Goal: Task Accomplishment & Management: Manage account settings

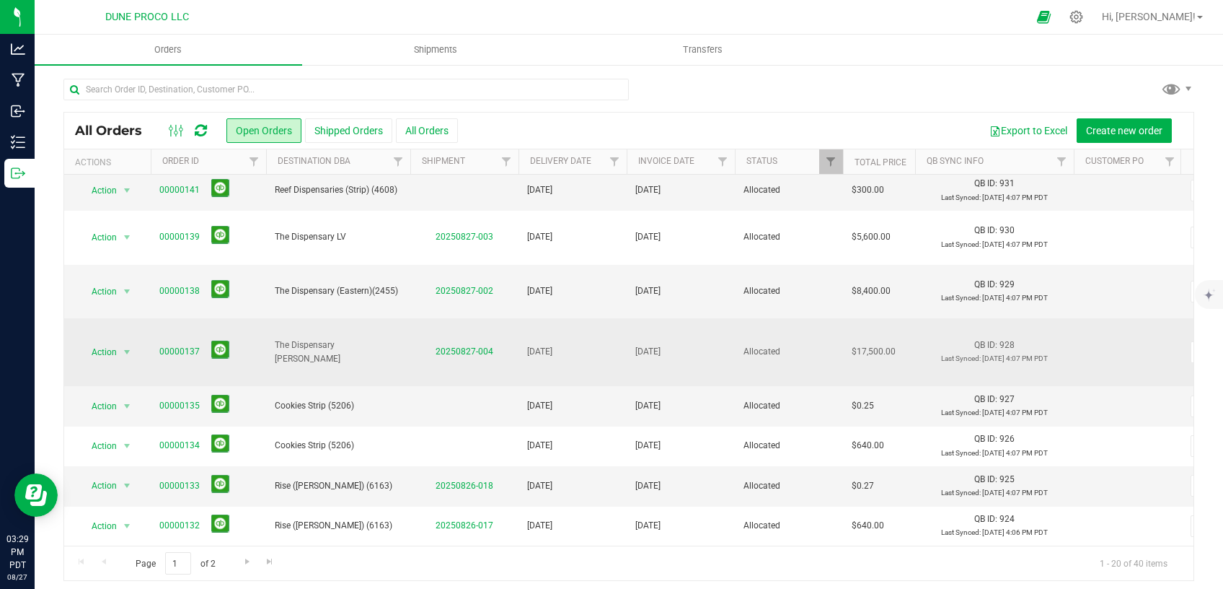
scroll to position [161, 0]
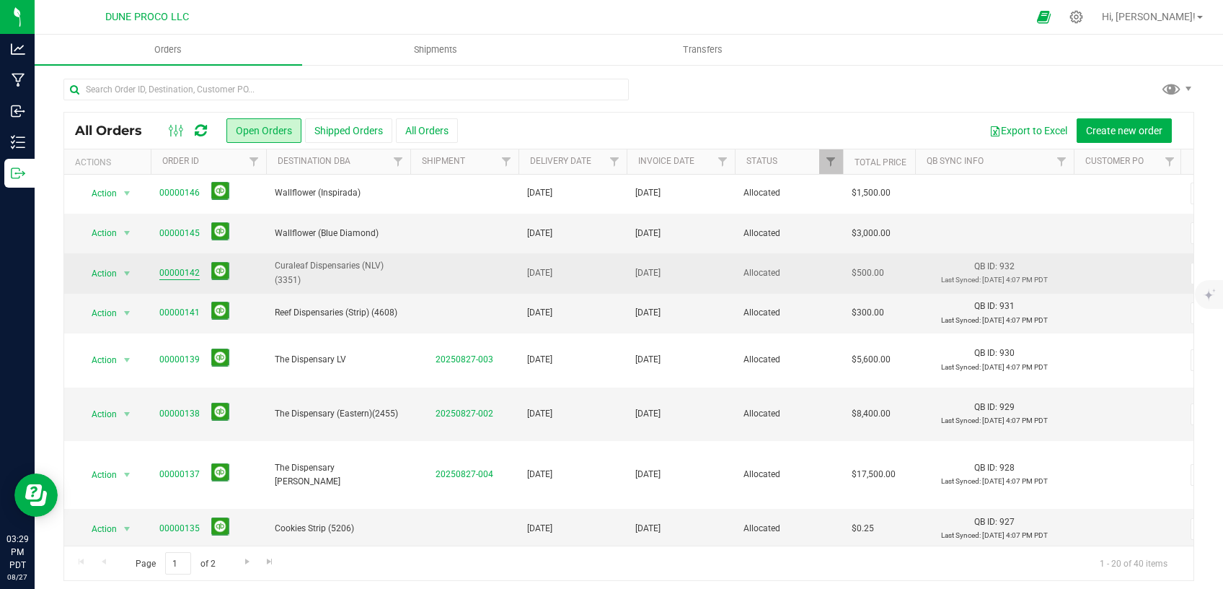
click at [168, 271] on link "00000142" at bounding box center [179, 273] width 40 height 14
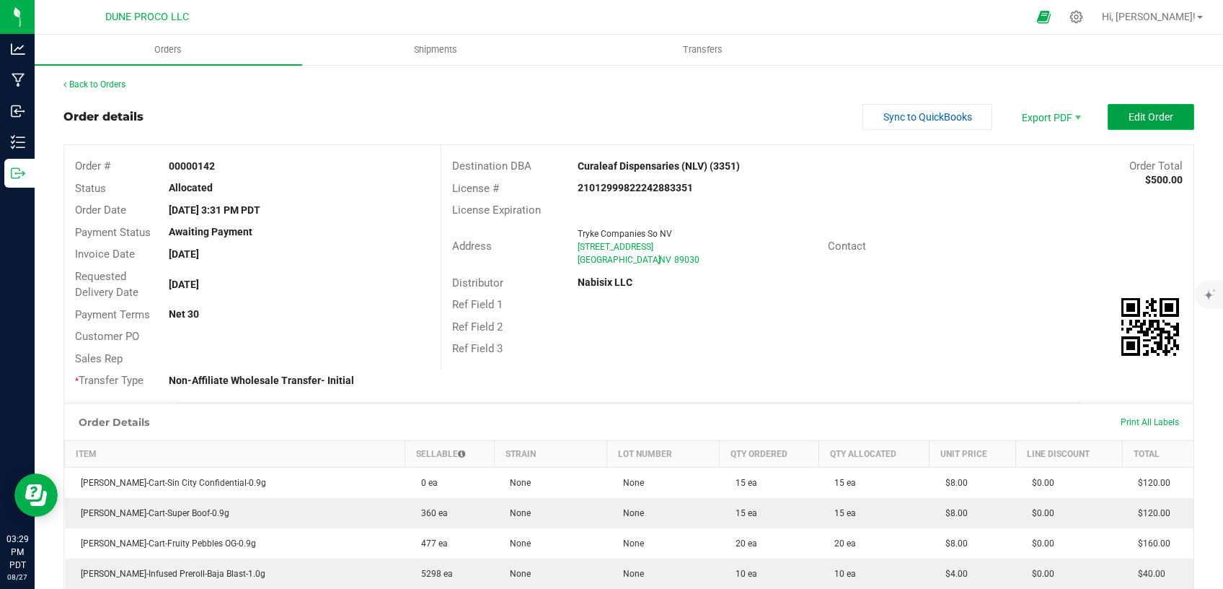
click at [1135, 108] on button "Edit Order" at bounding box center [1151, 117] width 87 height 26
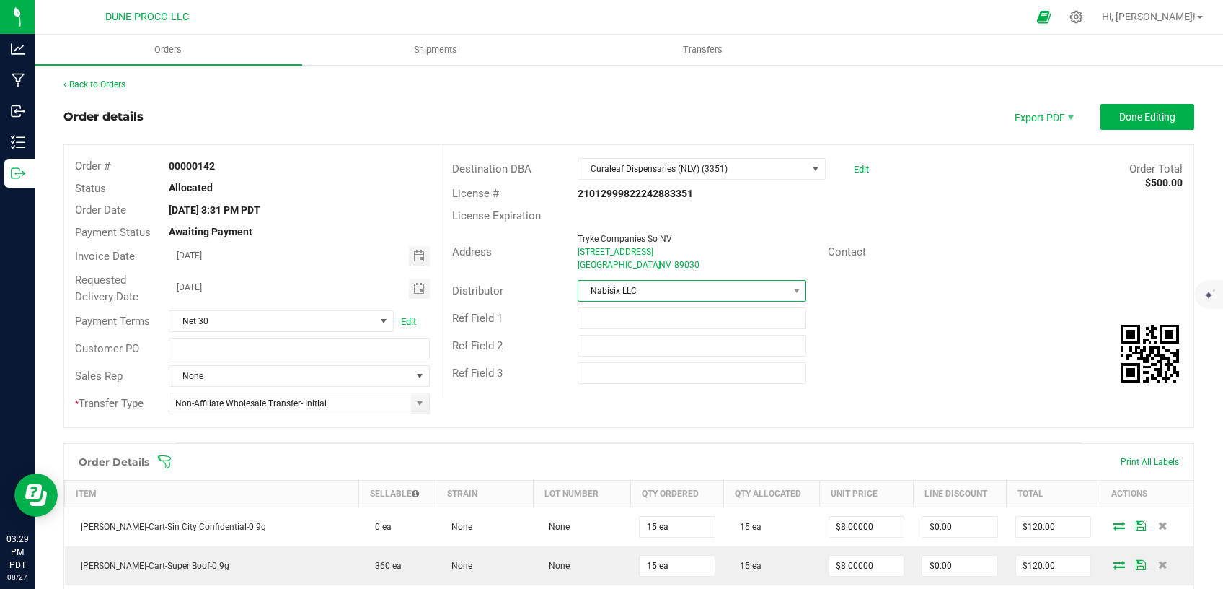
click at [647, 288] on span "Nabisix LLC" at bounding box center [683, 291] width 210 height 20
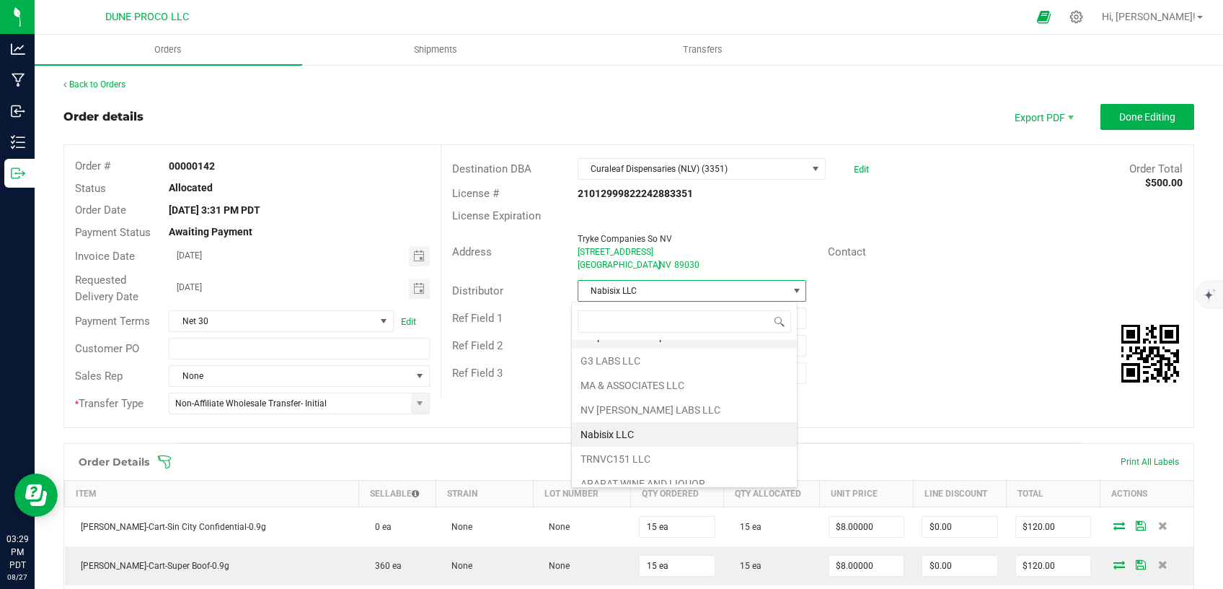
scroll to position [99, 0]
click at [620, 470] on li "ARARAT WINE AND LIQUOR" at bounding box center [684, 474] width 225 height 25
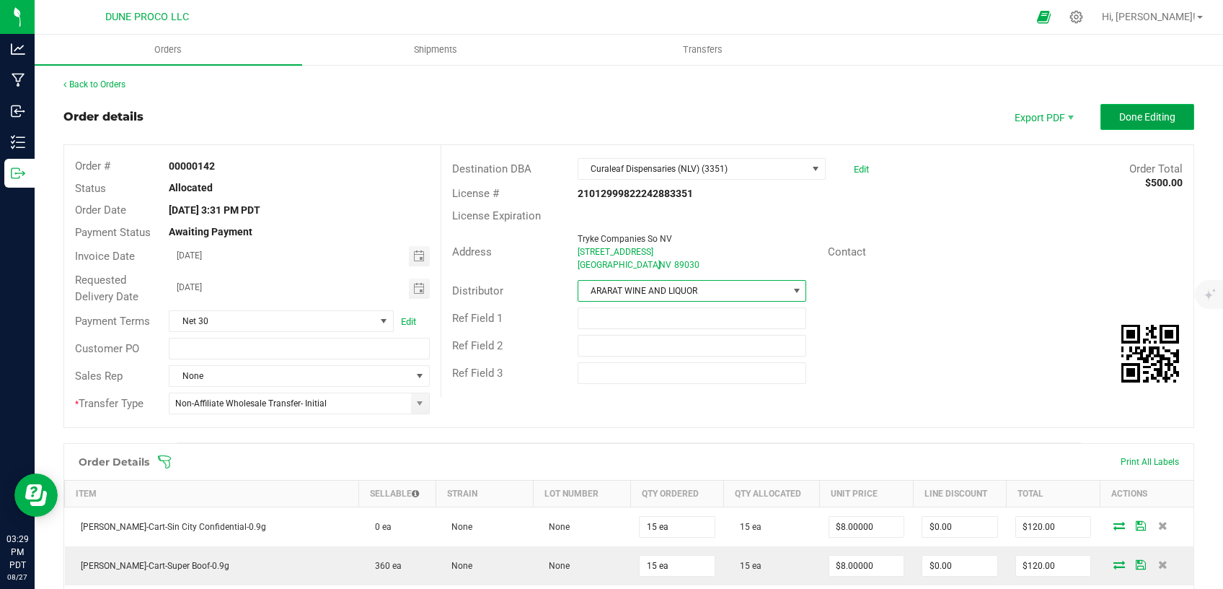
click at [1119, 113] on span "Done Editing" at bounding box center [1147, 117] width 56 height 12
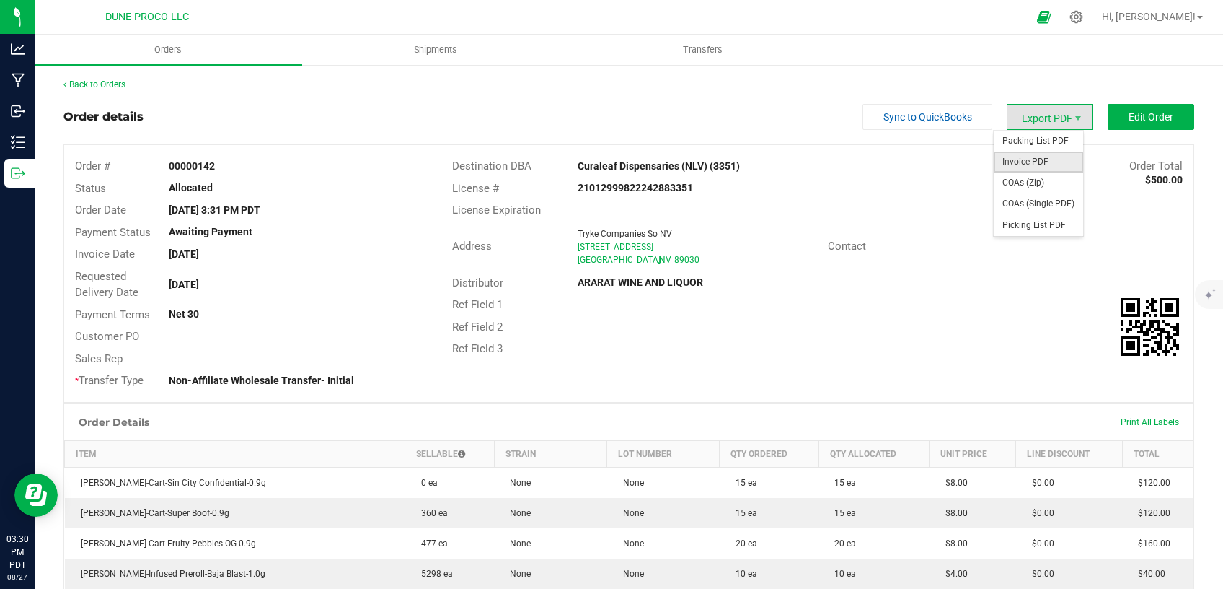
click at [1021, 156] on span "Invoice PDF" at bounding box center [1038, 161] width 89 height 21
click at [1033, 203] on span "COAs (Single PDF)" at bounding box center [1038, 203] width 89 height 21
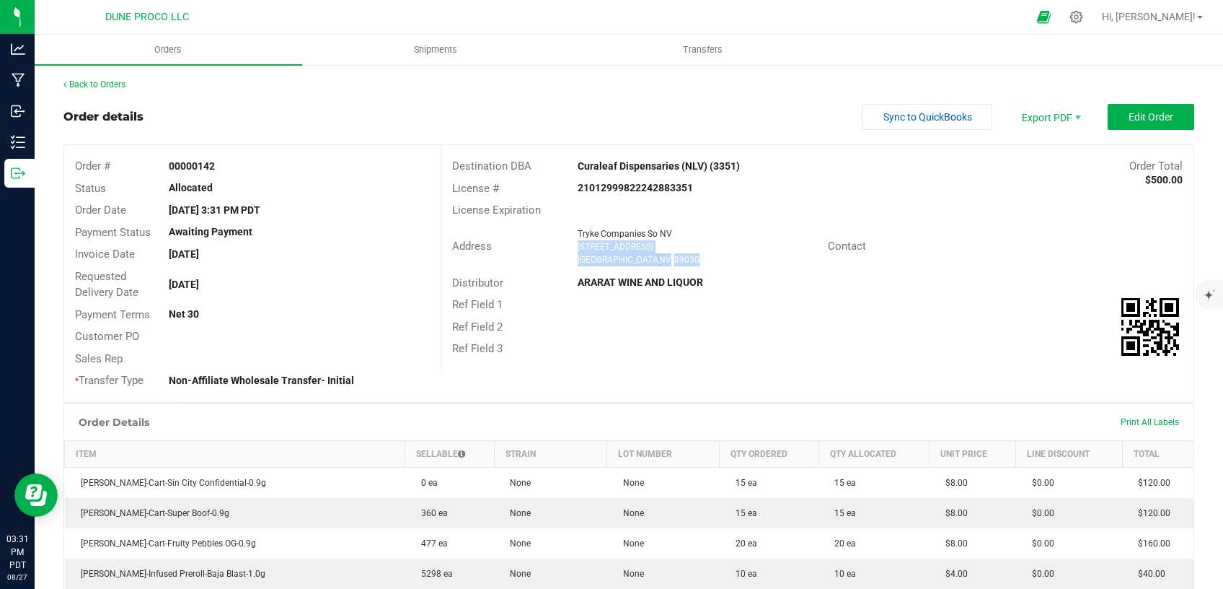
drag, startPoint x: 674, startPoint y: 259, endPoint x: 568, endPoint y: 249, distance: 107.2
click at [570, 249] on div "Tryke Companies So NV [STREET_ADDRESS]" at bounding box center [699, 246] width 258 height 39
copy ngx-name-and-address "[STREET_ADDRESS]"
click at [450, 56] on span "Shipments" at bounding box center [436, 49] width 82 height 13
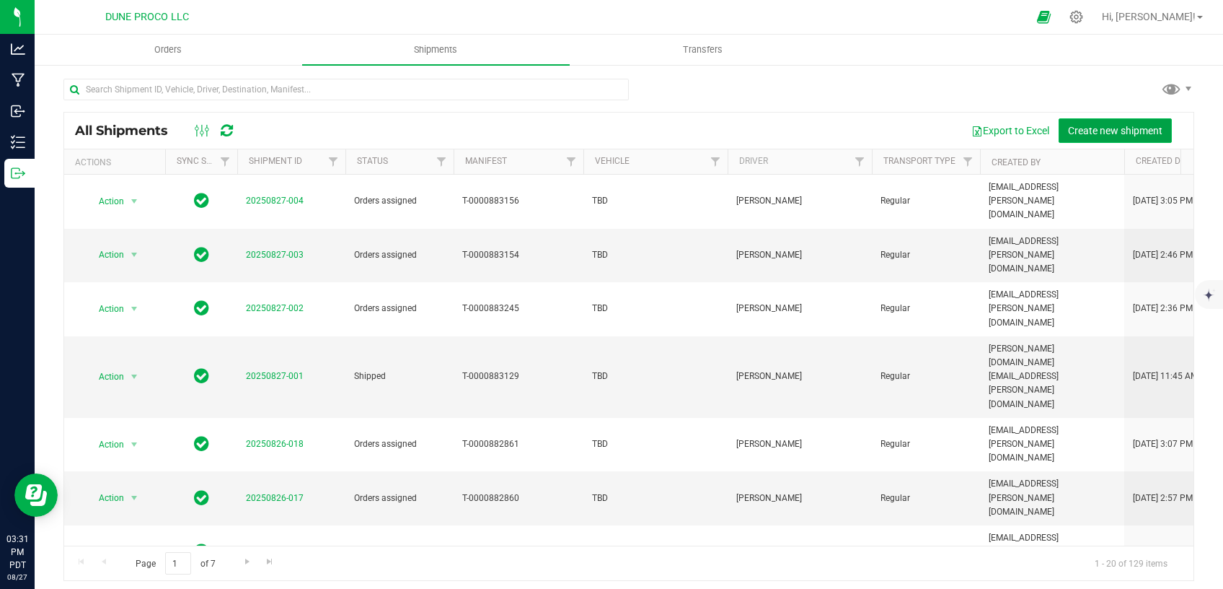
click at [1121, 134] on span "Create new shipment" at bounding box center [1115, 131] width 94 height 12
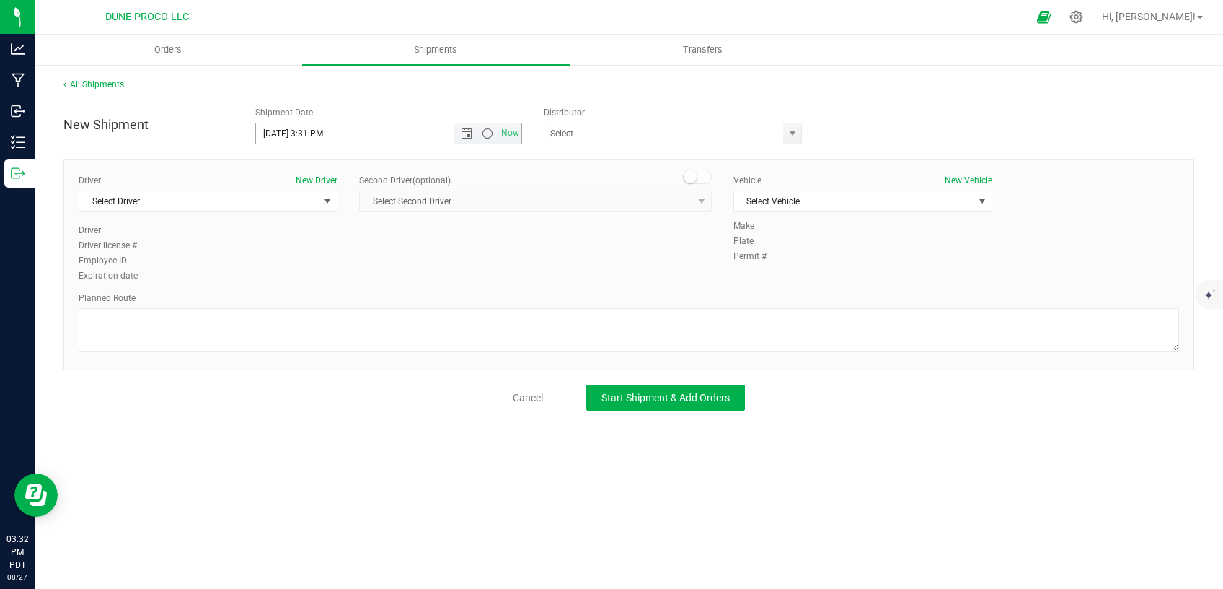
click at [283, 129] on input "[DATE] 3:31 PM" at bounding box center [367, 133] width 222 height 20
click at [319, 132] on input "[DATE] 3:31 PM" at bounding box center [367, 133] width 222 height 20
click at [791, 133] on span "select" at bounding box center [793, 134] width 12 height 12
type input "[DATE] 10:00 AM"
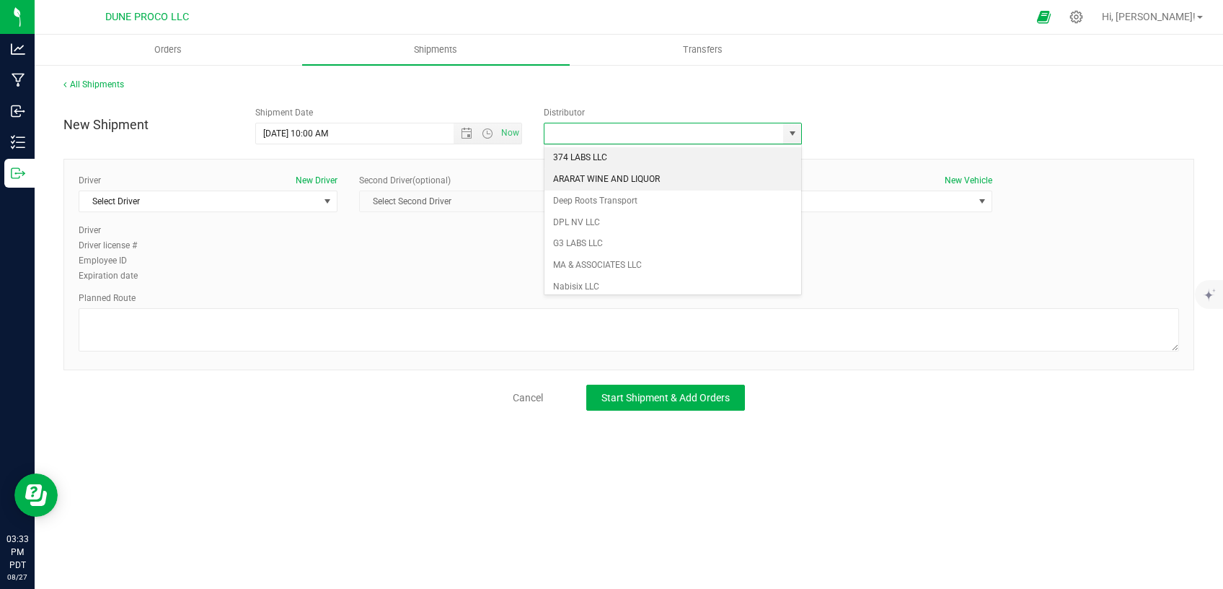
click at [631, 181] on li "ARARAT WINE AND LIQUOR" at bounding box center [673, 180] width 257 height 22
type input "ARARAT WINE AND LIQUOR"
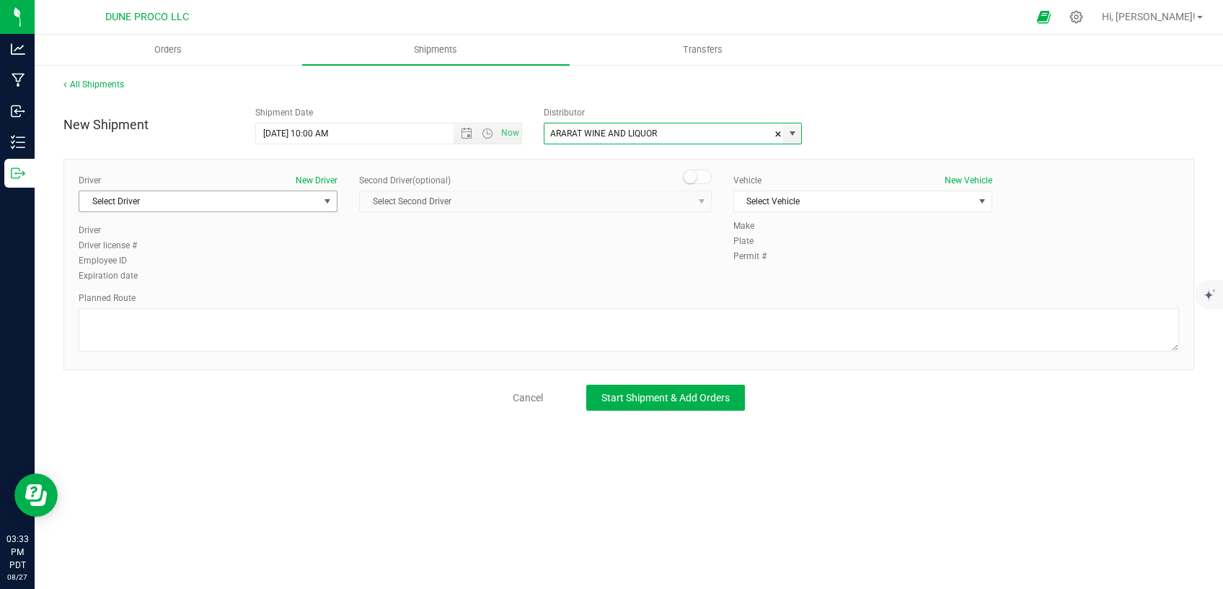
click at [277, 200] on span "Select Driver" at bounding box center [198, 201] width 239 height 20
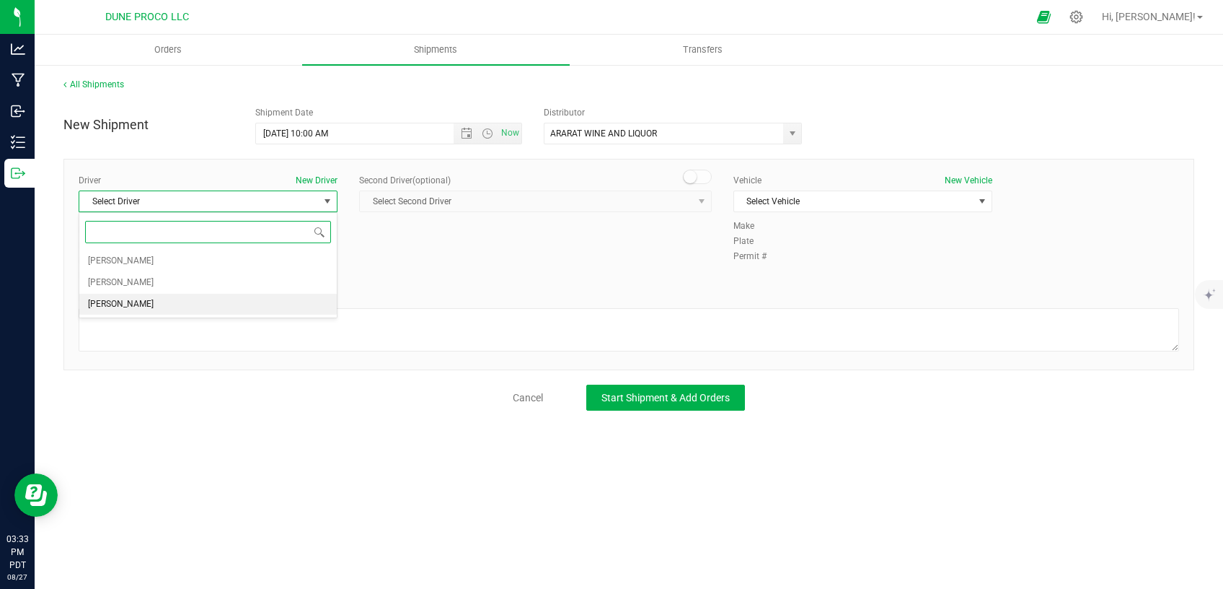
click at [184, 309] on li "[PERSON_NAME]" at bounding box center [207, 305] width 257 height 22
click at [816, 200] on span "Select Vehicle" at bounding box center [853, 201] width 239 height 20
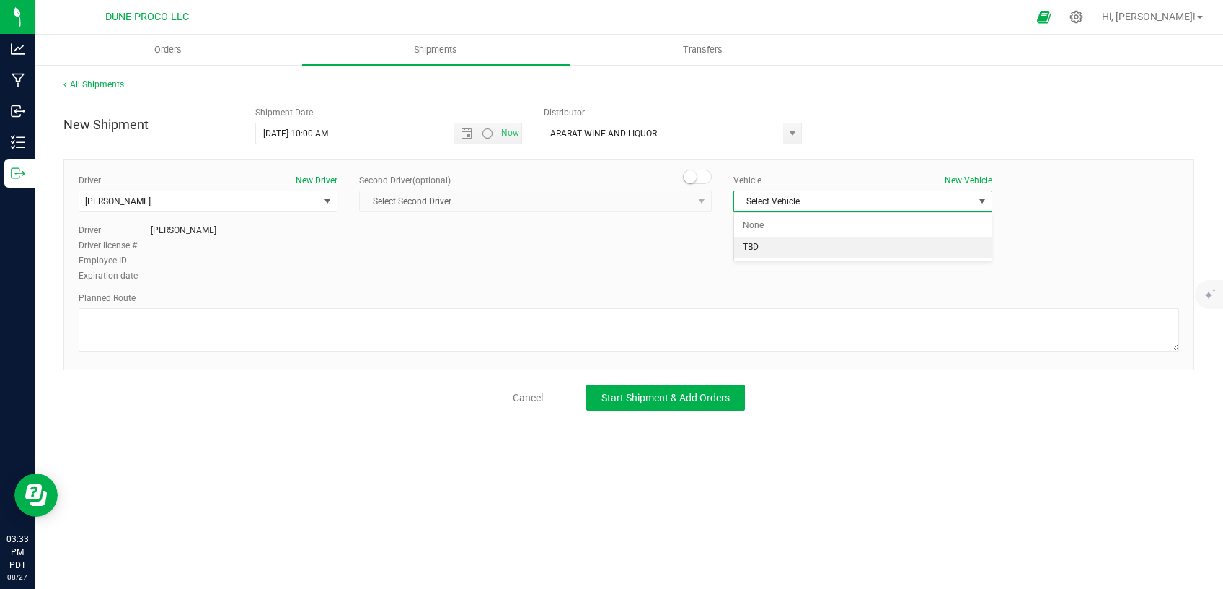
click at [767, 255] on li "TBD" at bounding box center [862, 248] width 257 height 22
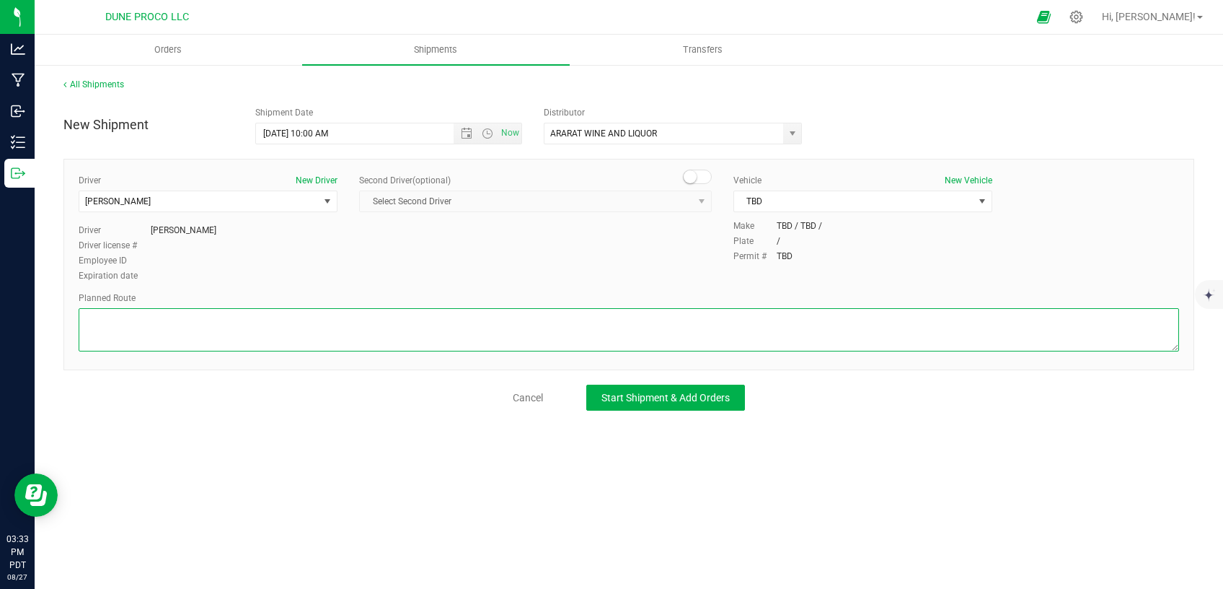
click at [594, 309] on textarea at bounding box center [629, 329] width 1101 height 43
type textarea "v"
paste textarea "Follow Bucyrus Erie to E [PERSON_NAME] 9 sec (164 ft) Drive along [GEOGRAPHIC_D…"
type textarea "Follow Bucyrus Erie to E [PERSON_NAME] 9 sec (164 ft) Drive along [GEOGRAPHIC_D…"
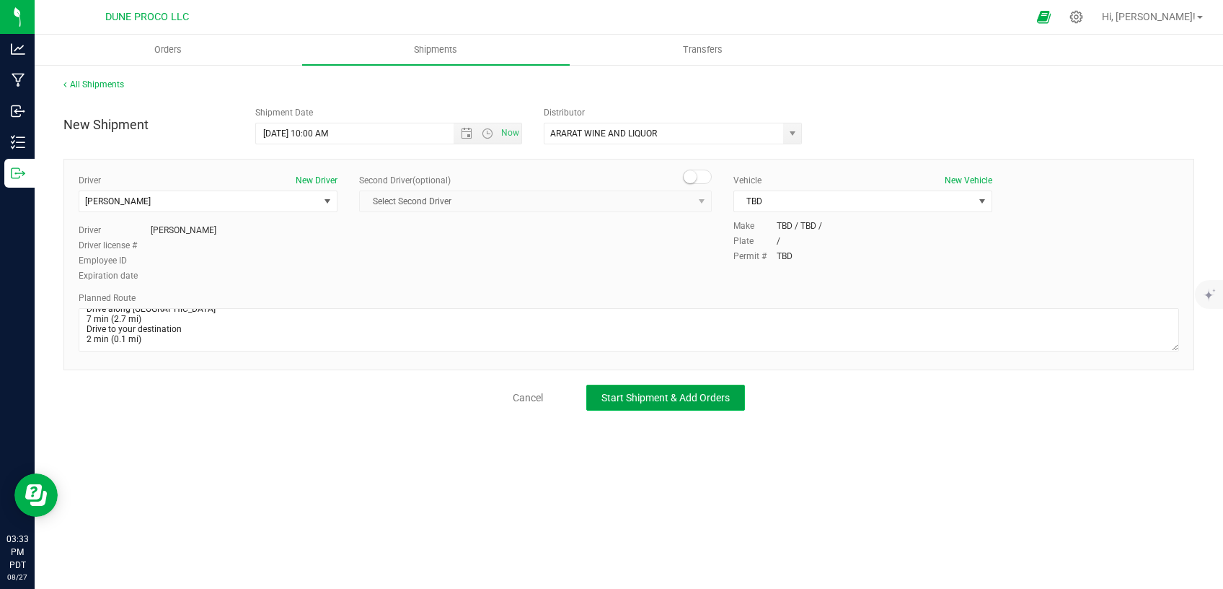
click at [612, 403] on button "Start Shipment & Add Orders" at bounding box center [665, 397] width 159 height 26
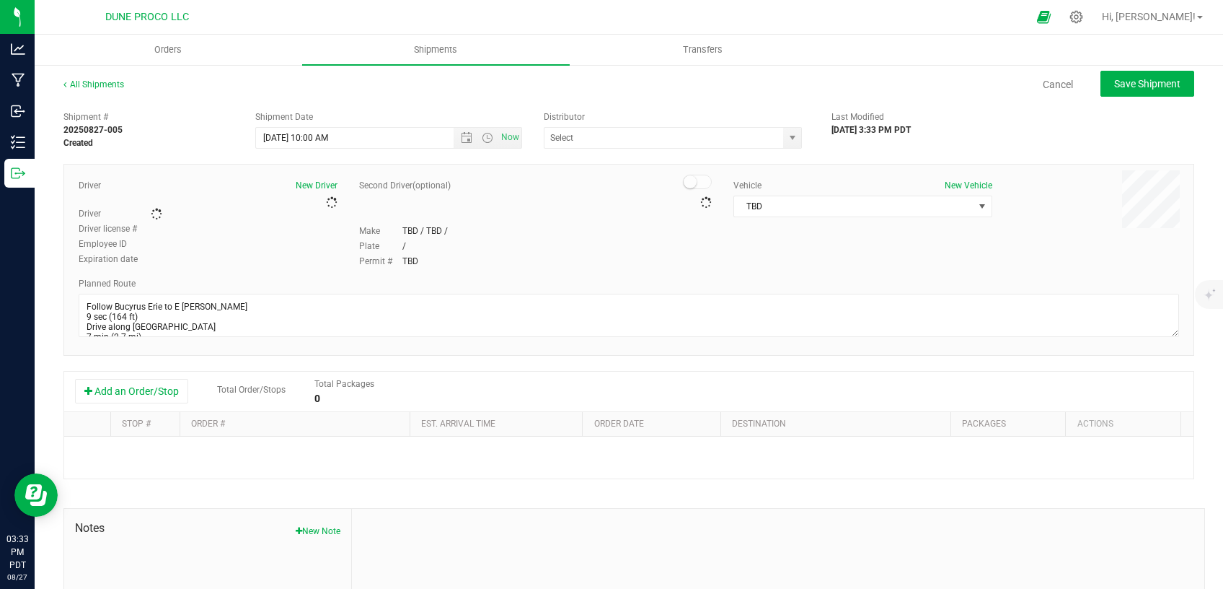
type input "ARARAT WINE AND LIQUOR"
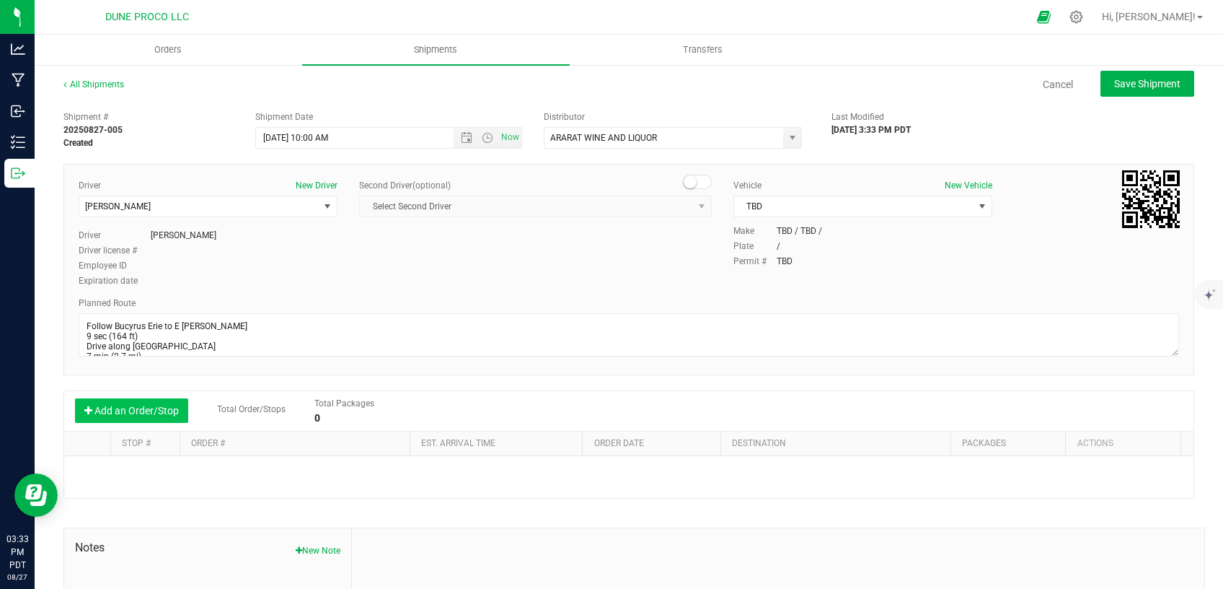
click at [158, 402] on button "Add an Order/Stop" at bounding box center [131, 410] width 113 height 25
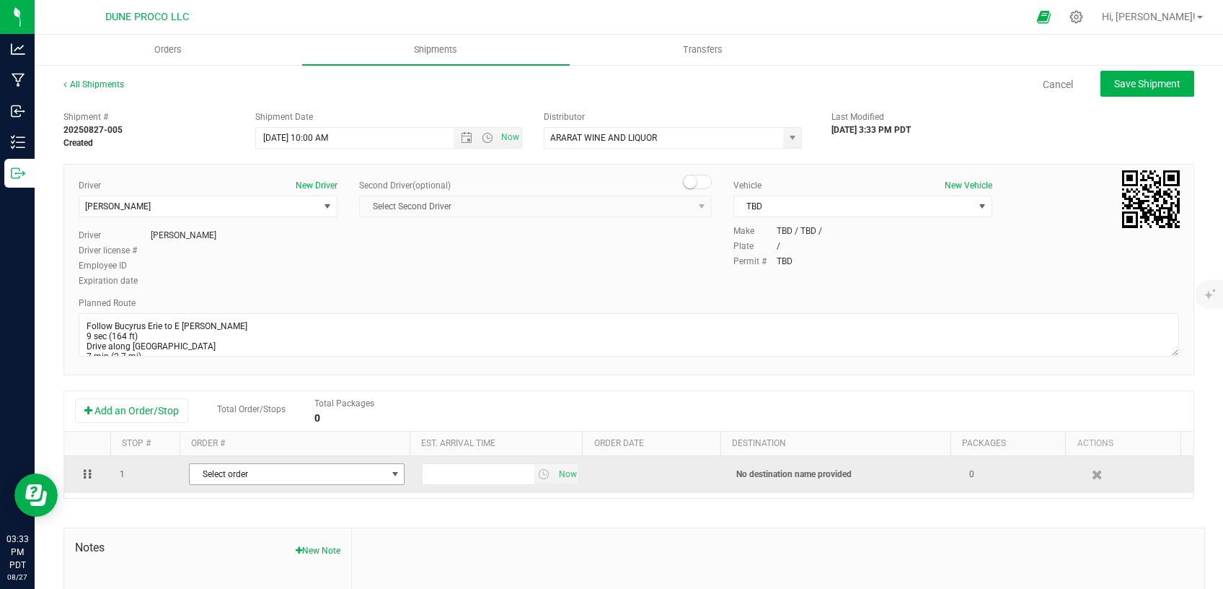
click at [286, 479] on span "Select order" at bounding box center [288, 474] width 196 height 20
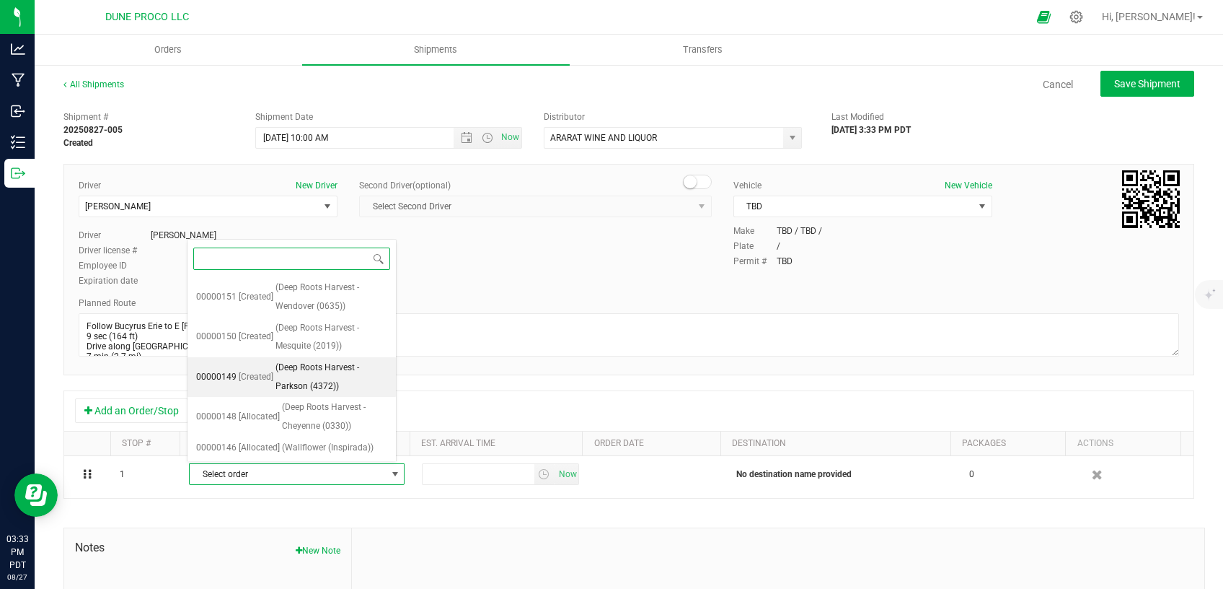
scroll to position [87, 0]
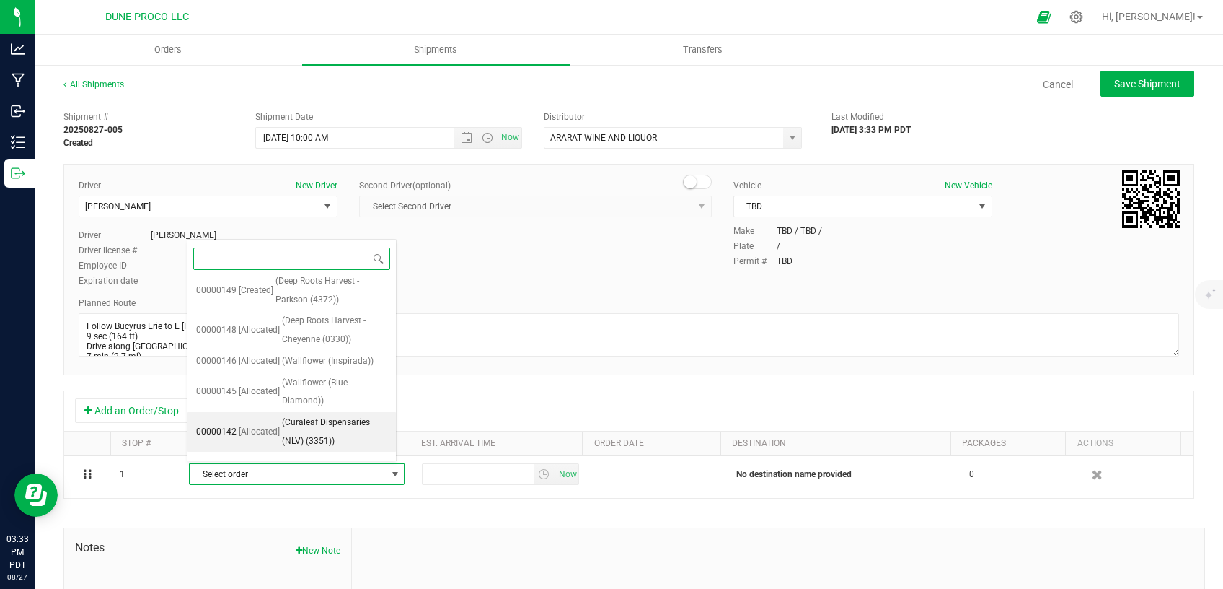
click at [260, 428] on span "[Allocated]" at bounding box center [259, 432] width 41 height 19
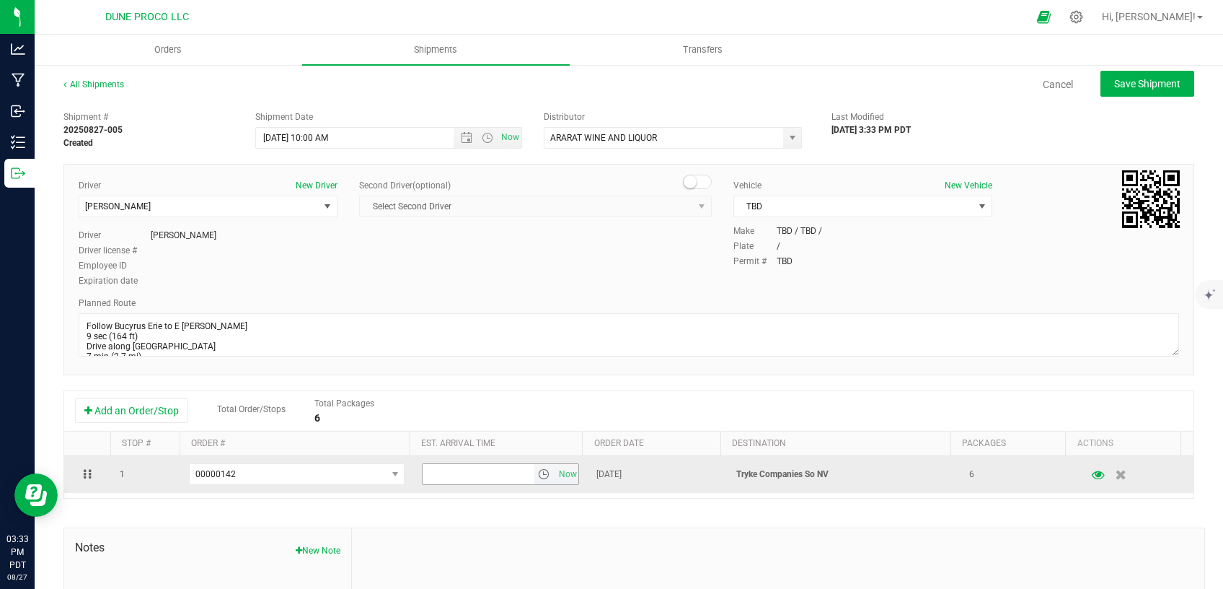
click at [439, 472] on input "text" at bounding box center [478, 474] width 111 height 20
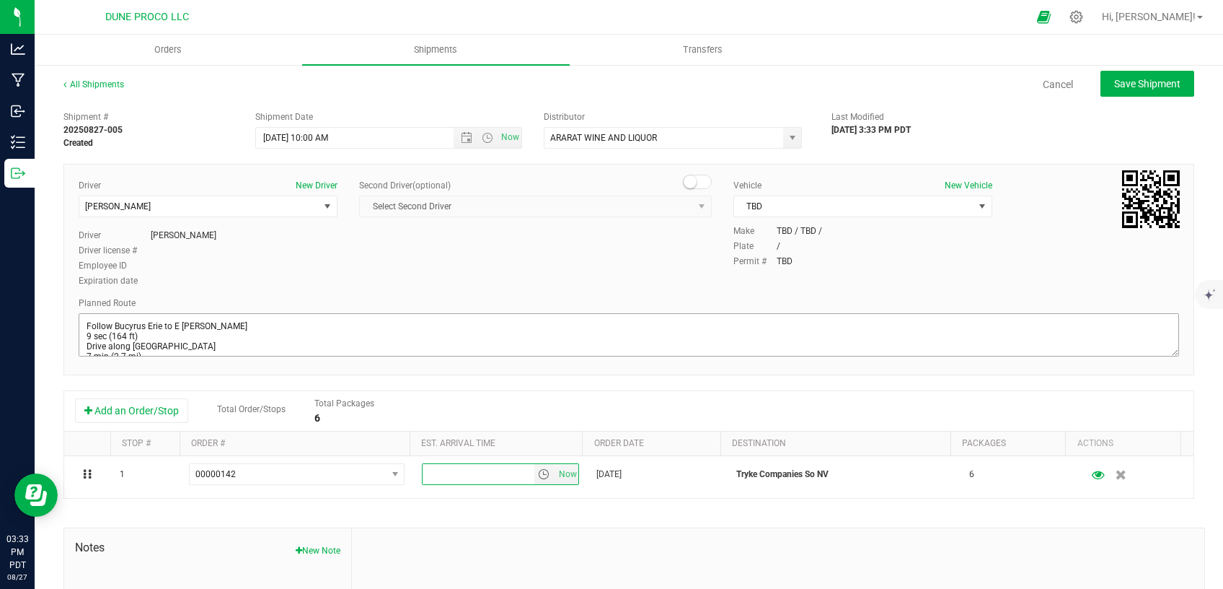
type input "3"
type input "4:00 PM"
click at [1101, 92] on button "Save Shipment" at bounding box center [1148, 84] width 94 height 26
type input "[DATE] 5:00 PM"
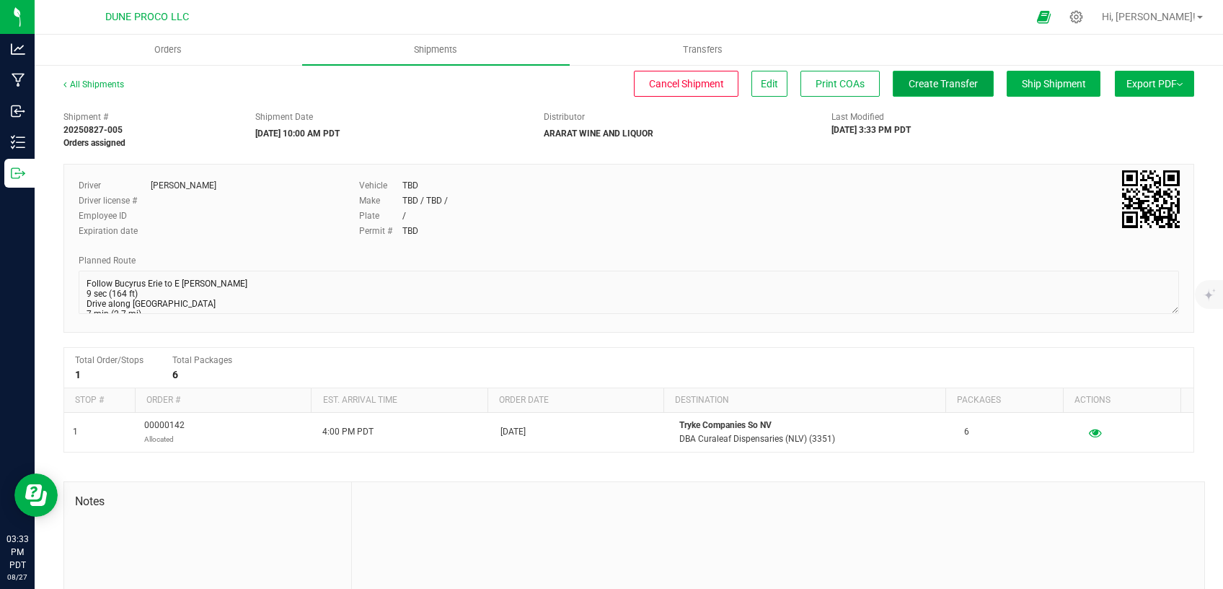
click at [953, 84] on span "Create Transfer" at bounding box center [943, 84] width 69 height 12
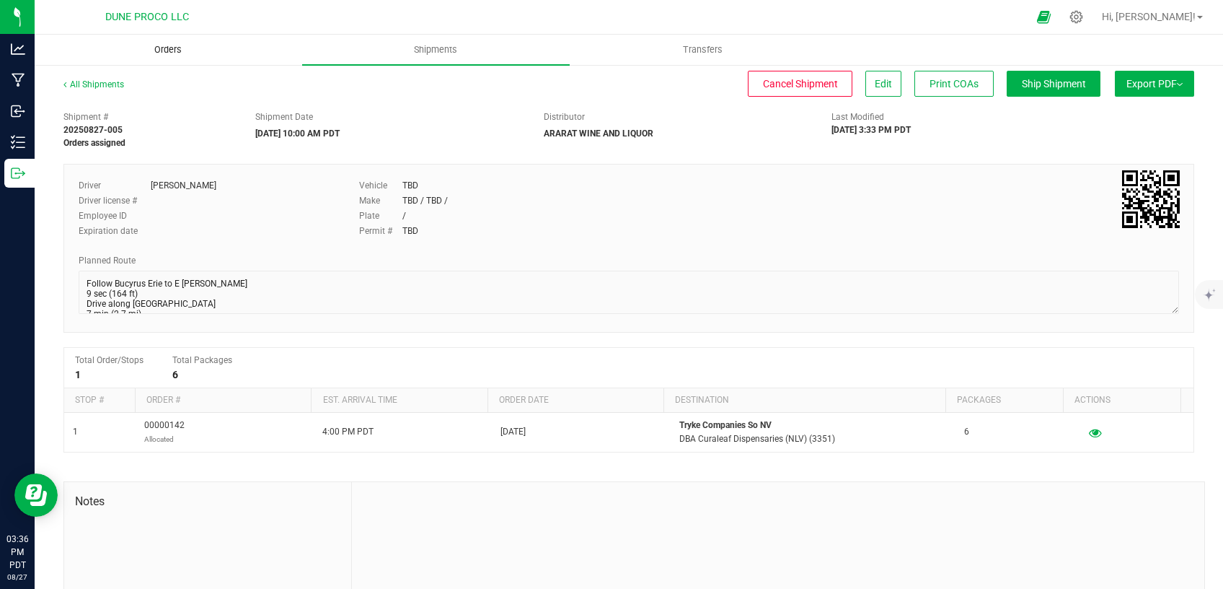
click at [165, 51] on span "Orders" at bounding box center [168, 49] width 66 height 13
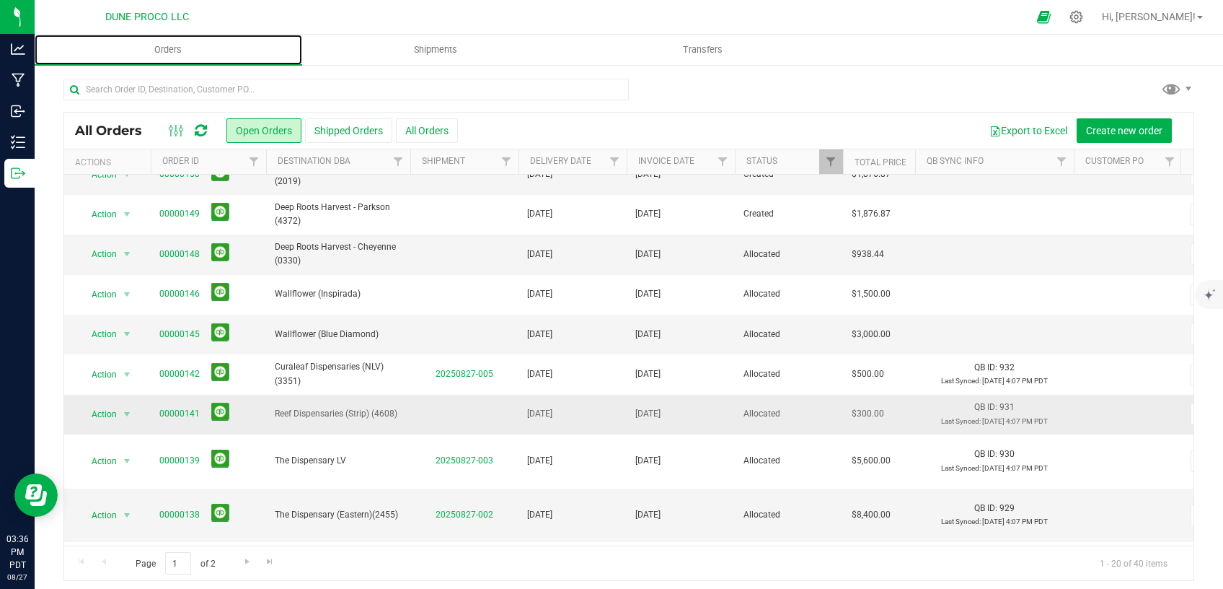
scroll to position [61, 0]
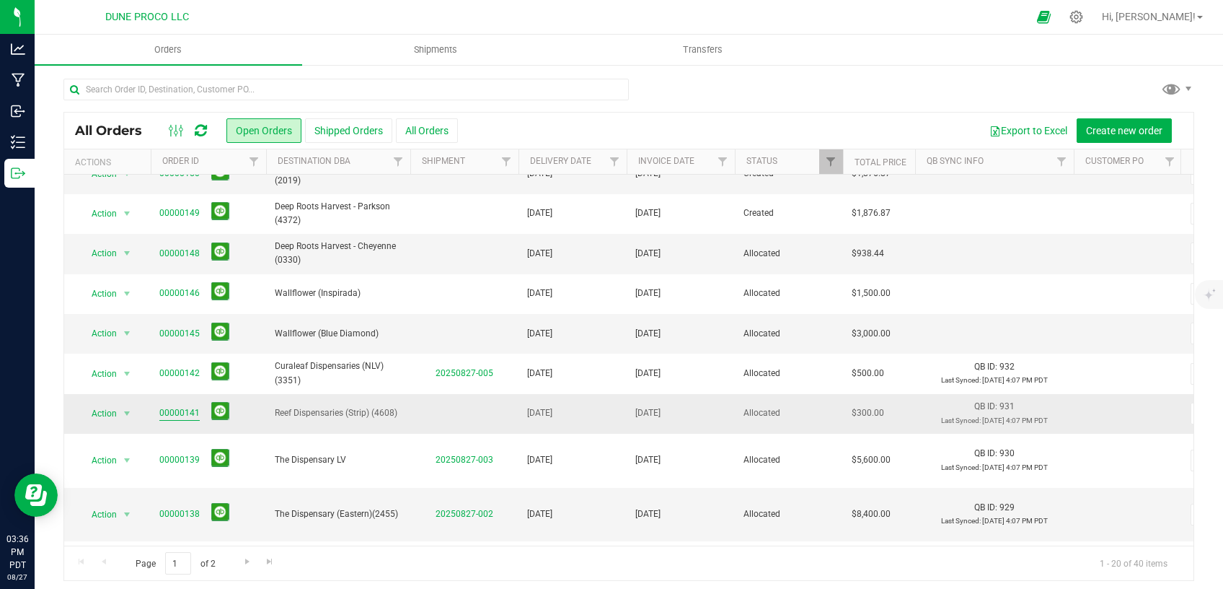
click at [195, 409] on link "00000141" at bounding box center [179, 413] width 40 height 14
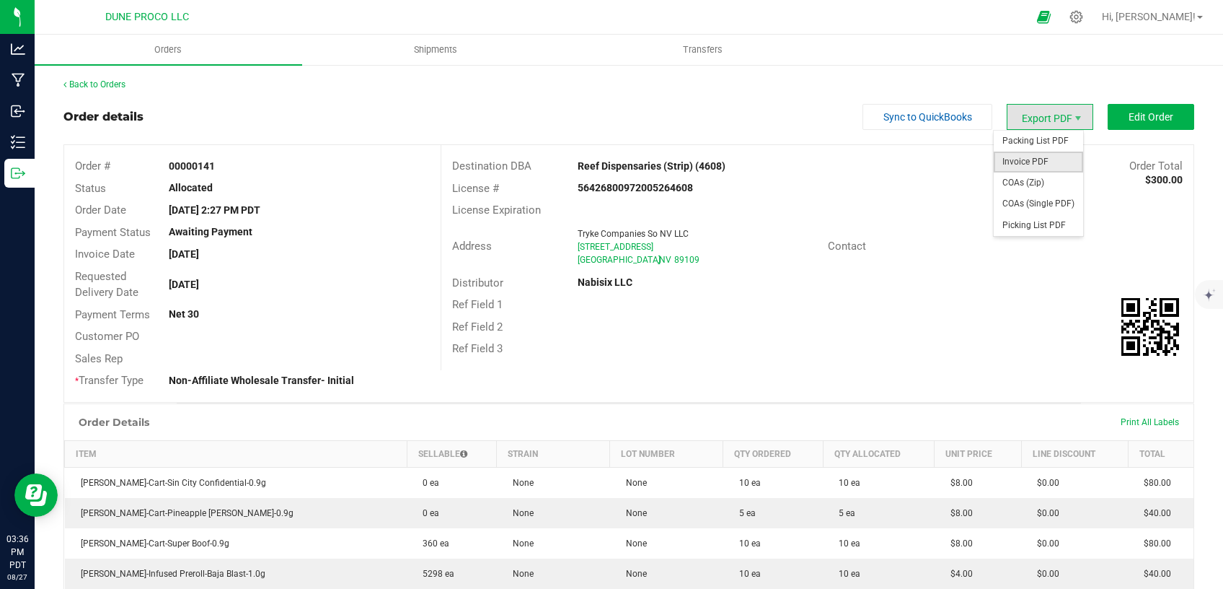
click at [1024, 167] on span "Invoice PDF" at bounding box center [1038, 161] width 89 height 21
click at [1018, 209] on span "COAs (Single PDF)" at bounding box center [1038, 203] width 89 height 21
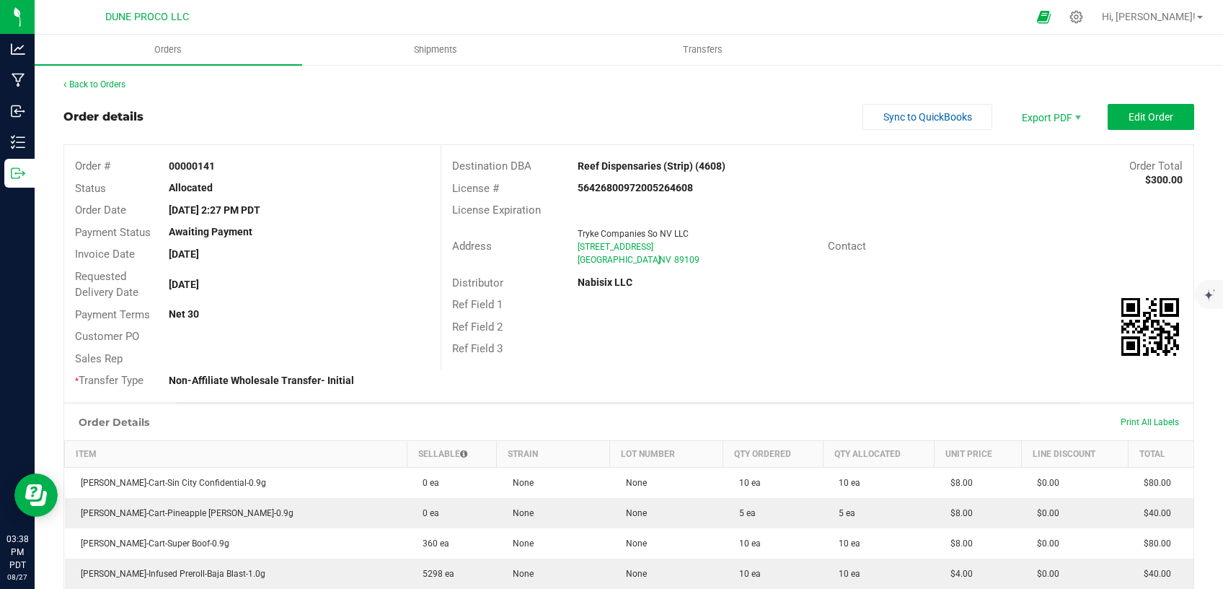
drag, startPoint x: 656, startPoint y: 255, endPoint x: 564, endPoint y: 248, distance: 91.9
click at [564, 248] on div "Address Tryke Companies So NV LLC [STREET_ADDRESS]" at bounding box center [634, 246] width 387 height 45
click at [655, 311] on div "Ref Field 1" at bounding box center [817, 305] width 752 height 22
drag, startPoint x: 658, startPoint y: 259, endPoint x: 565, endPoint y: 249, distance: 92.9
click at [570, 249] on div "Tryke Companies So NV LLC [STREET_ADDRESS]" at bounding box center [699, 246] width 258 height 39
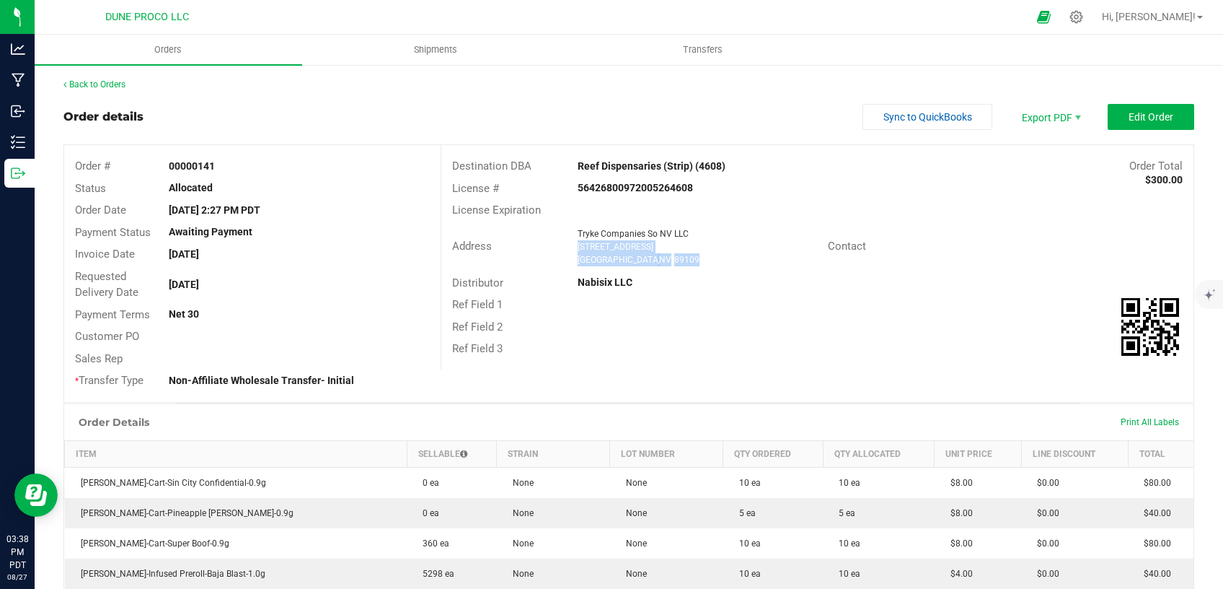
copy ngx-name-and-address "[STREET_ADDRESS]"
click at [486, 195] on div "License #" at bounding box center [503, 188] width 125 height 17
click at [432, 55] on span "Shipments" at bounding box center [436, 49] width 82 height 13
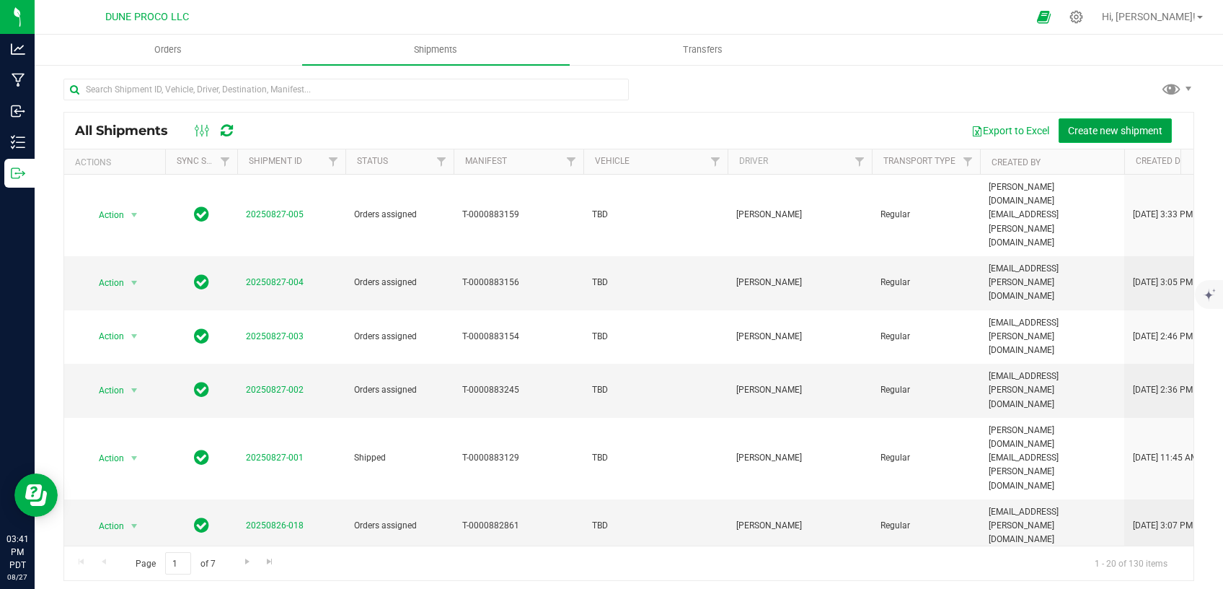
click at [1085, 134] on span "Create new shipment" at bounding box center [1115, 131] width 94 height 12
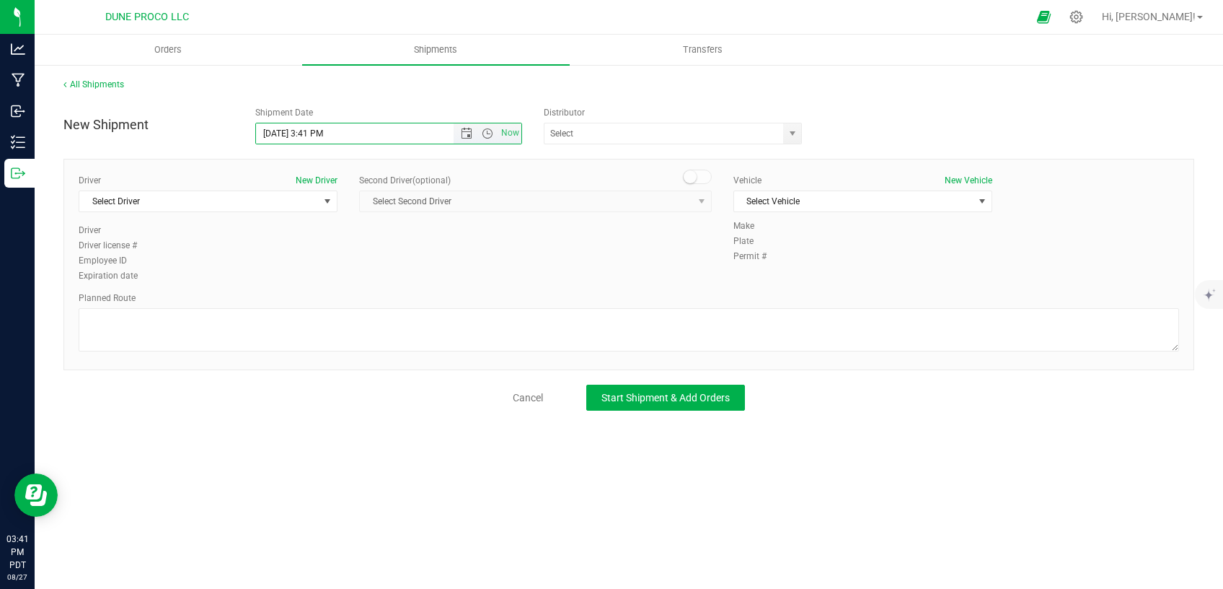
click at [281, 132] on input "[DATE] 3:41 PM" at bounding box center [367, 133] width 222 height 20
drag, startPoint x: 330, startPoint y: 132, endPoint x: 309, endPoint y: 132, distance: 20.9
click at [309, 132] on input "[DATE] 3:41 PM" at bounding box center [367, 133] width 222 height 20
click at [796, 134] on span "select" at bounding box center [793, 134] width 12 height 12
type input "[DATE] 10:00 AM"
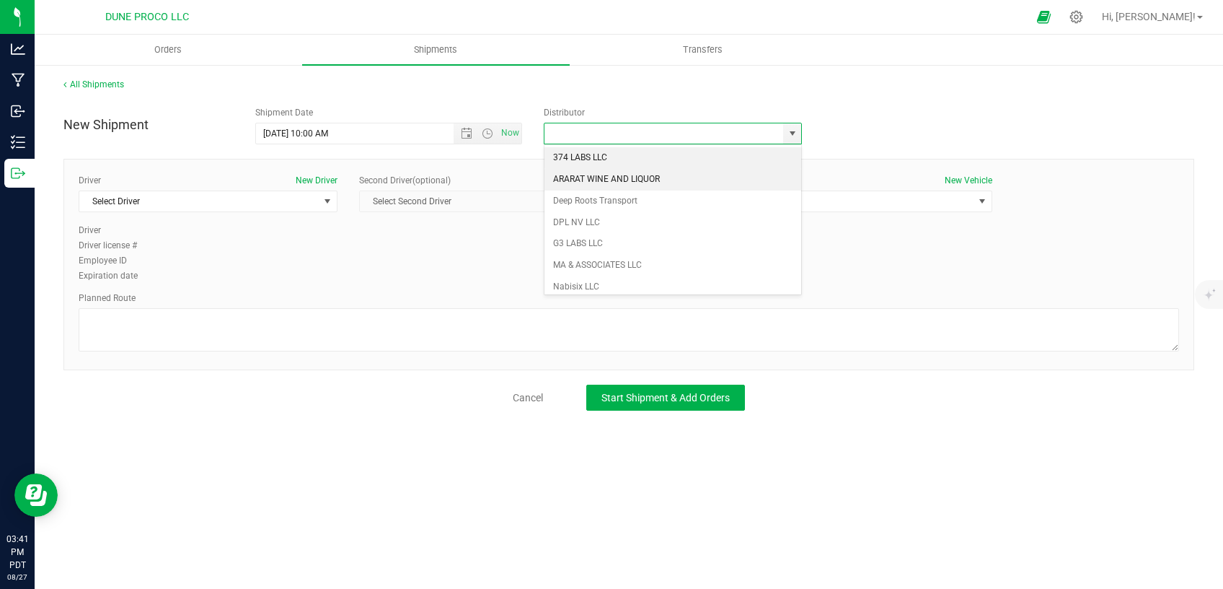
click at [663, 179] on li "ARARAT WINE AND LIQUOR" at bounding box center [673, 180] width 257 height 22
type input "ARARAT WINE AND LIQUOR"
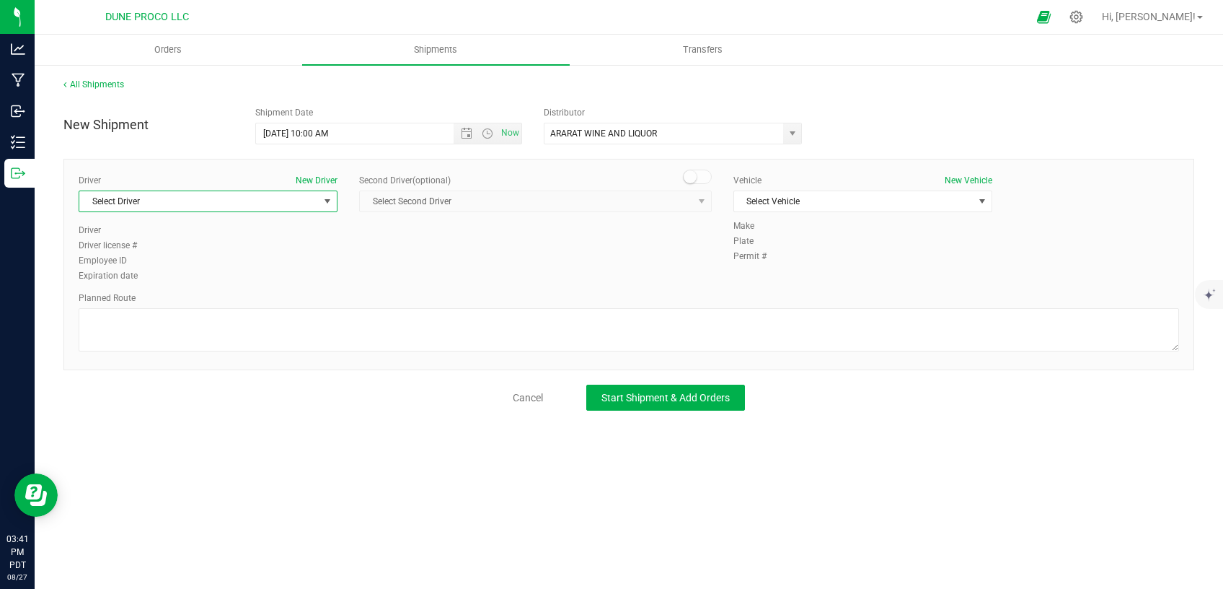
click at [279, 207] on span "Select Driver" at bounding box center [198, 201] width 239 height 20
click at [185, 303] on li "[PERSON_NAME]" at bounding box center [207, 305] width 257 height 22
click at [826, 206] on span "Select Vehicle" at bounding box center [853, 201] width 239 height 20
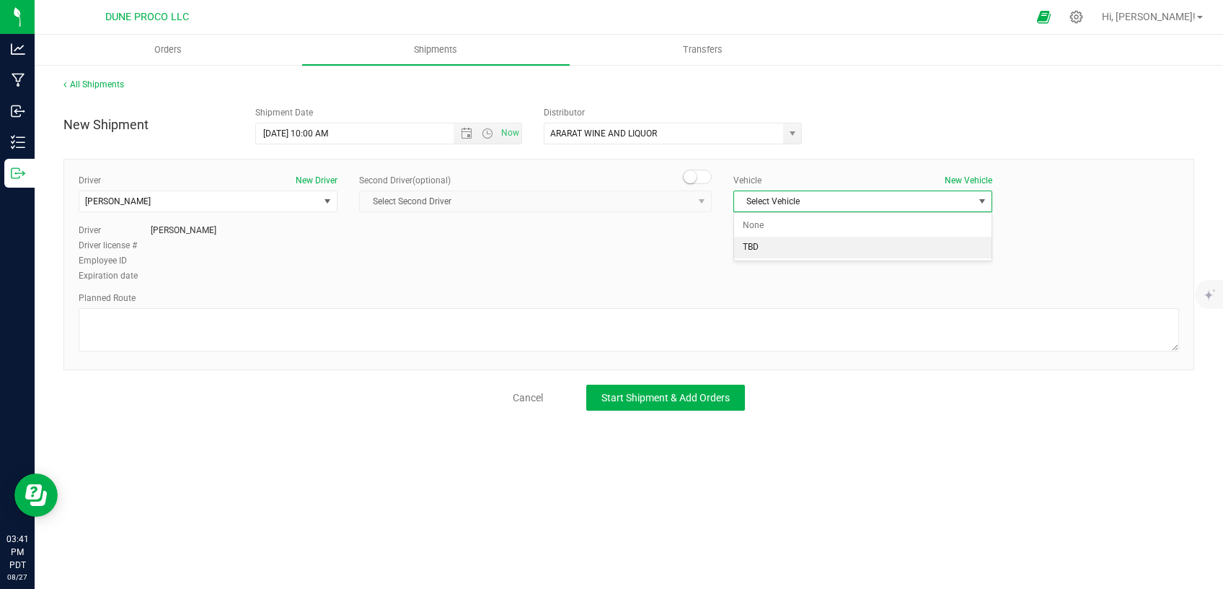
click at [783, 253] on li "TBD" at bounding box center [862, 248] width 257 height 22
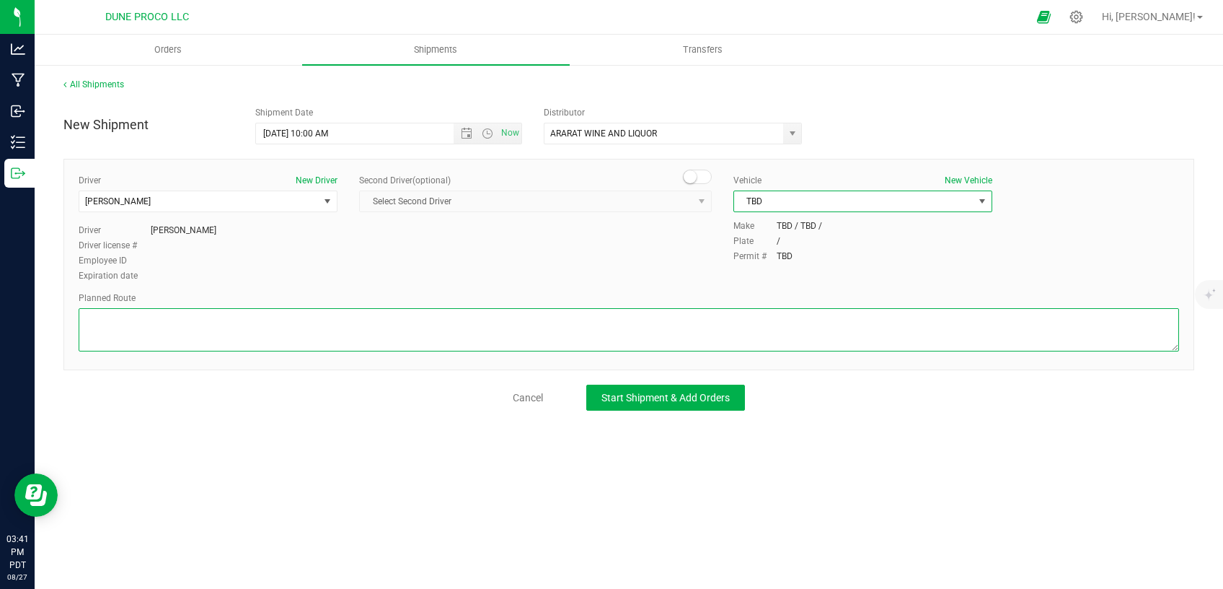
click at [630, 325] on textarea at bounding box center [629, 329] width 1101 height 43
paste textarea "Follow E [PERSON_NAME] and [PERSON_NAME] to E Cheyenne Ave 5 min (1.8 mi) Take …"
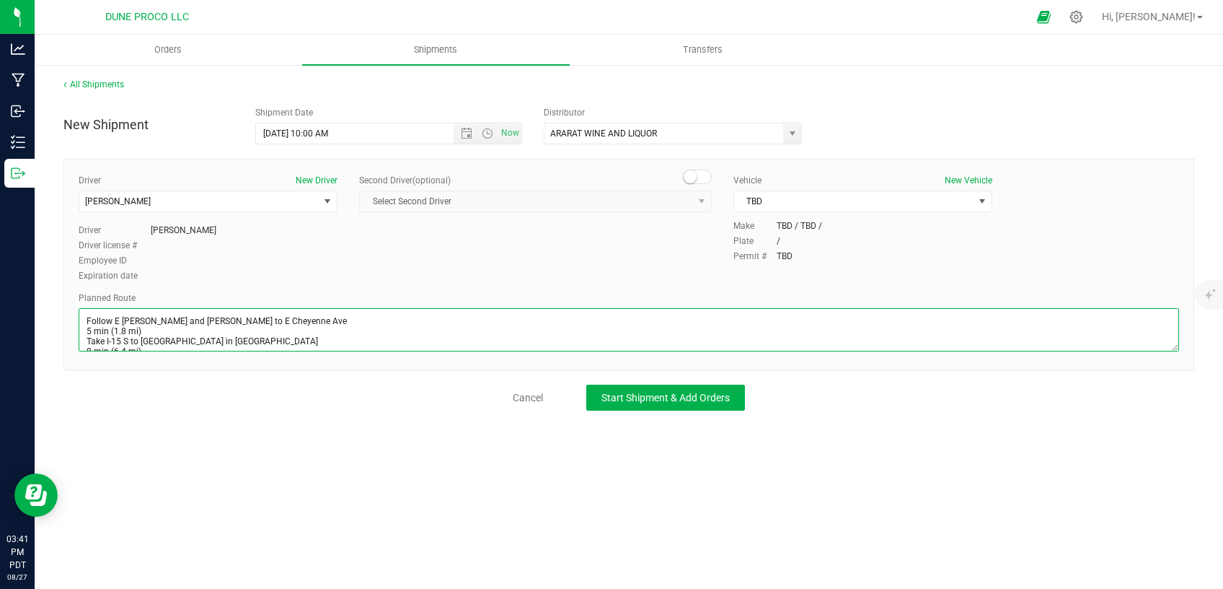
scroll to position [27, 0]
type textarea "Follow E [PERSON_NAME] and [PERSON_NAME] to E Cheyenne Ave 5 min (1.8 mi) Take …"
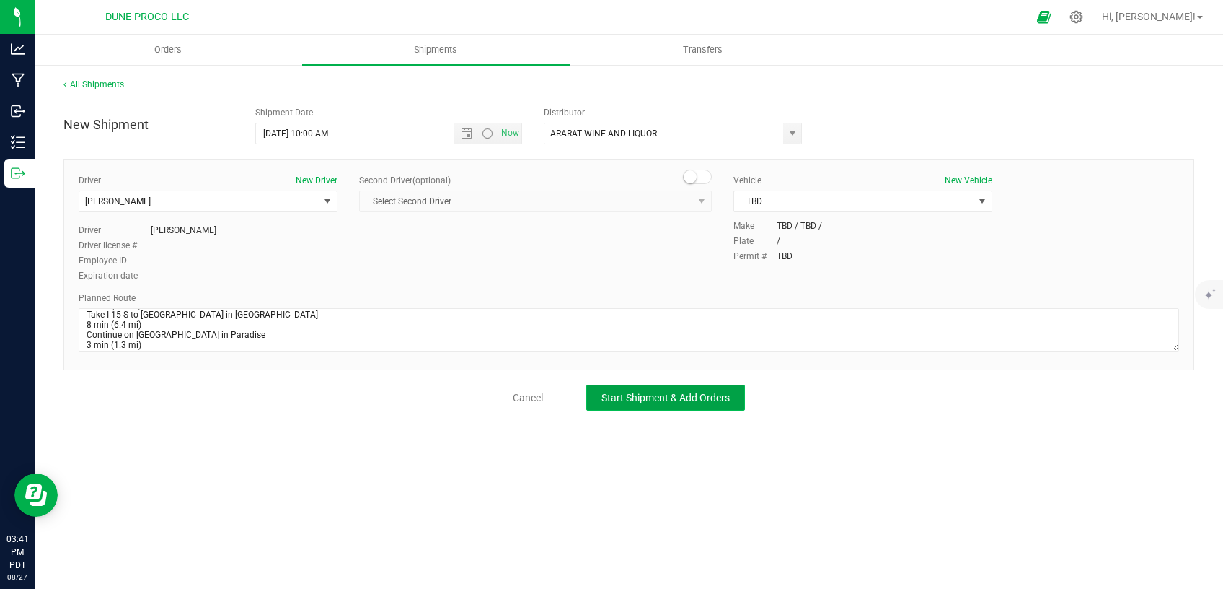
click at [601, 391] on button "Start Shipment & Add Orders" at bounding box center [665, 397] width 159 height 26
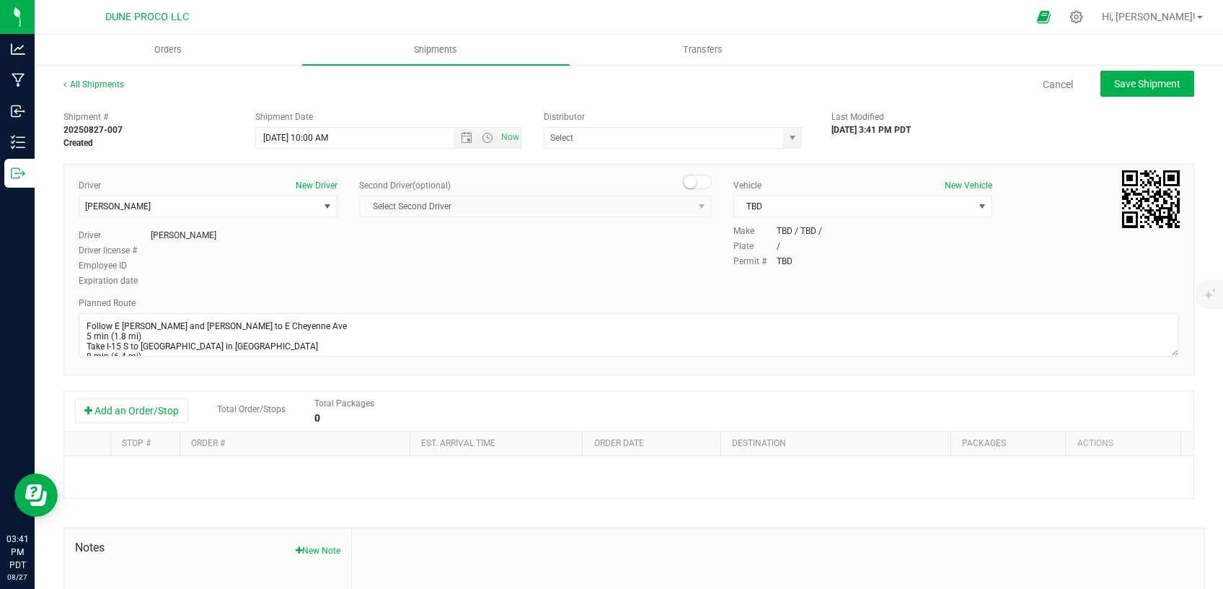
type input "ARARAT WINE AND LIQUOR"
click at [123, 408] on button "Add an Order/Stop" at bounding box center [131, 410] width 113 height 25
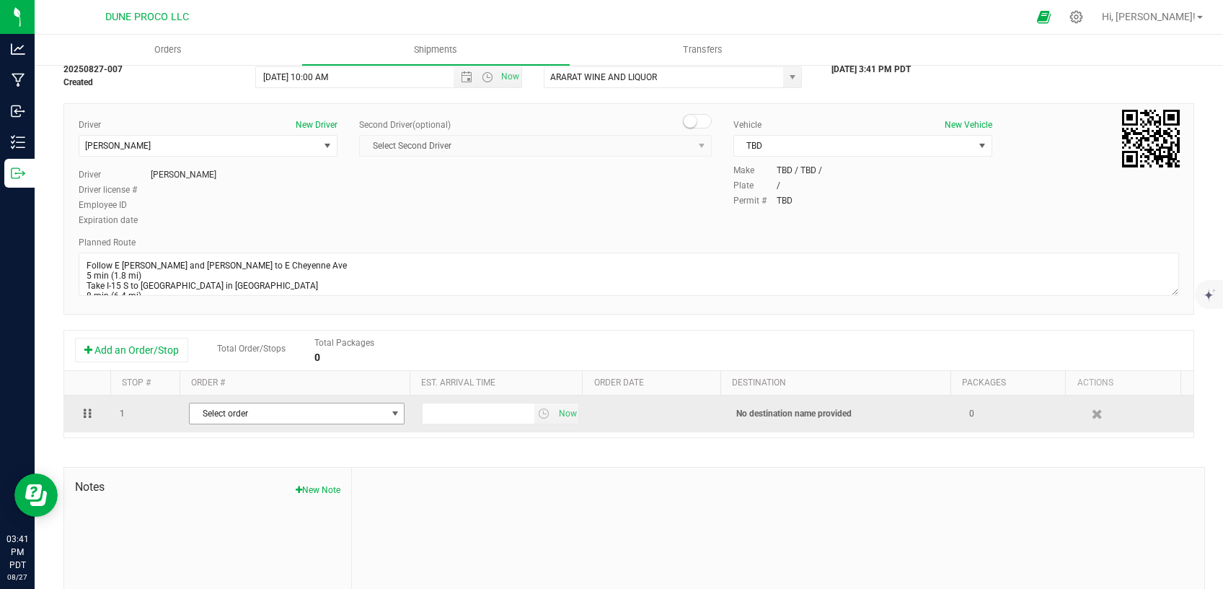
click at [351, 414] on span "Select order" at bounding box center [288, 413] width 196 height 20
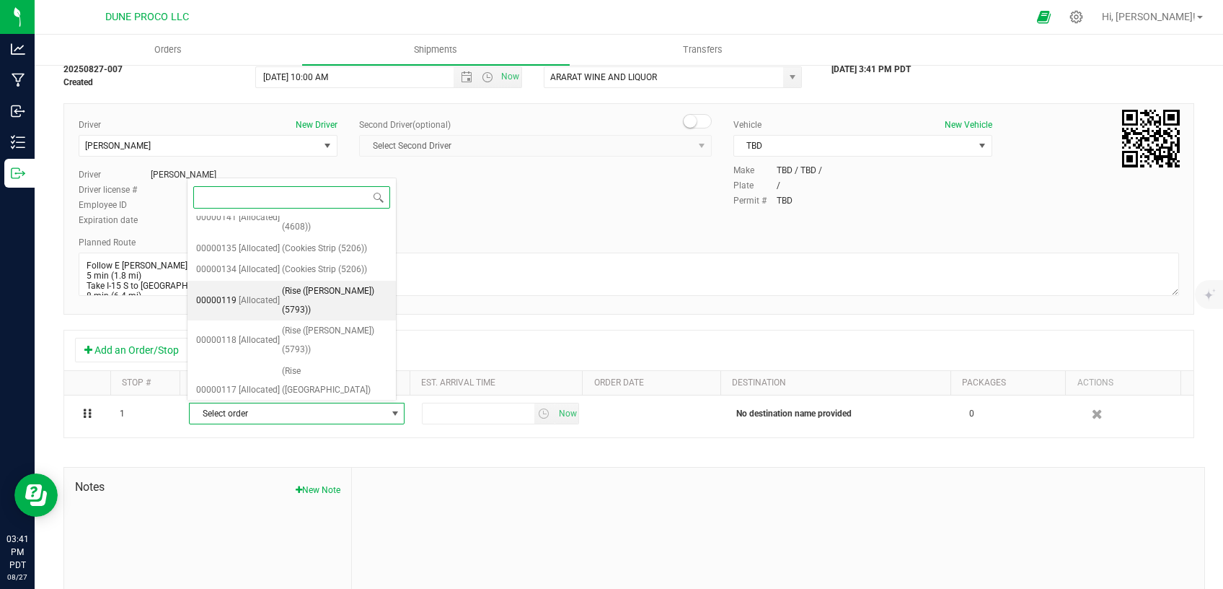
scroll to position [153, 0]
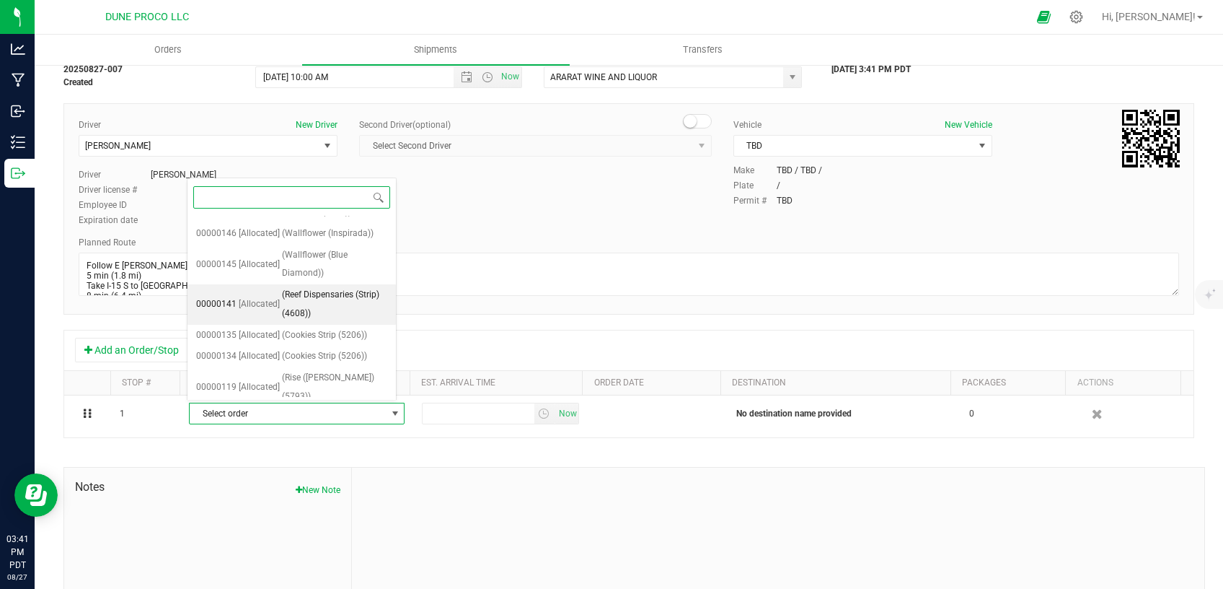
click at [273, 297] on span "[Allocated]" at bounding box center [259, 304] width 41 height 19
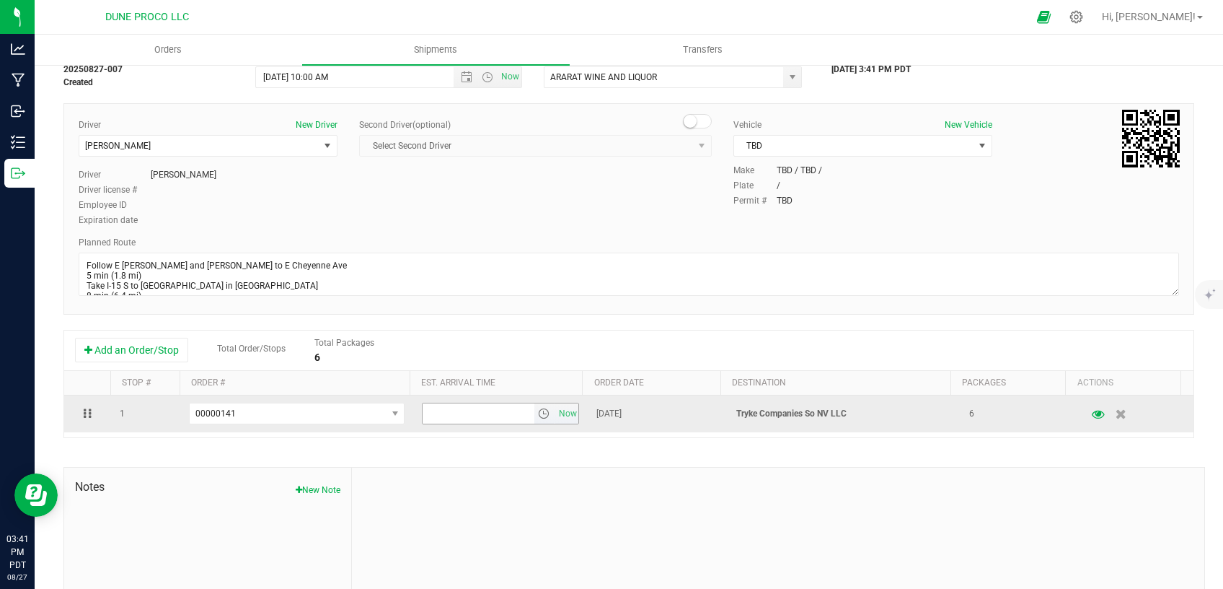
click at [483, 416] on input "text" at bounding box center [478, 413] width 111 height 20
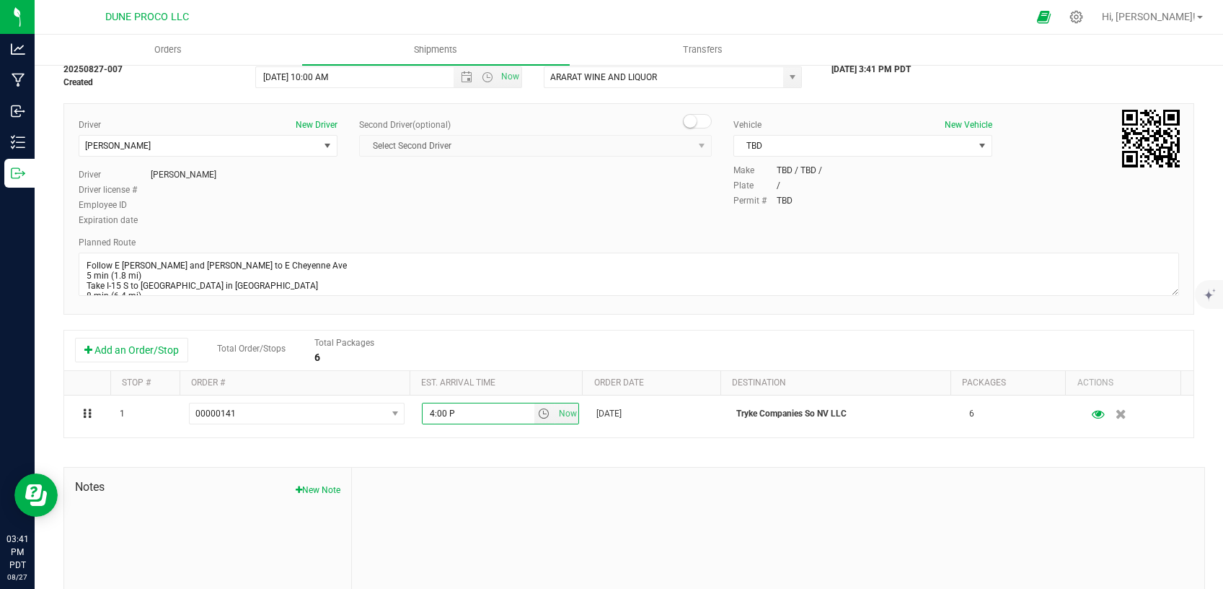
type input "4:00 PM"
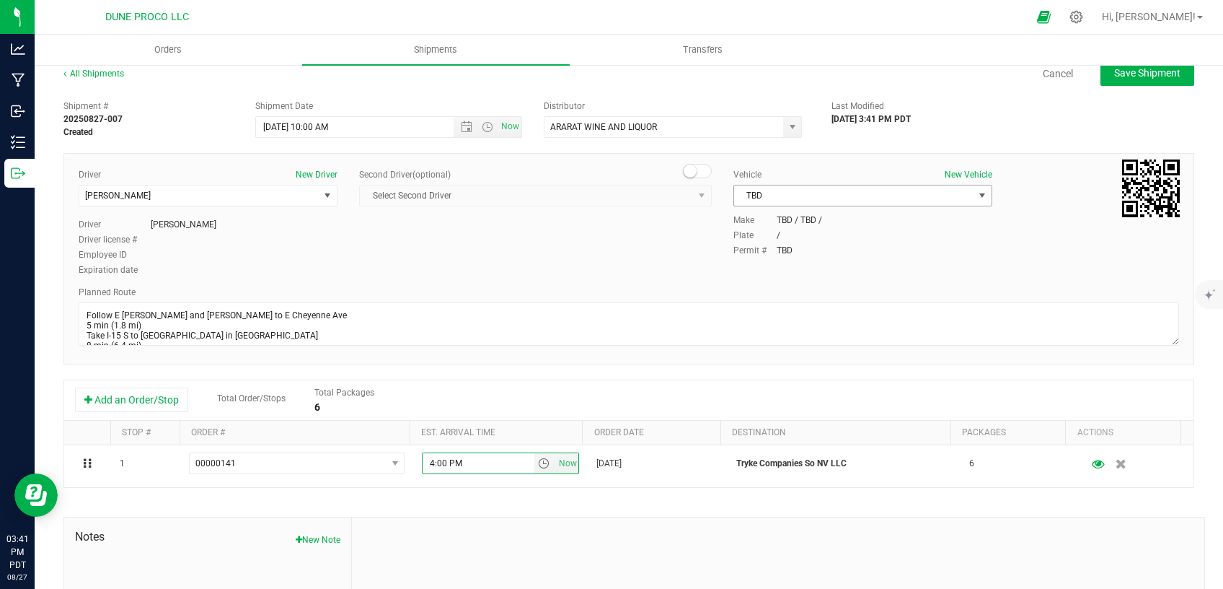
scroll to position [0, 0]
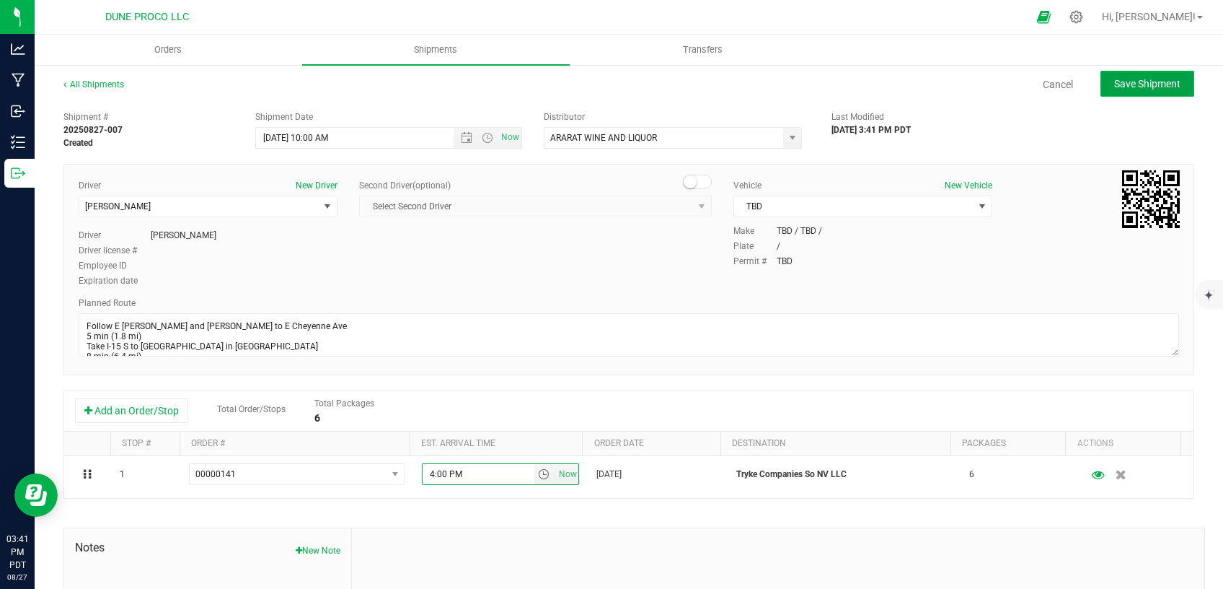
click at [1114, 84] on span "Save Shipment" at bounding box center [1147, 84] width 66 height 12
type input "[DATE] 5:00 PM"
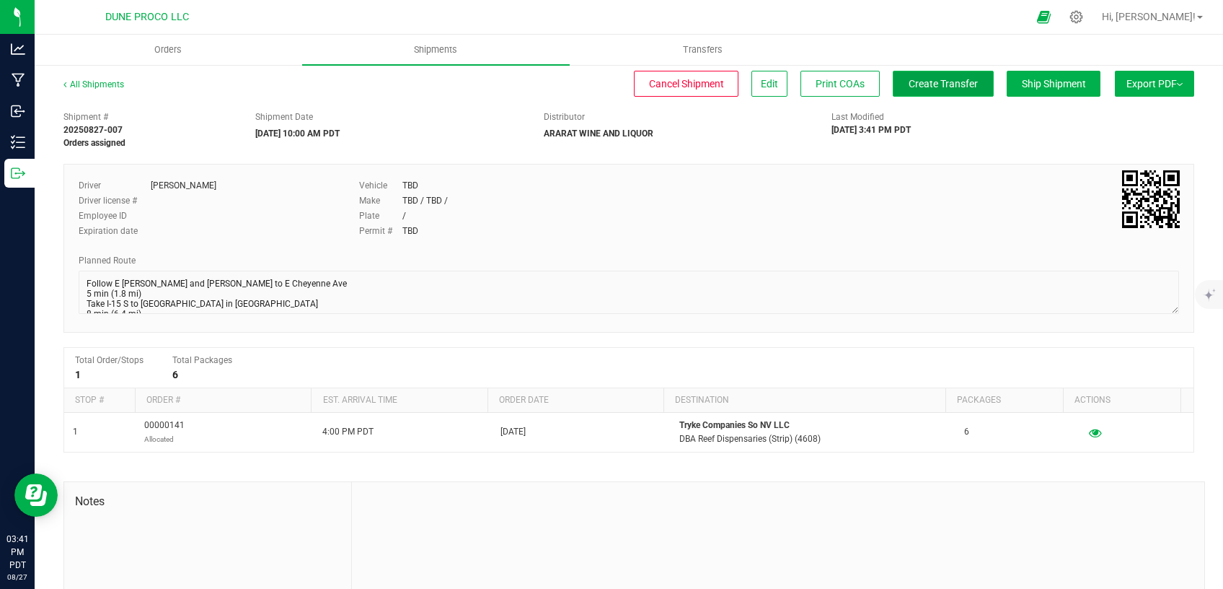
click at [913, 89] on span "Create Transfer" at bounding box center [943, 84] width 69 height 12
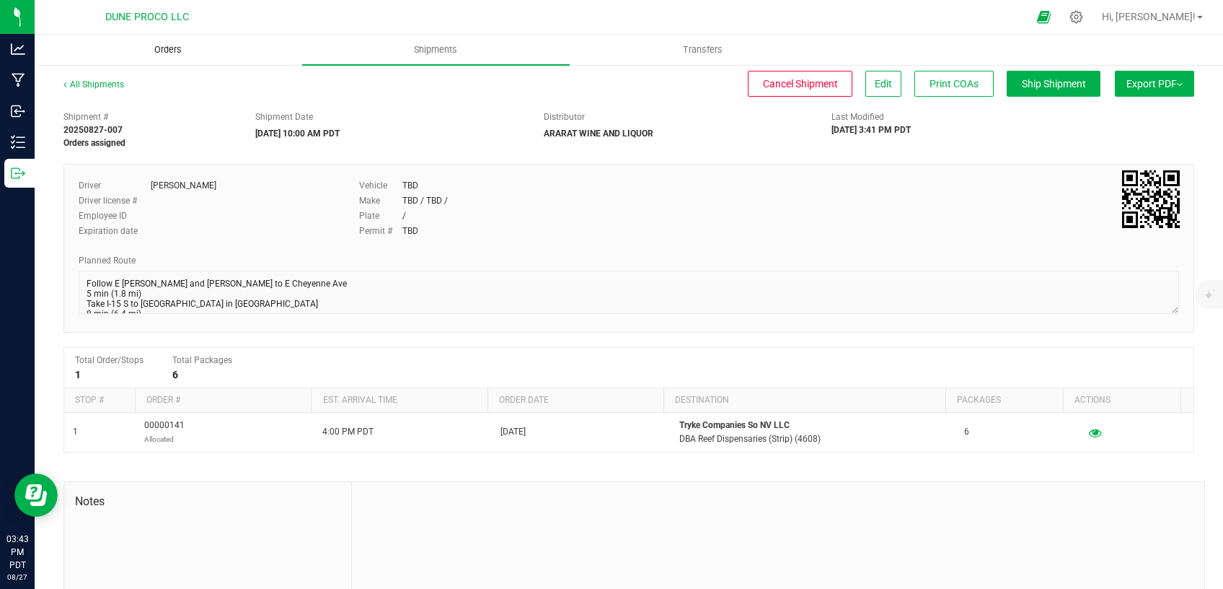
click at [176, 48] on span "Orders" at bounding box center [168, 49] width 66 height 13
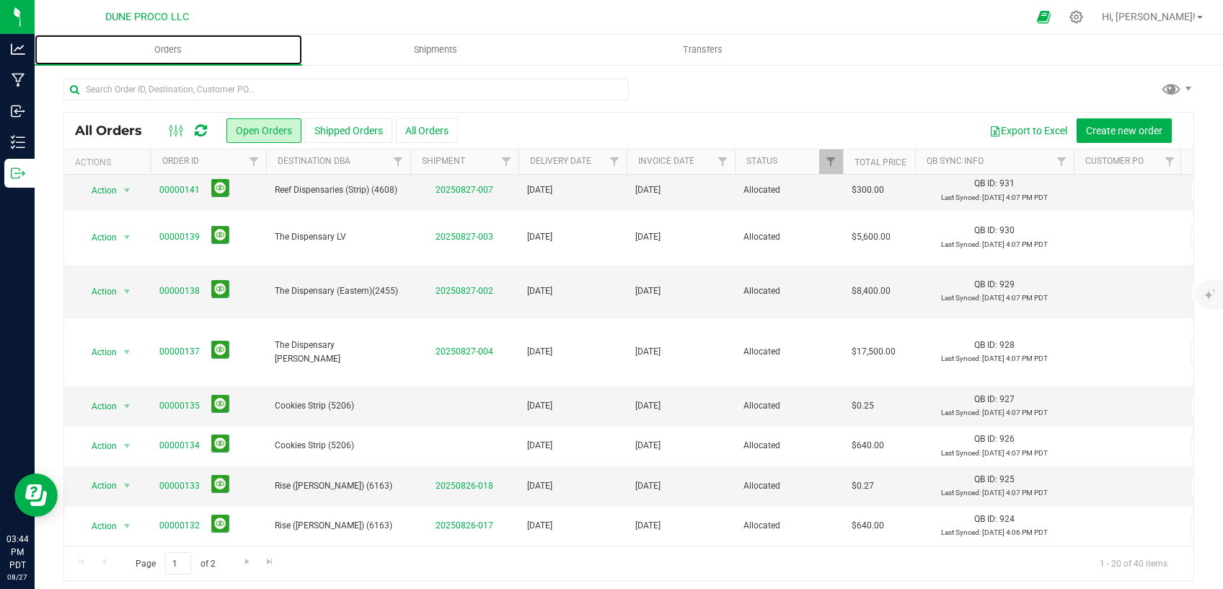
scroll to position [467, 0]
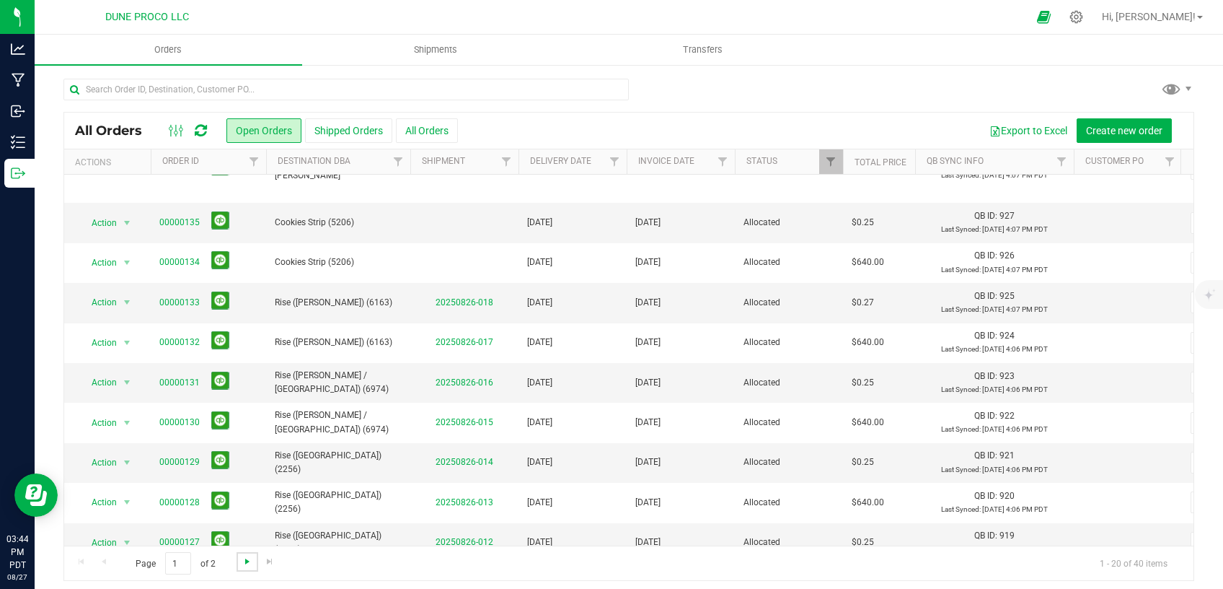
click at [243, 565] on span "Go to the next page" at bounding box center [248, 561] width 12 height 12
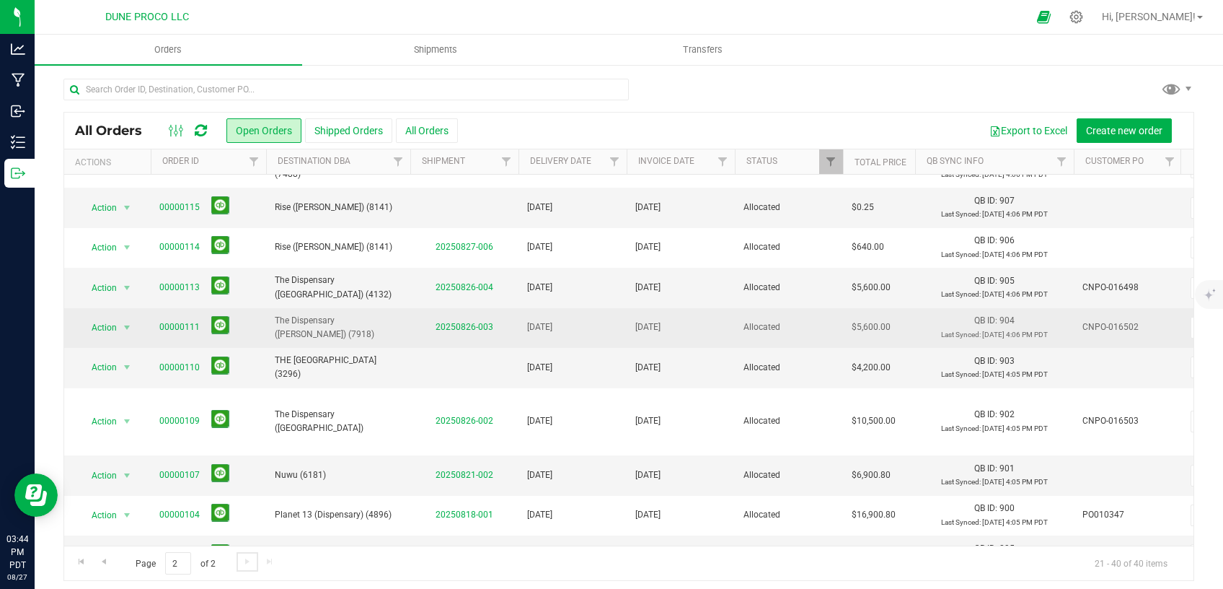
scroll to position [428, 0]
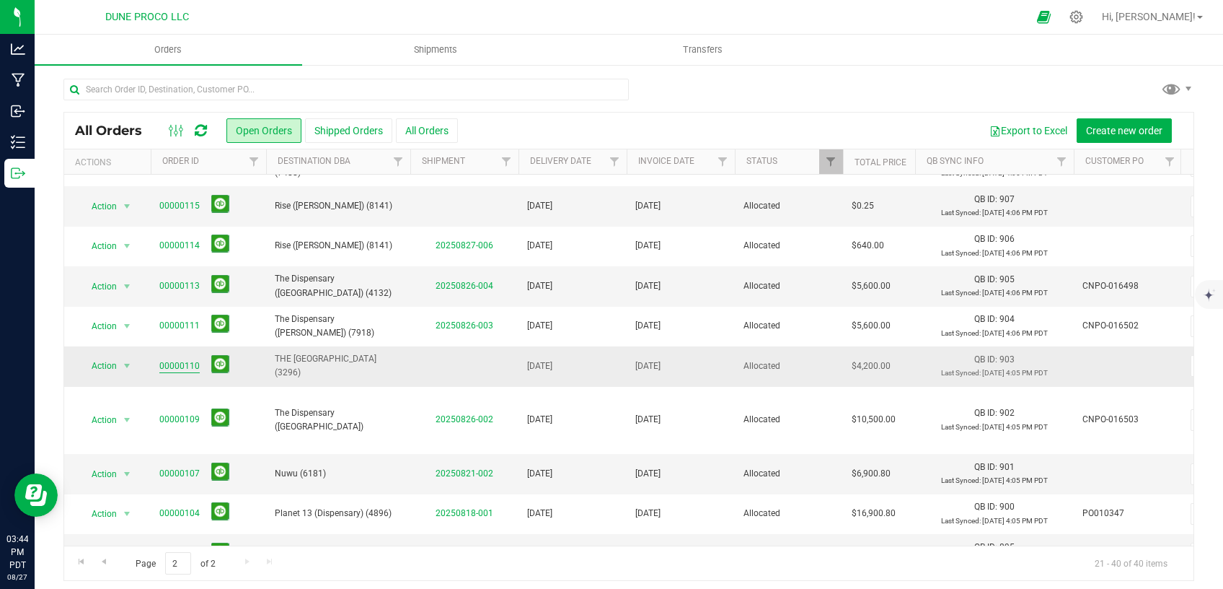
click at [192, 367] on link "00000110" at bounding box center [179, 366] width 40 height 14
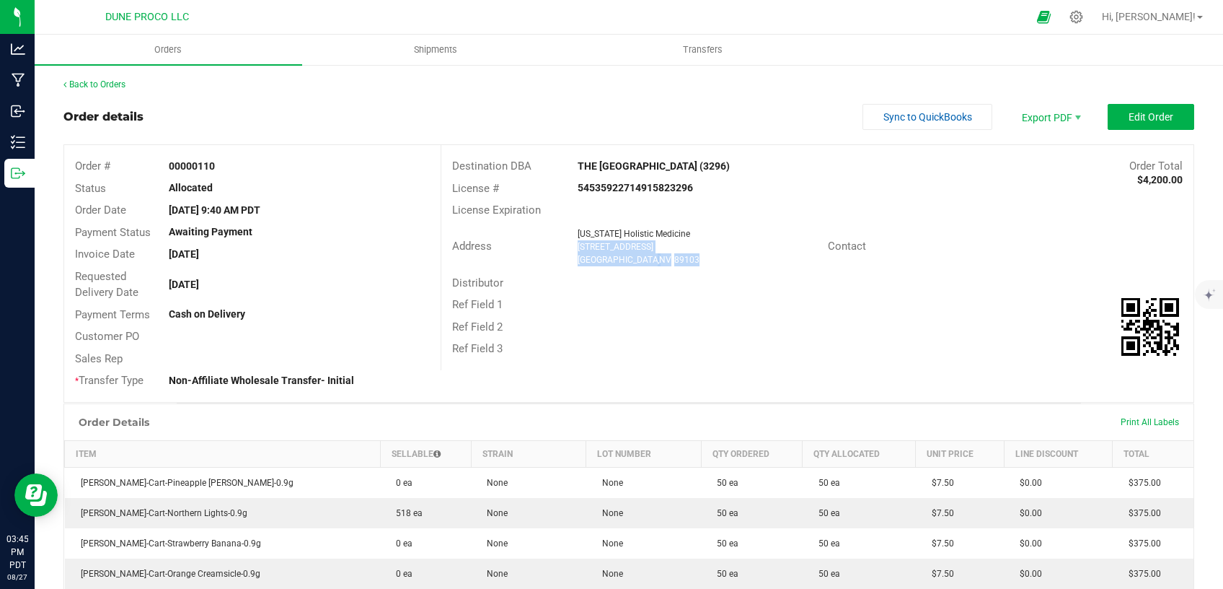
drag, startPoint x: 655, startPoint y: 257, endPoint x: 572, endPoint y: 249, distance: 83.4
click at [578, 249] on ngx-name-and-address "[US_STATE] Holistic Medicine [STREET_ADDRESS]" at bounding box center [698, 246] width 240 height 39
copy ngx-name-and-address "[STREET_ADDRESS]"
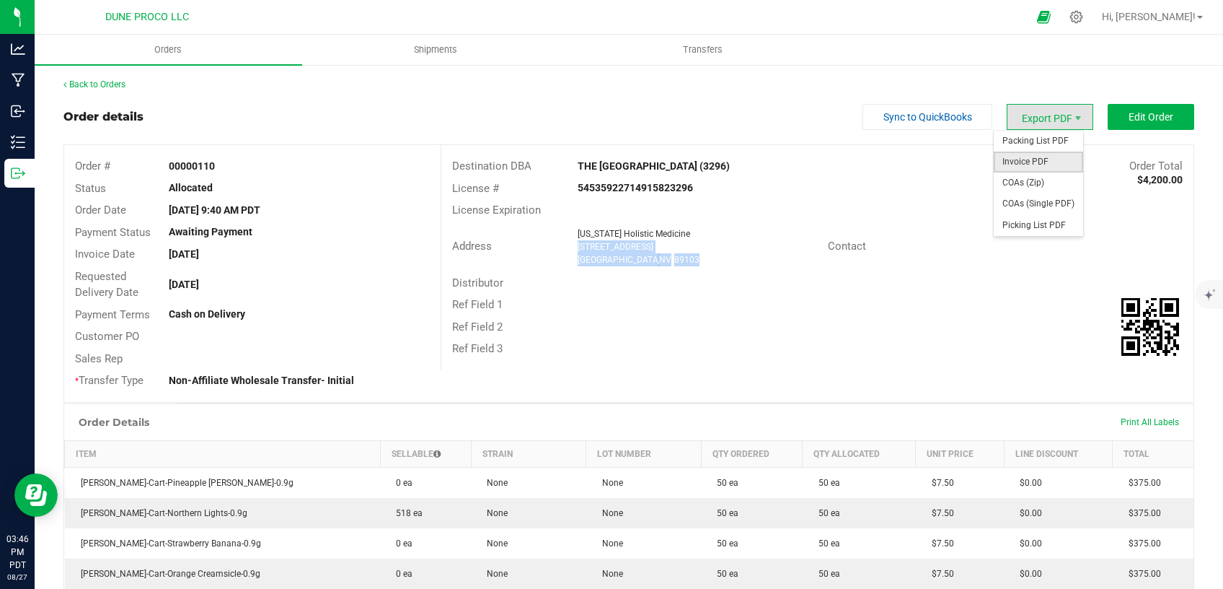
click at [1034, 168] on span "Invoice PDF" at bounding box center [1038, 161] width 89 height 21
click at [1018, 205] on span "COAs (Single PDF)" at bounding box center [1038, 203] width 89 height 21
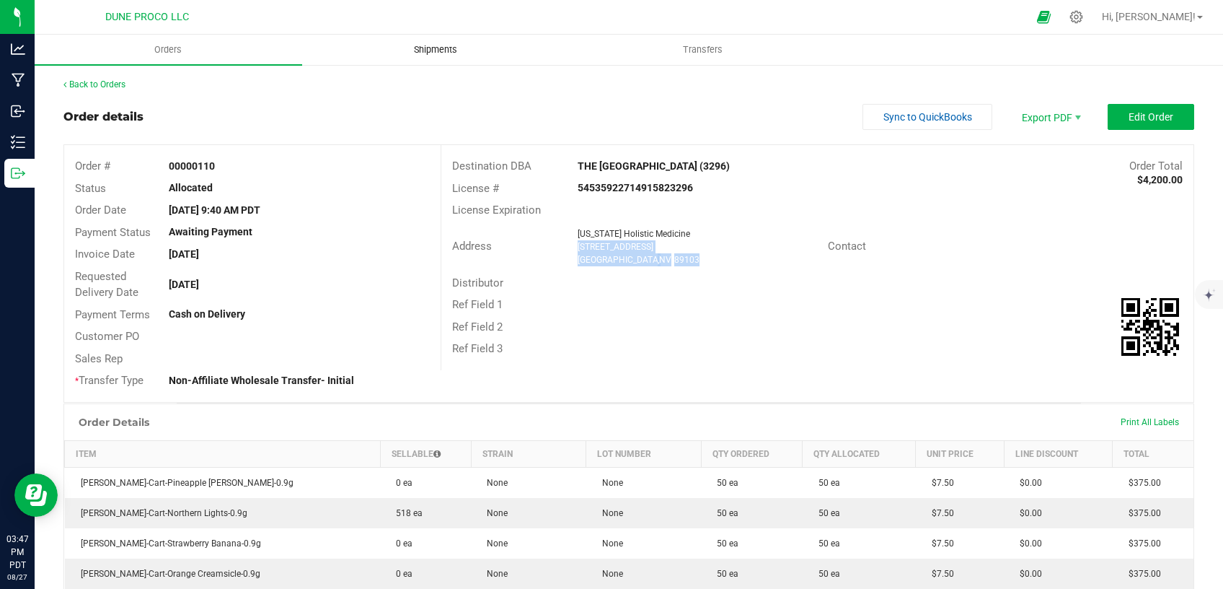
click at [418, 53] on span "Shipments" at bounding box center [436, 49] width 82 height 13
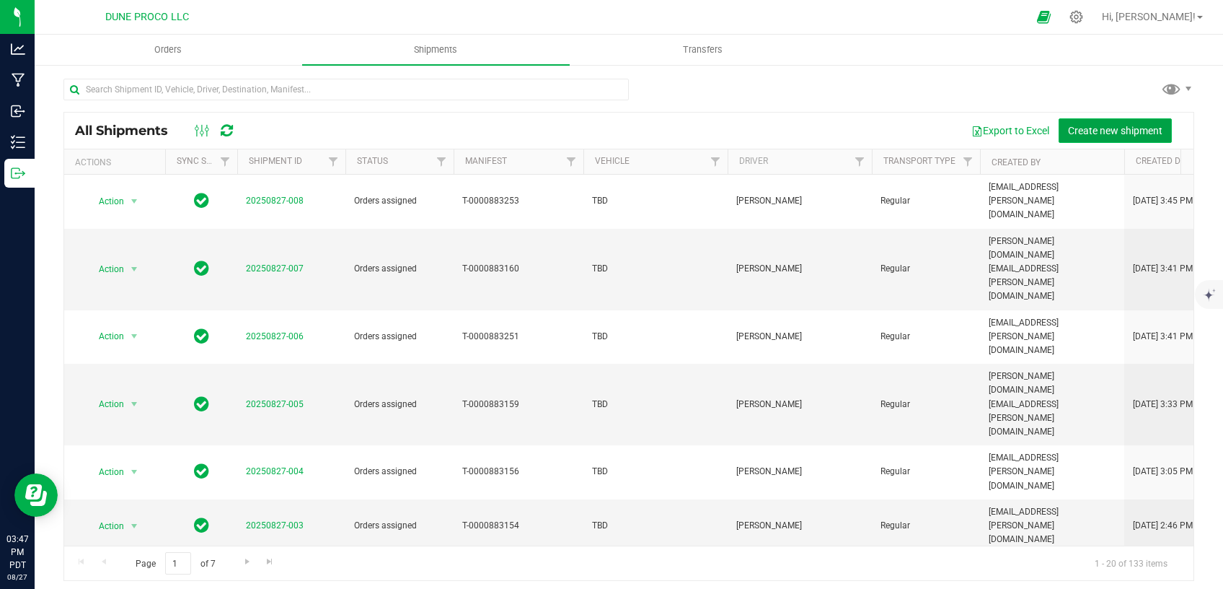
click at [1115, 132] on span "Create new shipment" at bounding box center [1115, 131] width 94 height 12
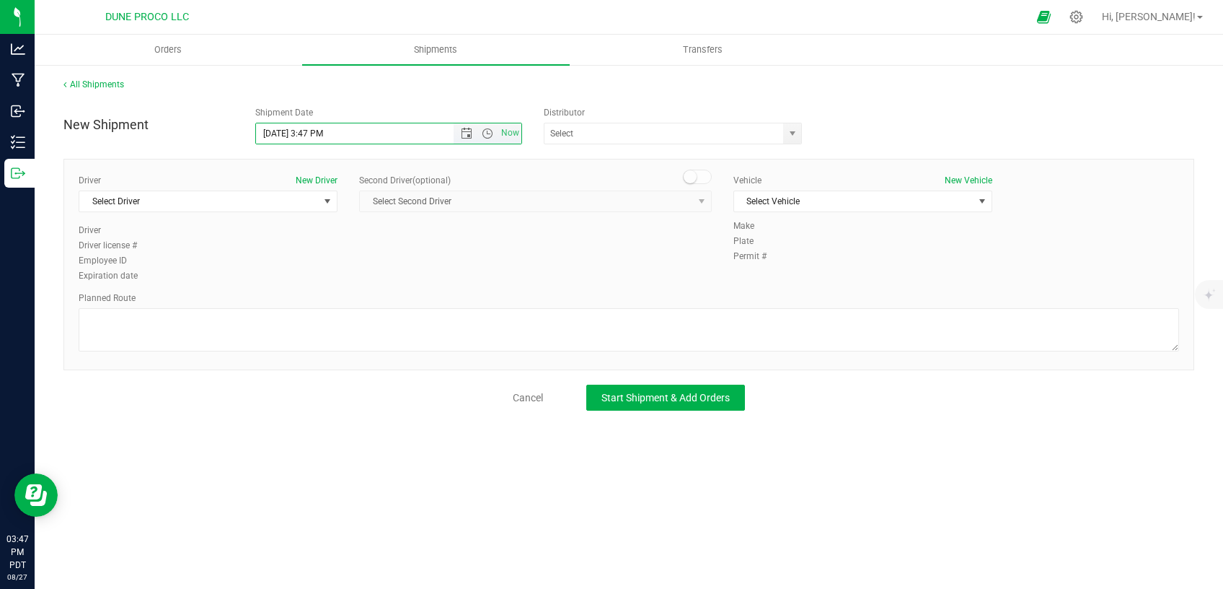
click at [281, 132] on input "[DATE] 3:47 PM" at bounding box center [367, 133] width 222 height 20
drag, startPoint x: 330, startPoint y: 134, endPoint x: 307, endPoint y: 128, distance: 24.5
click at [307, 128] on input "[DATE] 3:47 PM" at bounding box center [367, 133] width 222 height 20
click at [788, 134] on span "select" at bounding box center [793, 134] width 12 height 12
type input "[DATE] 10:00 AM"
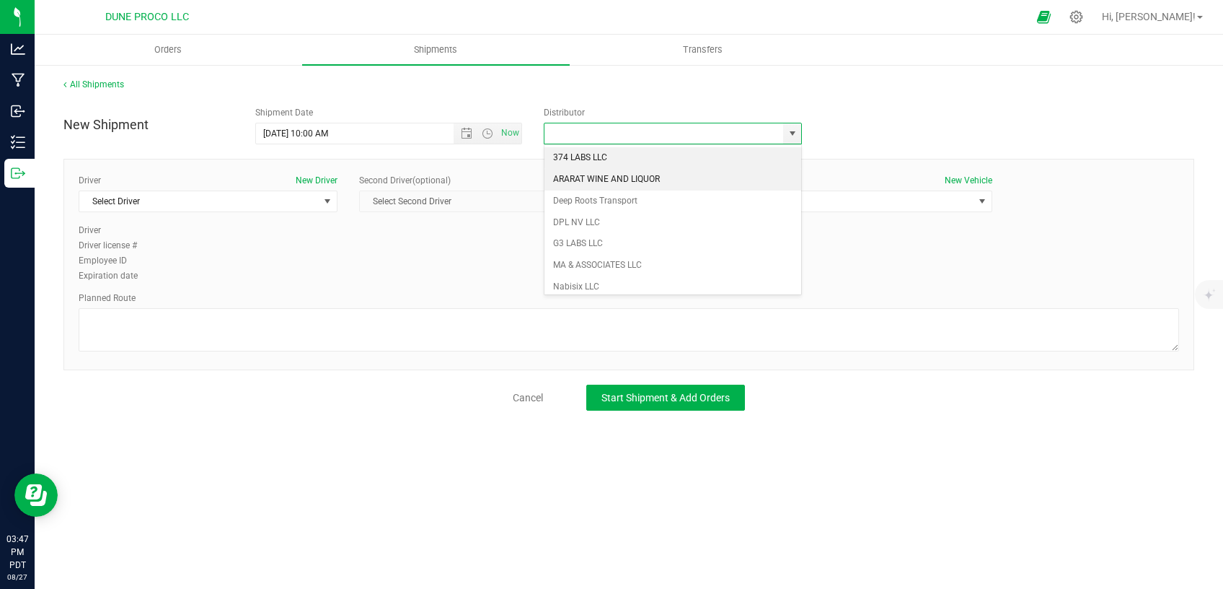
click at [628, 185] on li "ARARAT WINE AND LIQUOR" at bounding box center [673, 180] width 257 height 22
type input "ARARAT WINE AND LIQUOR"
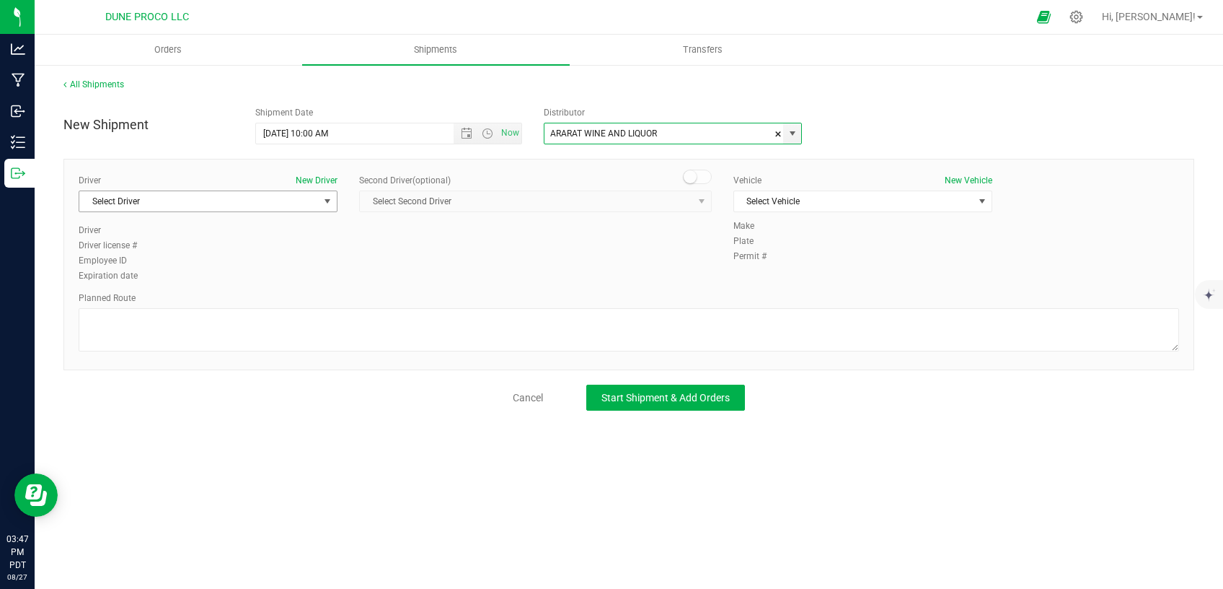
click at [273, 199] on span "Select Driver" at bounding box center [198, 201] width 239 height 20
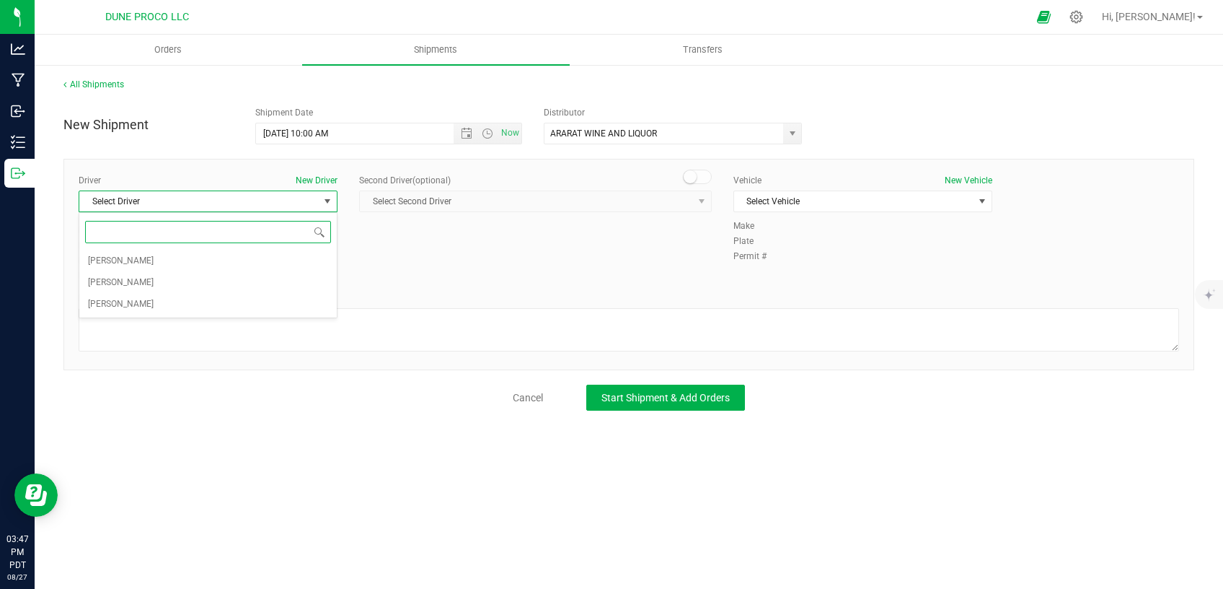
click at [196, 314] on div "Select Driver [PERSON_NAME] [PERSON_NAME] [PERSON_NAME] No data found." at bounding box center [208, 265] width 259 height 106
click at [257, 301] on li "[PERSON_NAME]" at bounding box center [207, 305] width 257 height 22
click at [840, 197] on span "Select Vehicle" at bounding box center [853, 201] width 239 height 20
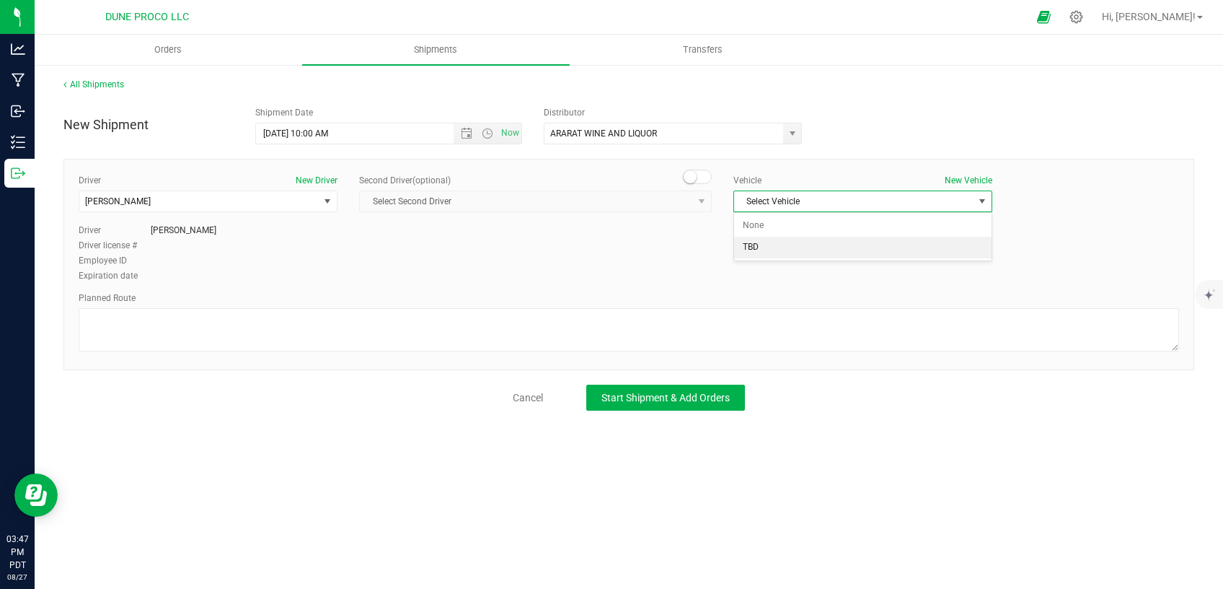
click at [793, 245] on li "TBD" at bounding box center [862, 248] width 257 height 22
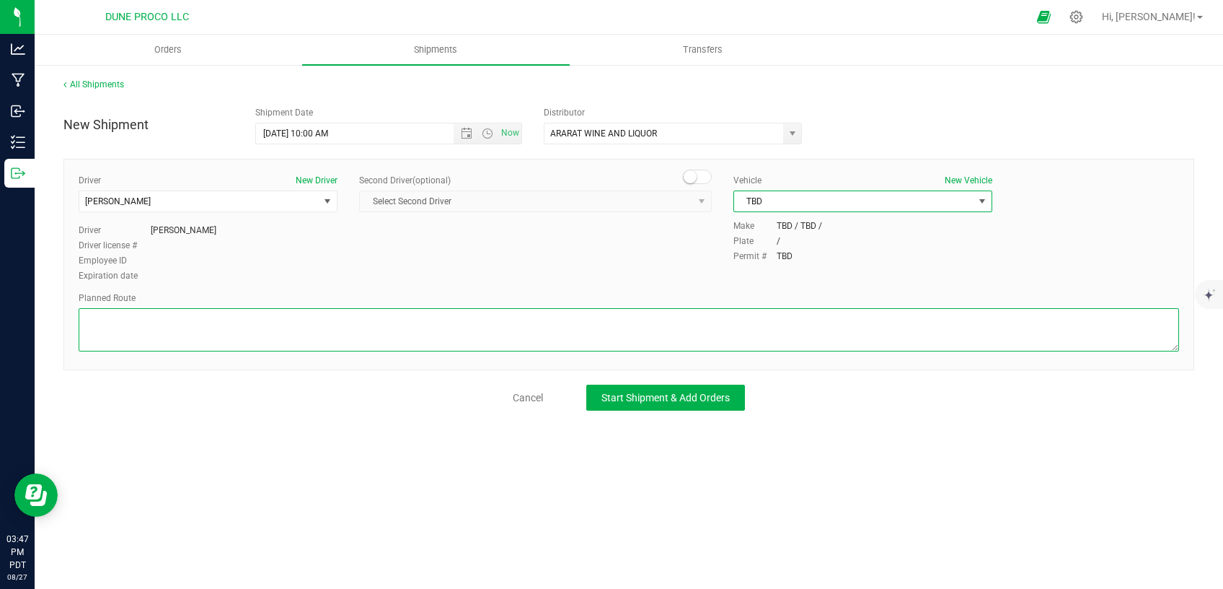
click at [661, 320] on textarea at bounding box center [629, 329] width 1101 height 43
paste textarea "Get on I-15 S/US-93 S from E [PERSON_NAME] and [PERSON_NAME] 6 min (2.4 mi) Fol…"
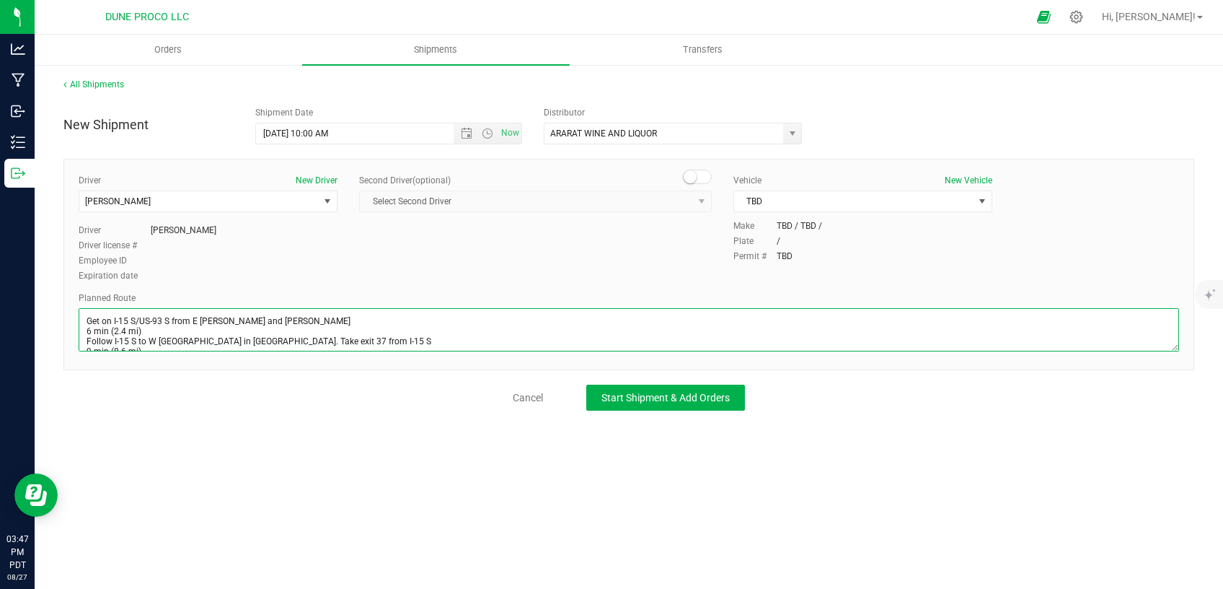
scroll to position [27, 0]
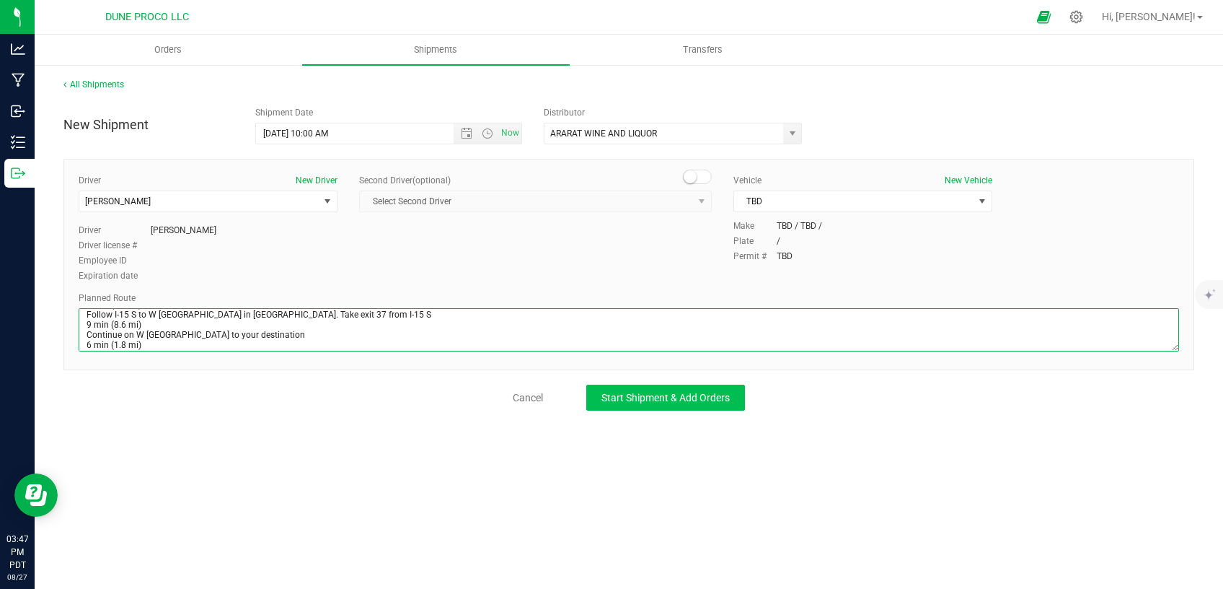
type textarea "Get on I-15 S/US-93 S from E [PERSON_NAME] and [PERSON_NAME] 6 min (2.4 mi) Fol…"
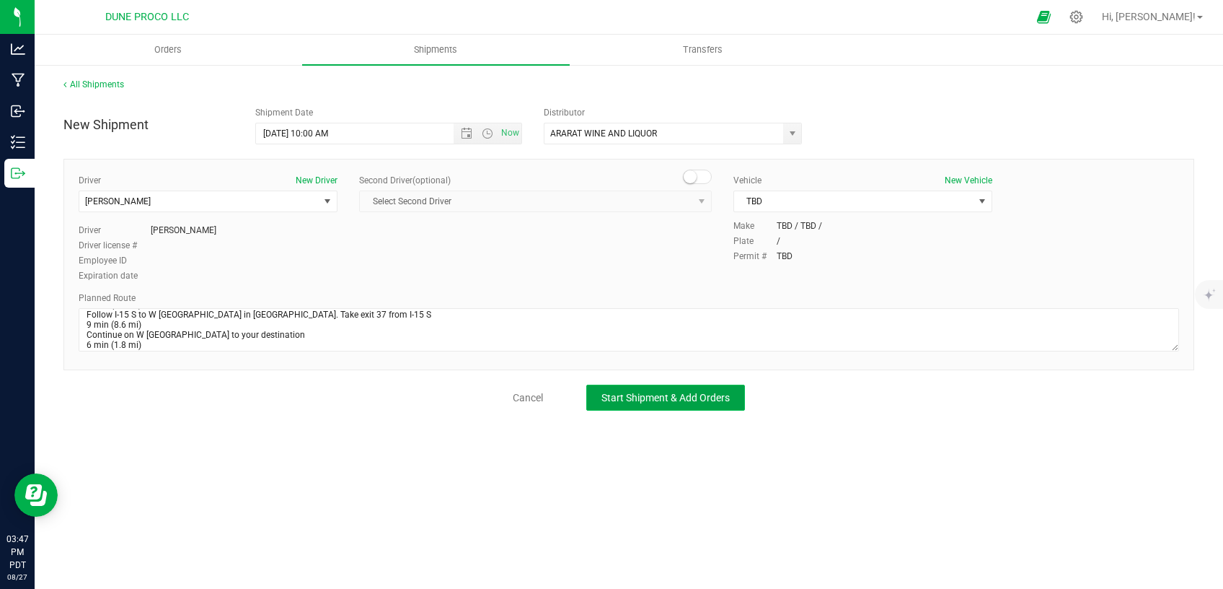
click at [600, 398] on button "Start Shipment & Add Orders" at bounding box center [665, 397] width 159 height 26
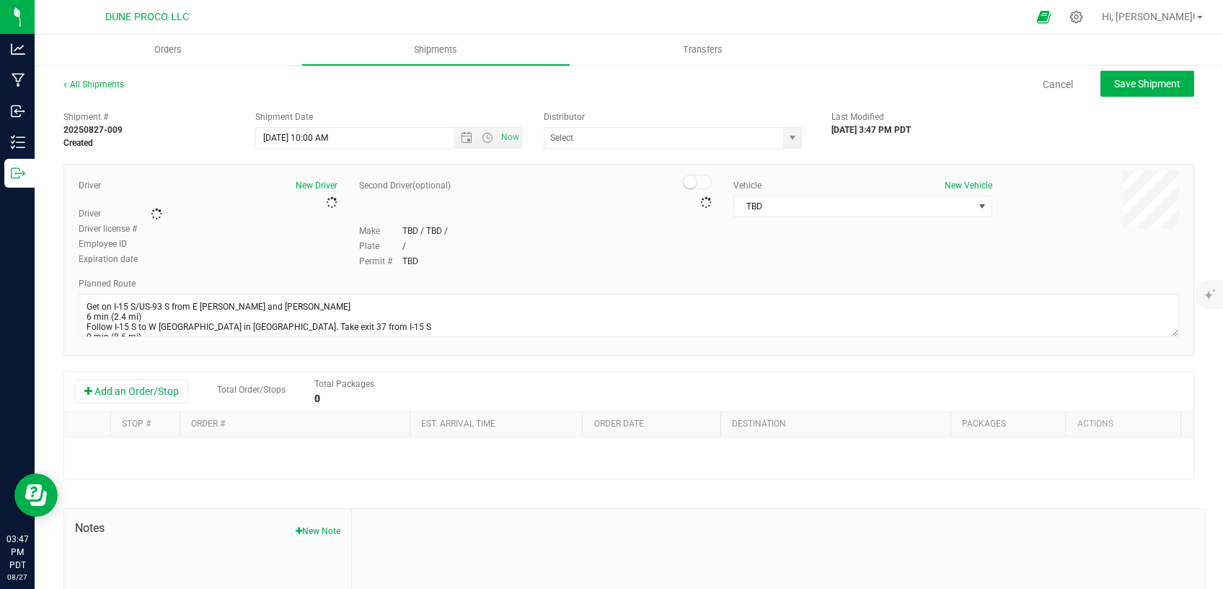
type input "ARARAT WINE AND LIQUOR"
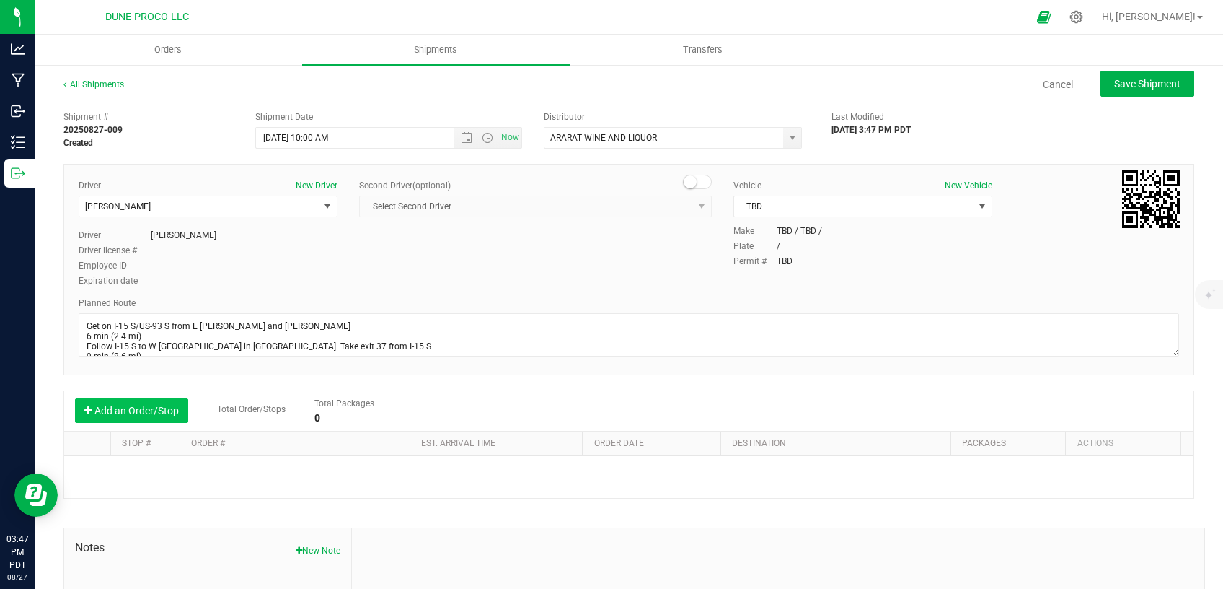
click at [135, 405] on button "Add an Order/Stop" at bounding box center [131, 410] width 113 height 25
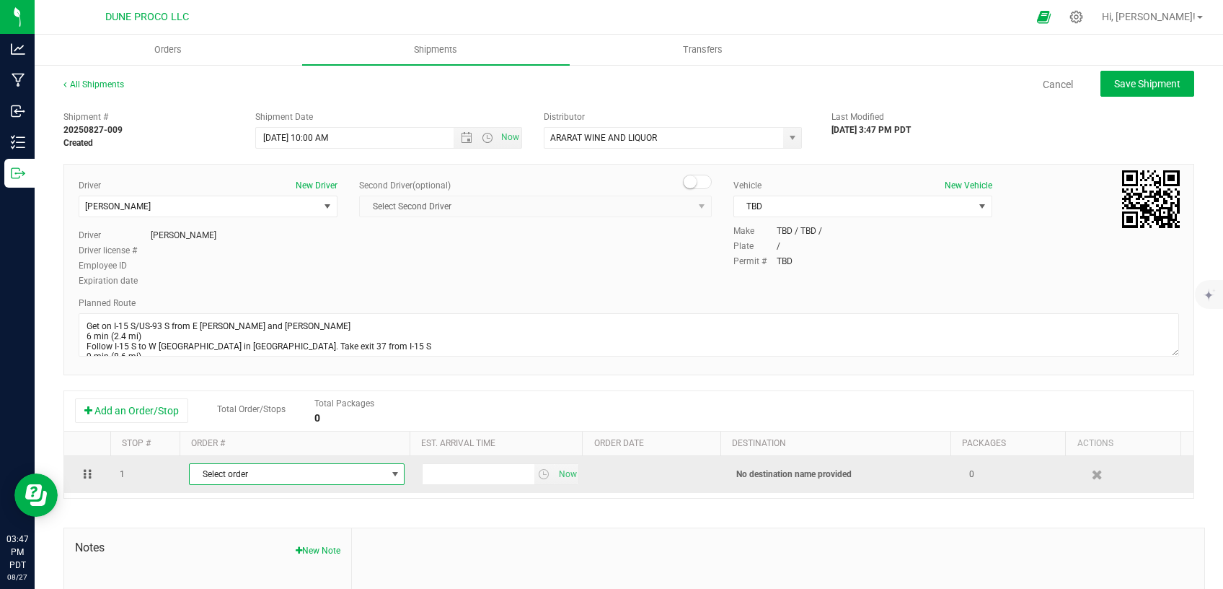
click at [250, 474] on span "Select order" at bounding box center [288, 474] width 196 height 20
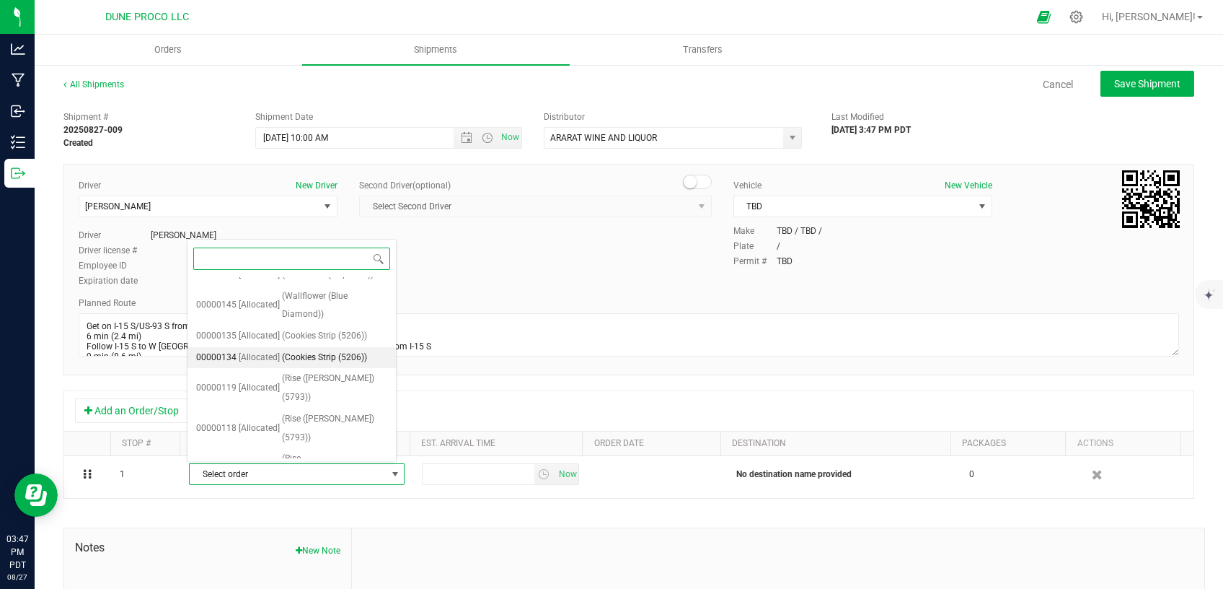
scroll to position [207, 0]
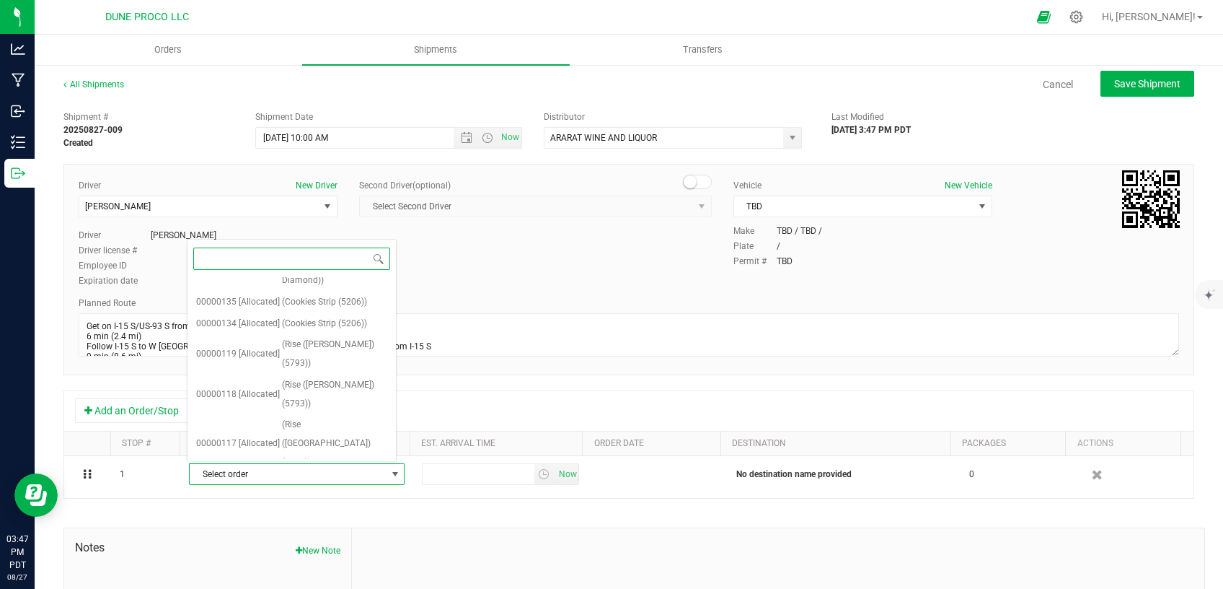
click at [249, 542] on span "[Allocated]" at bounding box center [259, 551] width 41 height 19
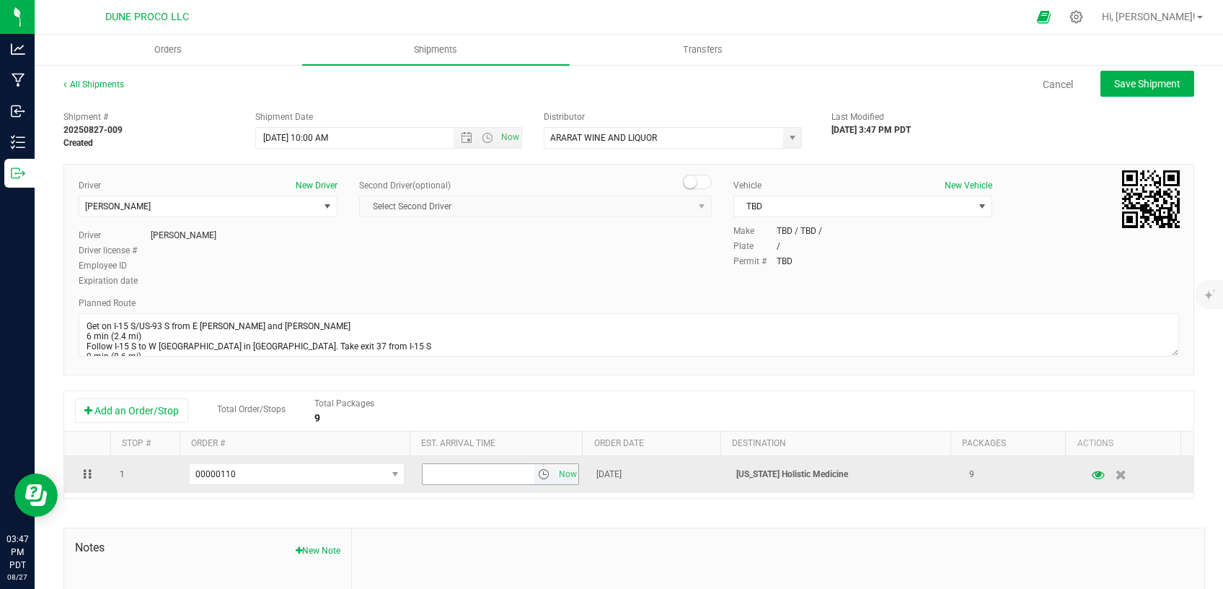
click at [423, 466] on input "text" at bounding box center [478, 474] width 111 height 20
type input "4:00 PM"
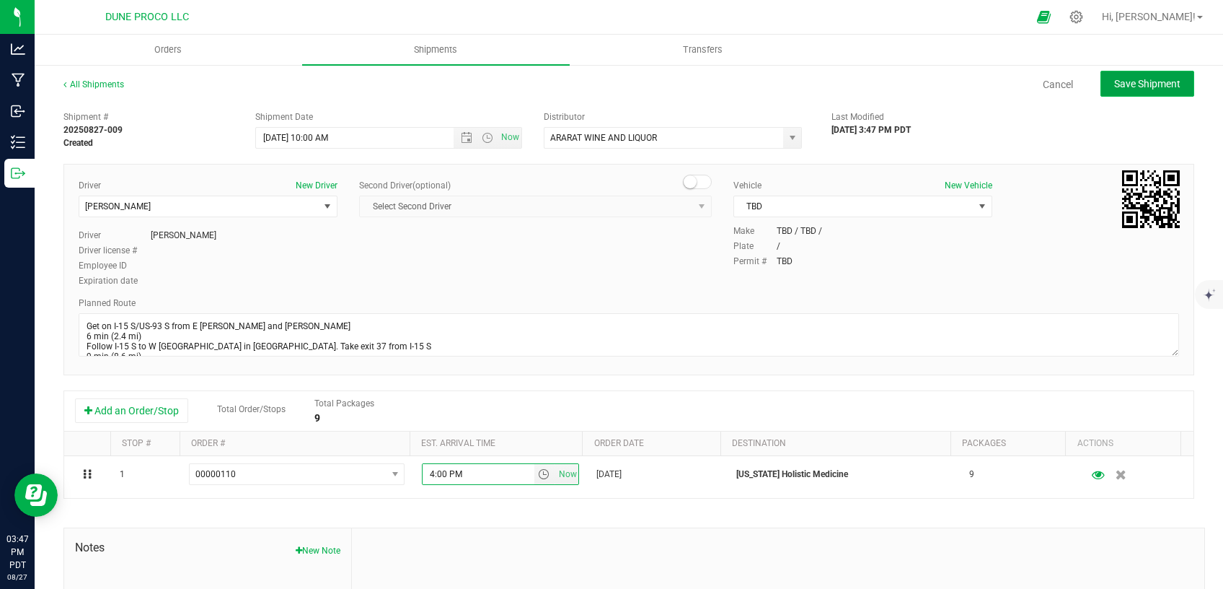
click at [1114, 84] on span "Save Shipment" at bounding box center [1147, 84] width 66 height 12
type input "[DATE] 5:00 PM"
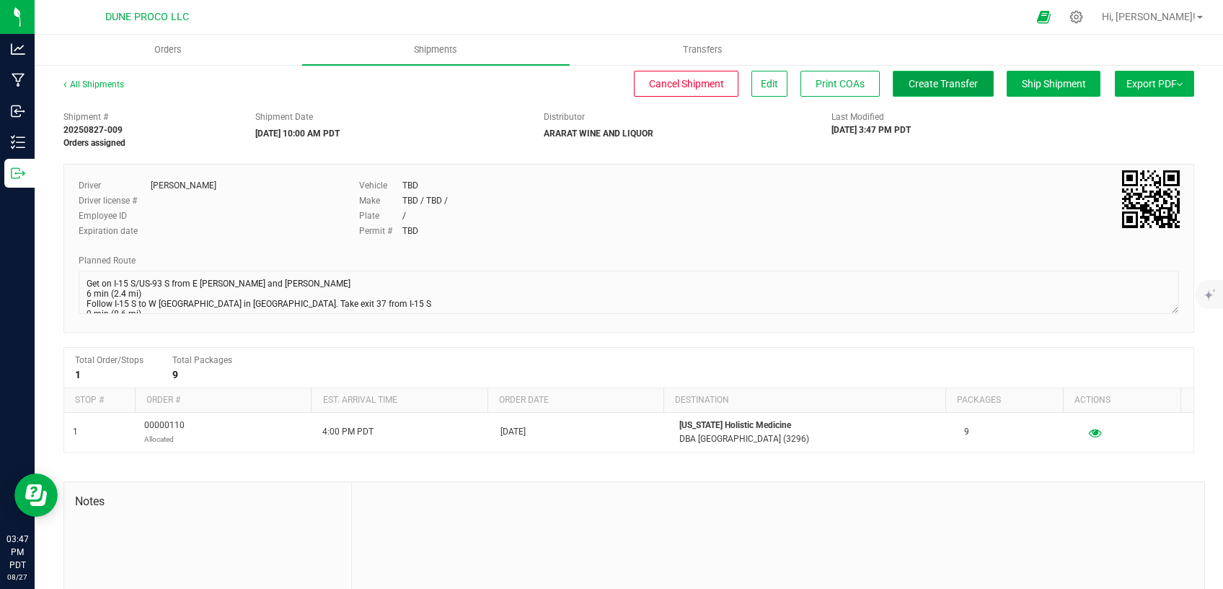
click at [940, 77] on button "Create Transfer" at bounding box center [943, 84] width 101 height 26
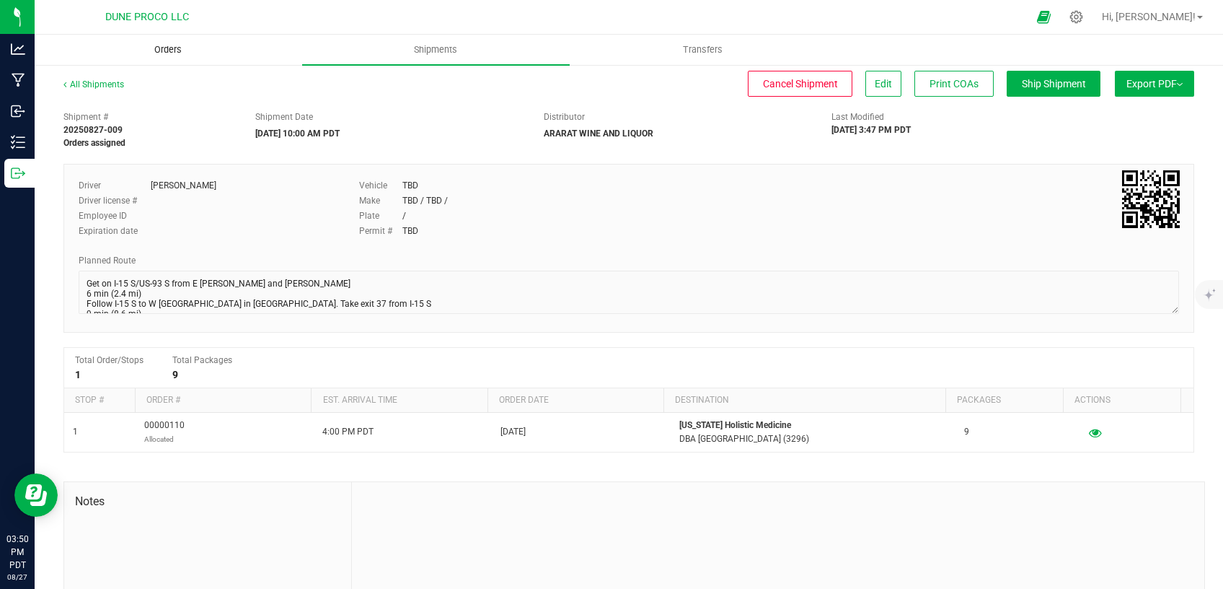
click at [156, 59] on uib-tab-heading "Orders" at bounding box center [168, 49] width 266 height 29
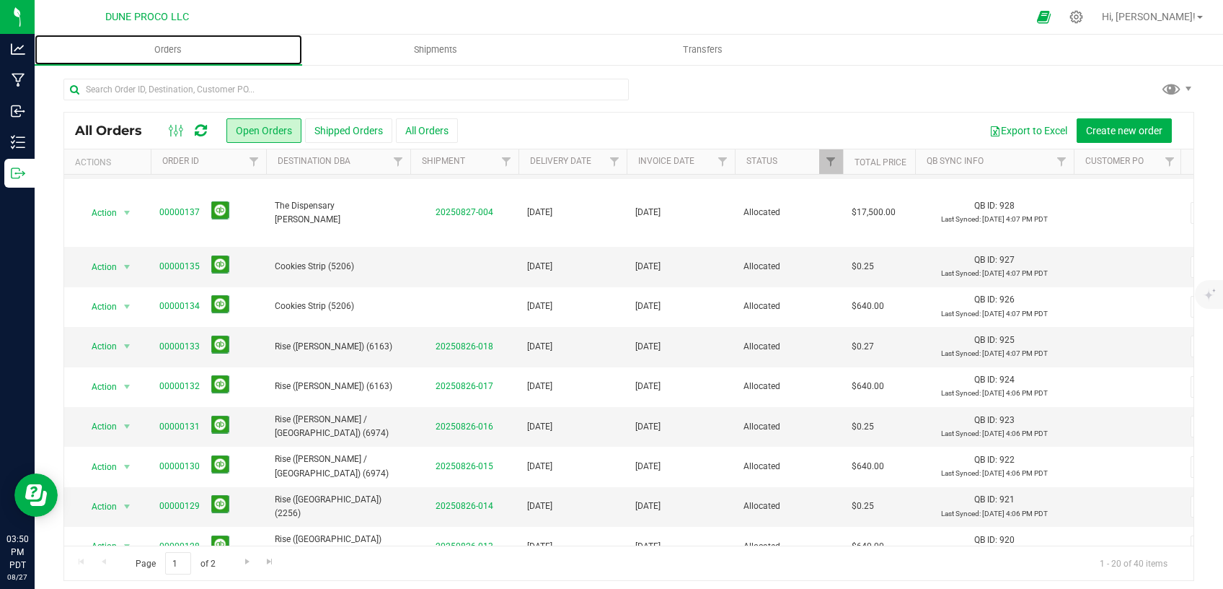
scroll to position [405, 0]
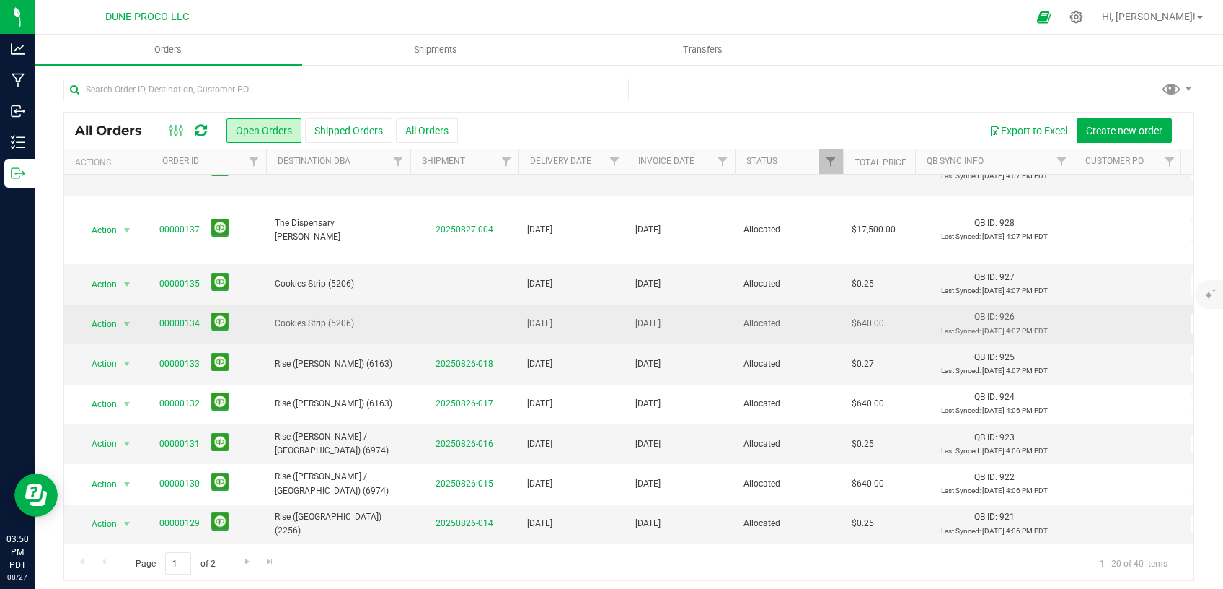
click at [182, 317] on link "00000134" at bounding box center [179, 324] width 40 height 14
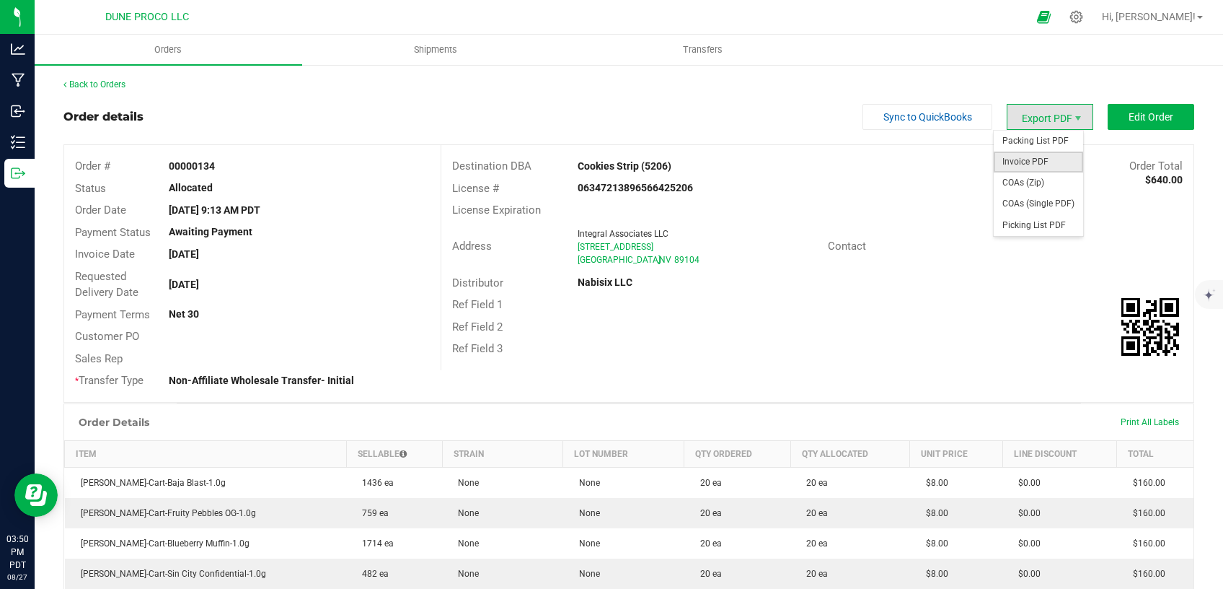
click at [1028, 164] on span "Invoice PDF" at bounding box center [1038, 161] width 89 height 21
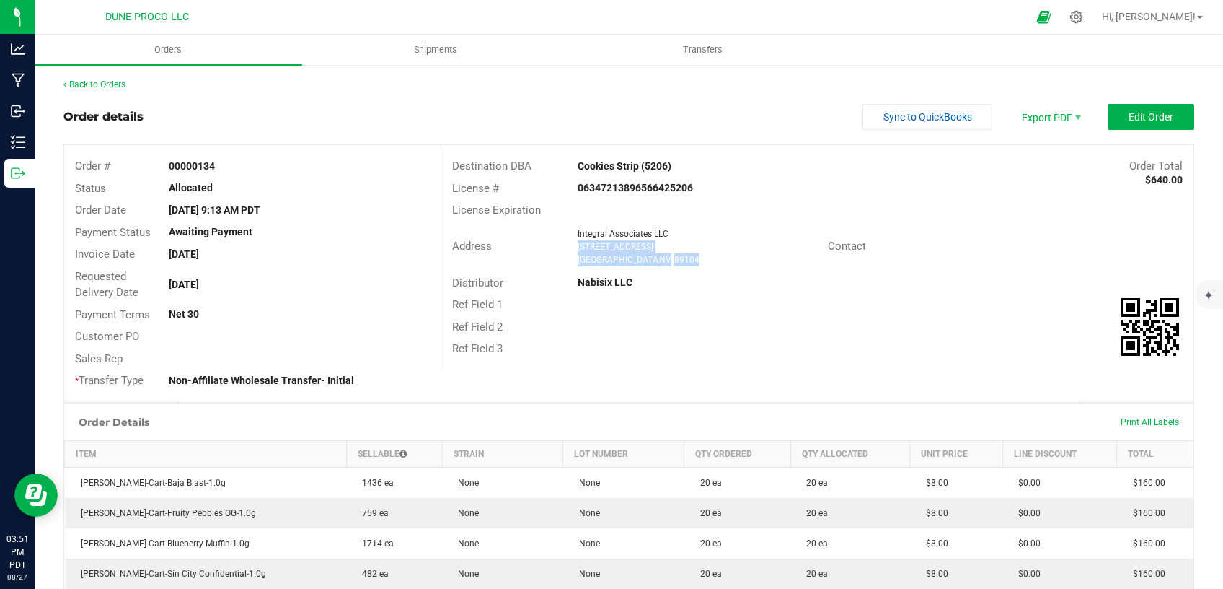
drag, startPoint x: 659, startPoint y: 260, endPoint x: 573, endPoint y: 247, distance: 87.4
click at [578, 247] on ngx-name-and-address "Integral Associates LLC [STREET_ADDRESS]" at bounding box center [698, 246] width 240 height 39
copy ngx-name-and-address "[STREET_ADDRESS]"
click at [1128, 110] on button "Edit Order" at bounding box center [1151, 117] width 87 height 26
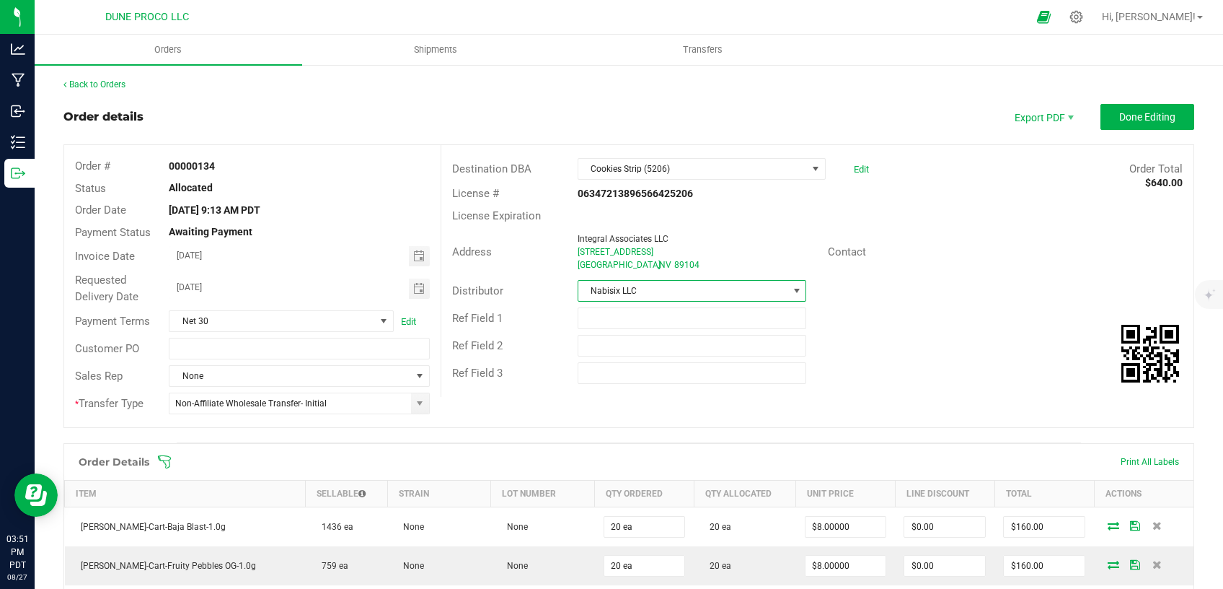
click at [652, 296] on span "Nabisix LLC" at bounding box center [683, 291] width 210 height 20
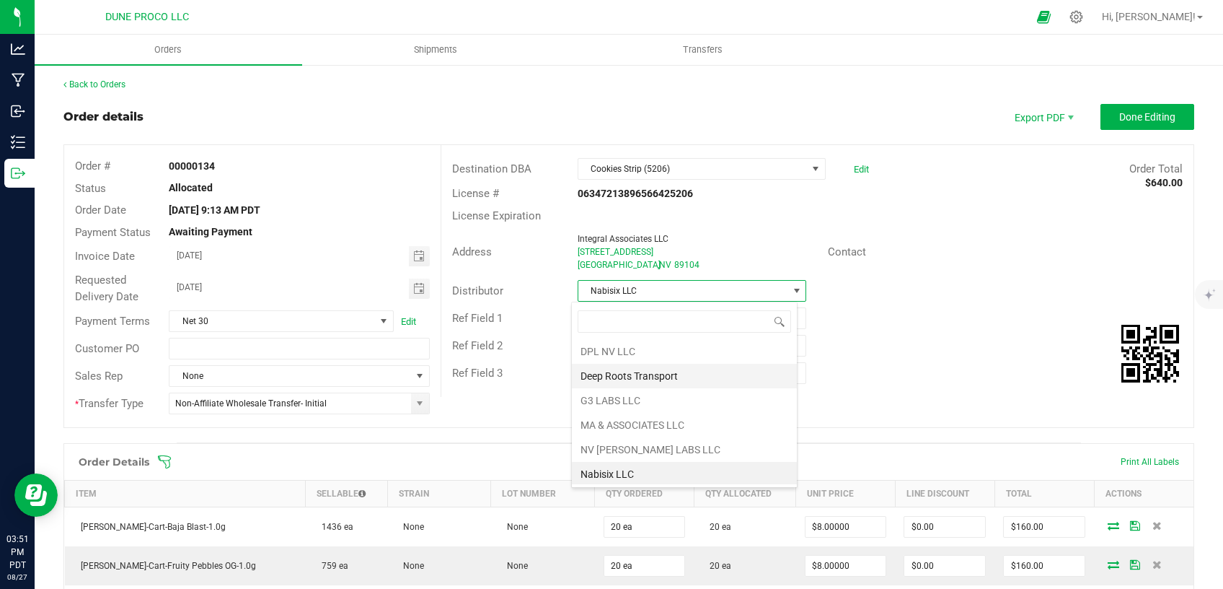
scroll to position [99, 0]
click at [637, 462] on li "ARARAT WINE AND LIQUOR" at bounding box center [684, 474] width 225 height 25
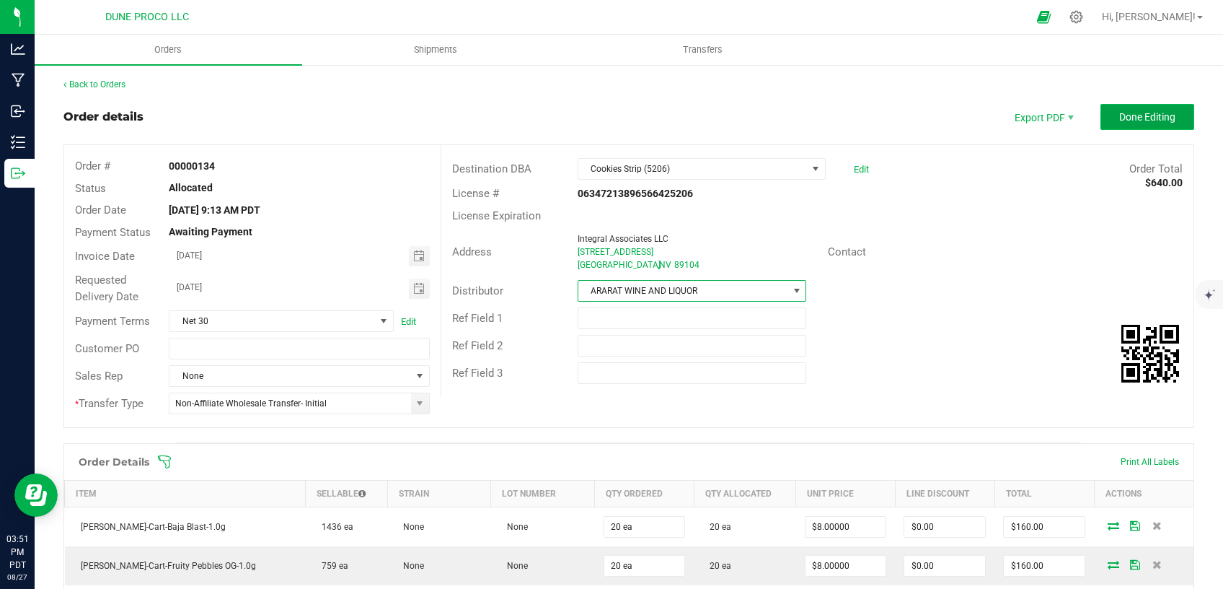
click at [1144, 118] on span "Done Editing" at bounding box center [1147, 117] width 56 height 12
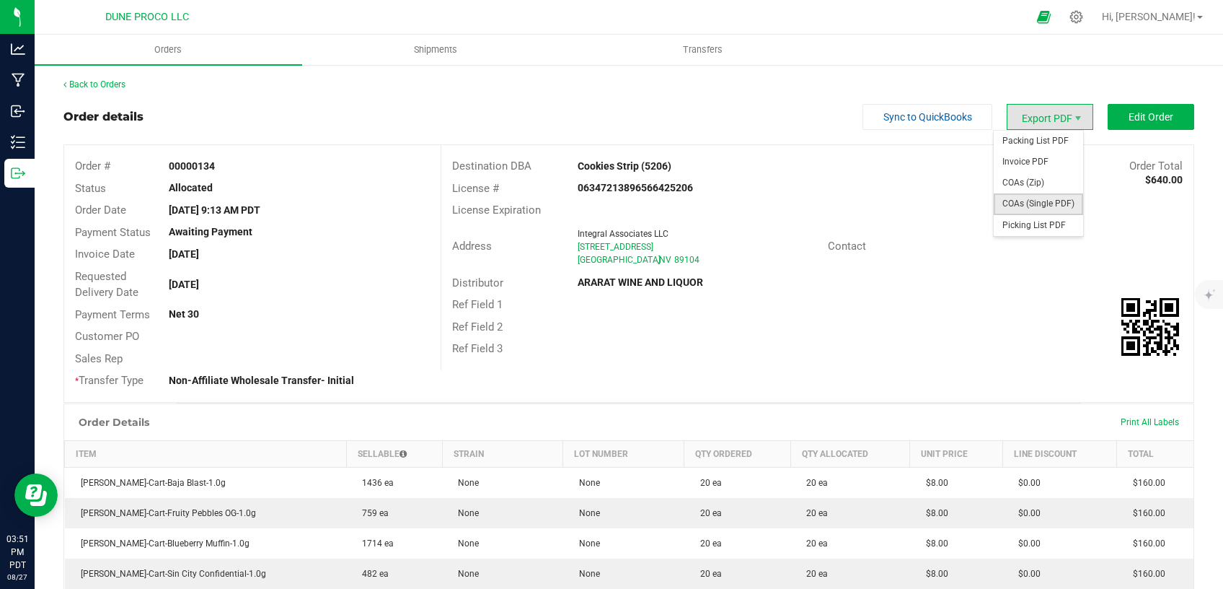
click at [1044, 206] on span "COAs (Single PDF)" at bounding box center [1038, 203] width 89 height 21
click at [443, 48] on span "Shipments" at bounding box center [436, 49] width 82 height 13
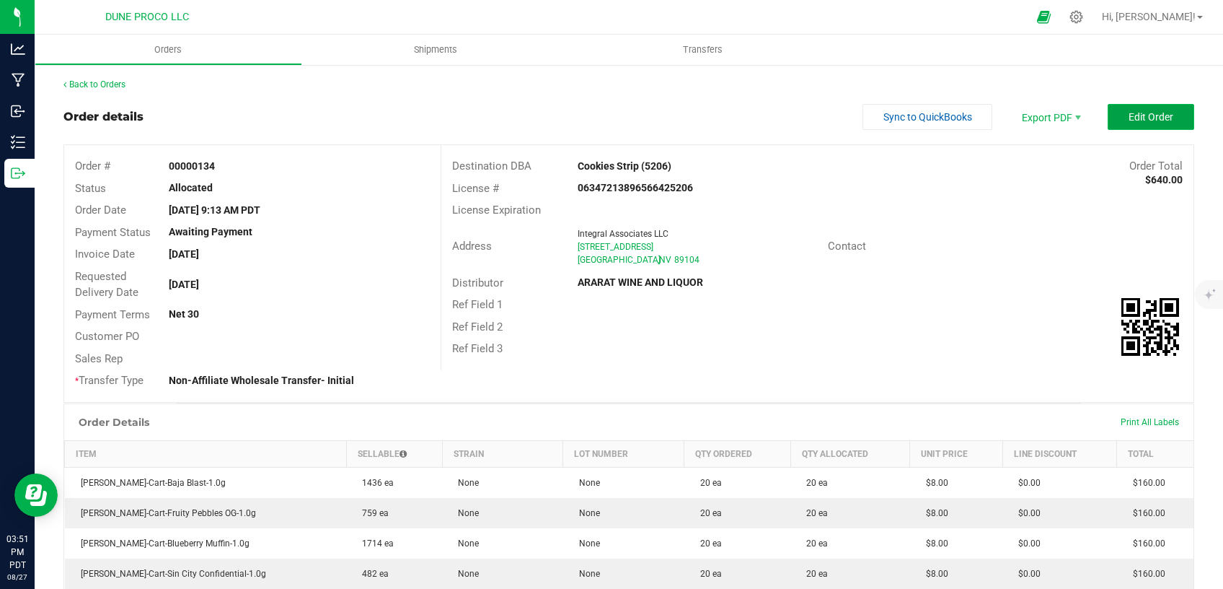
click at [1170, 118] on button "Edit Order" at bounding box center [1151, 117] width 87 height 26
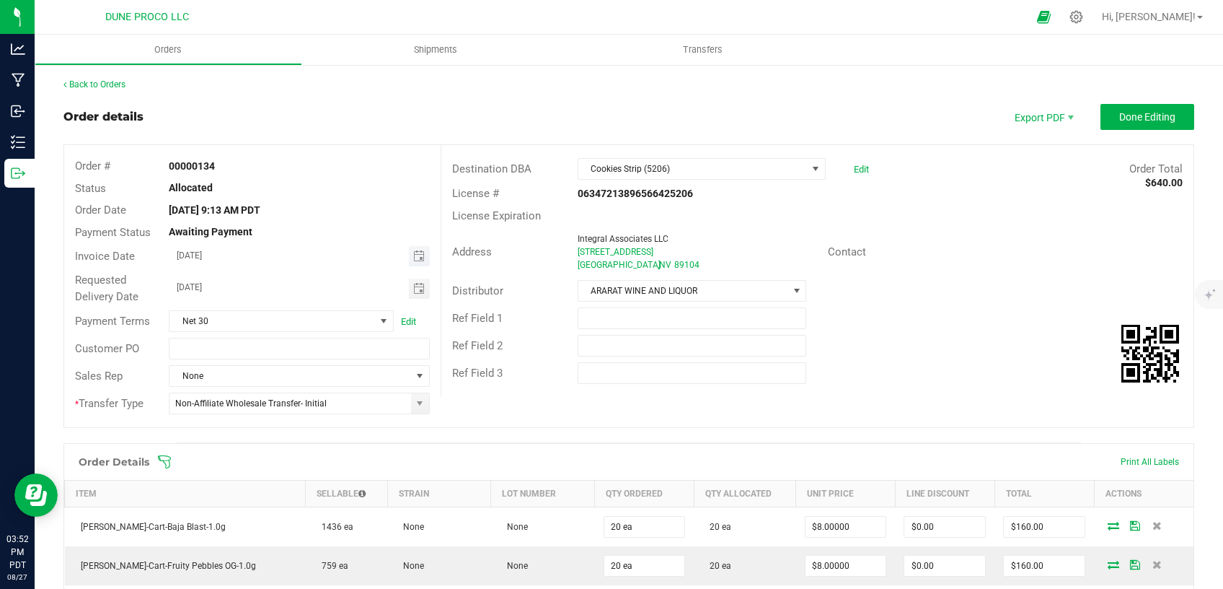
click at [413, 255] on span "Toggle calendar" at bounding box center [419, 256] width 12 height 12
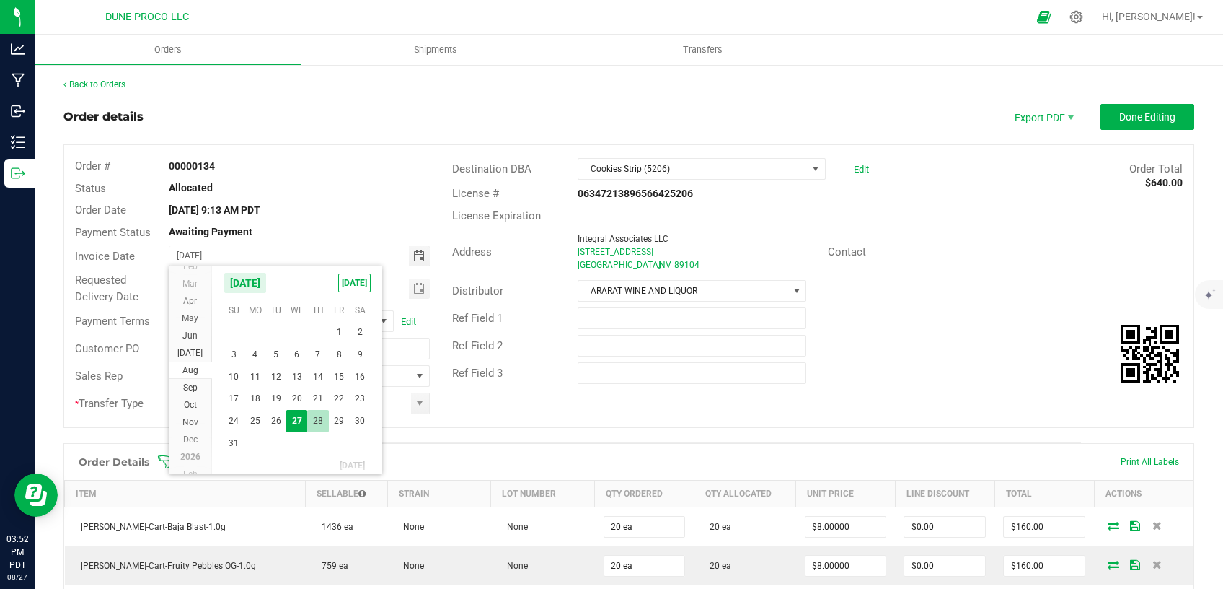
click at [322, 423] on span "28" at bounding box center [317, 421] width 21 height 22
type input "[DATE]"
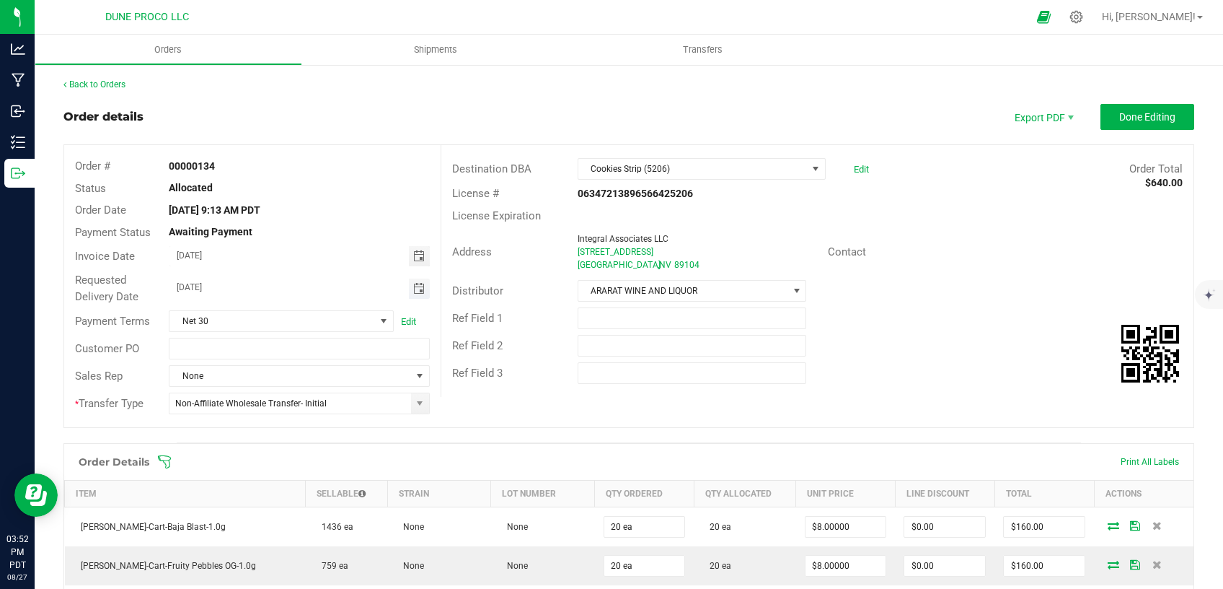
click at [415, 288] on span "Toggle calendar" at bounding box center [419, 289] width 12 height 12
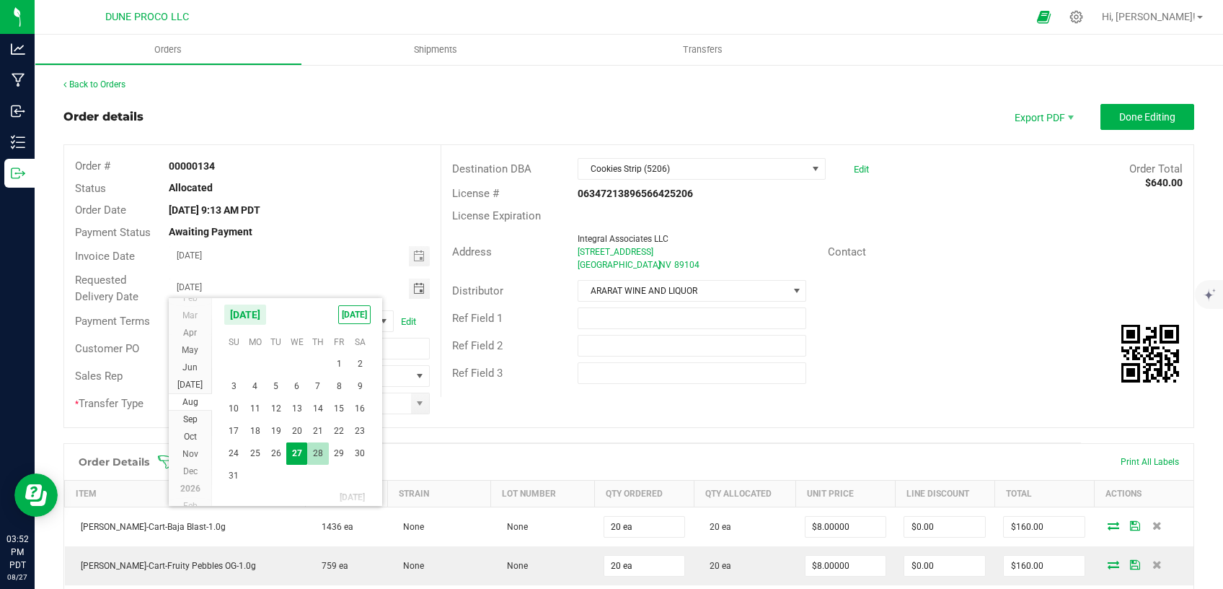
click at [308, 451] on span "28" at bounding box center [317, 453] width 21 height 22
type input "[DATE]"
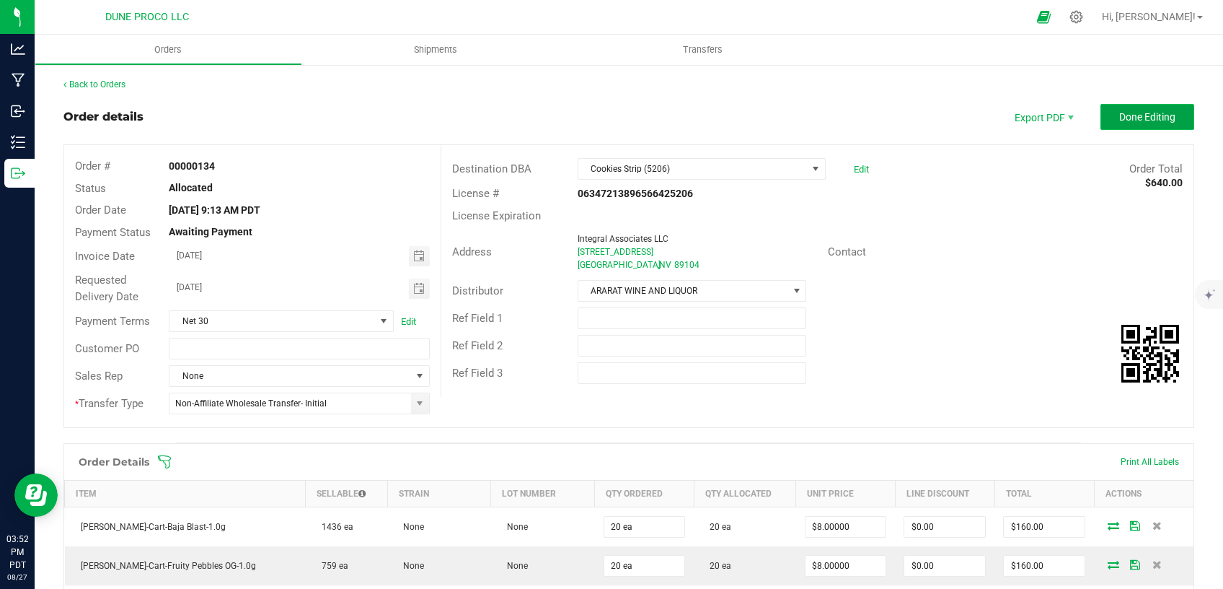
click at [1110, 123] on button "Done Editing" at bounding box center [1148, 117] width 94 height 26
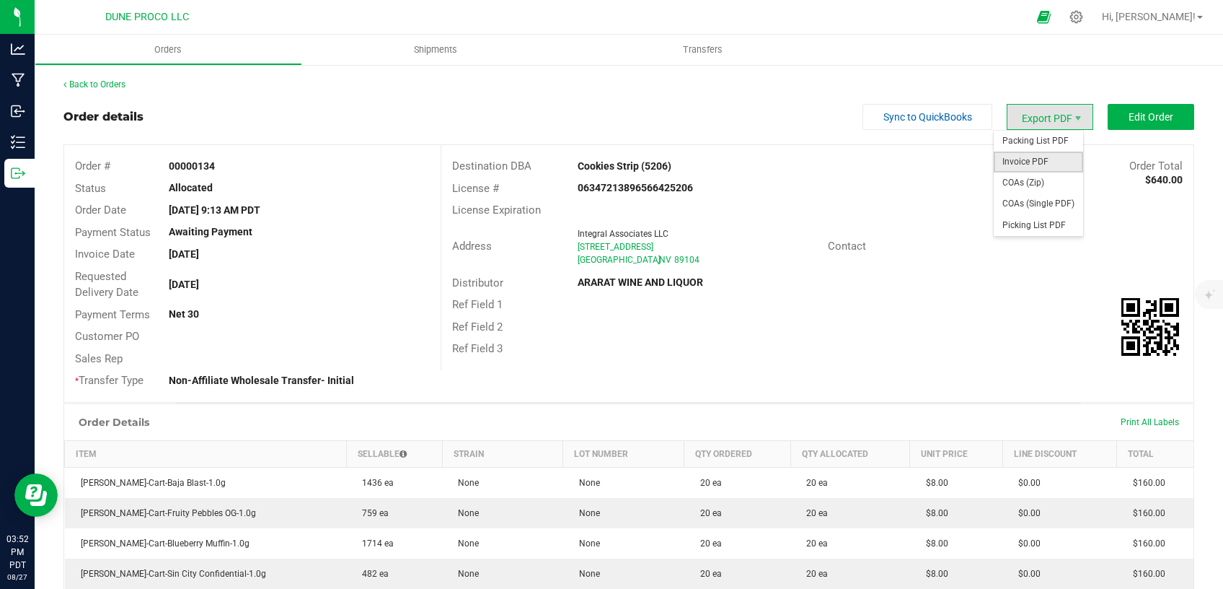
click at [1044, 164] on span "Invoice PDF" at bounding box center [1038, 161] width 89 height 21
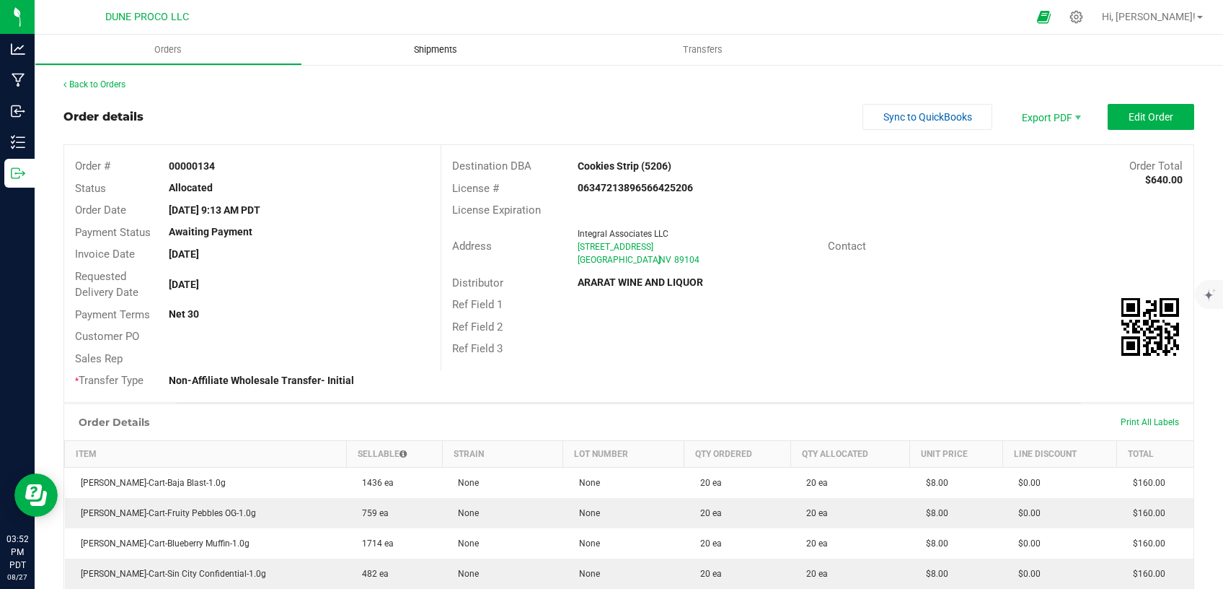
click at [429, 52] on span "Shipments" at bounding box center [436, 49] width 82 height 13
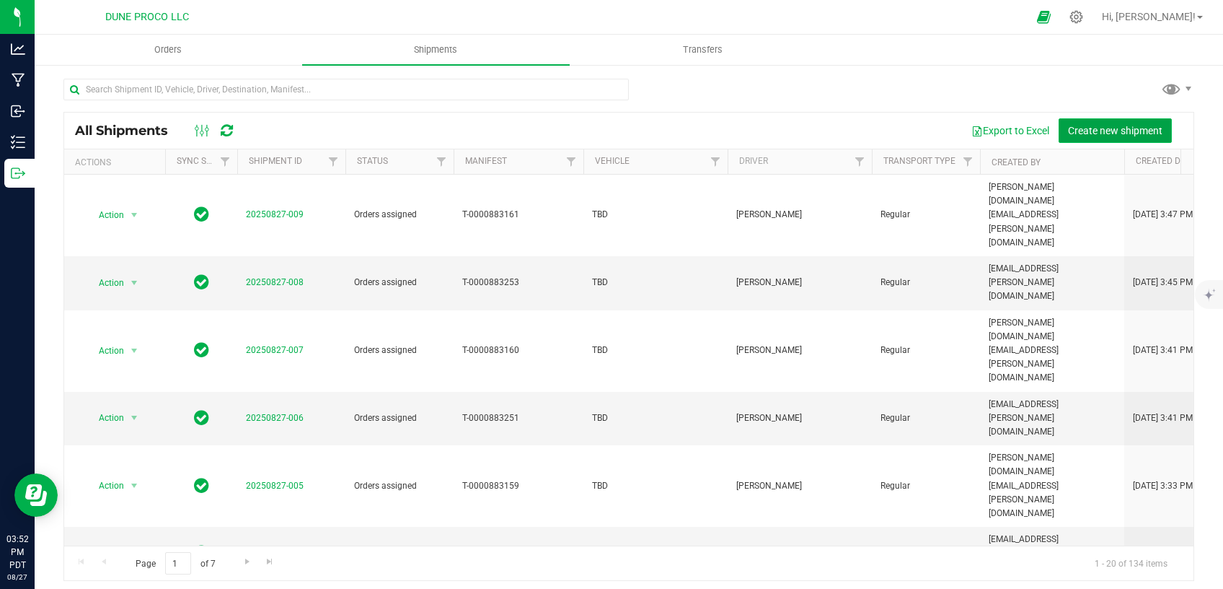
click at [1100, 128] on span "Create new shipment" at bounding box center [1115, 131] width 94 height 12
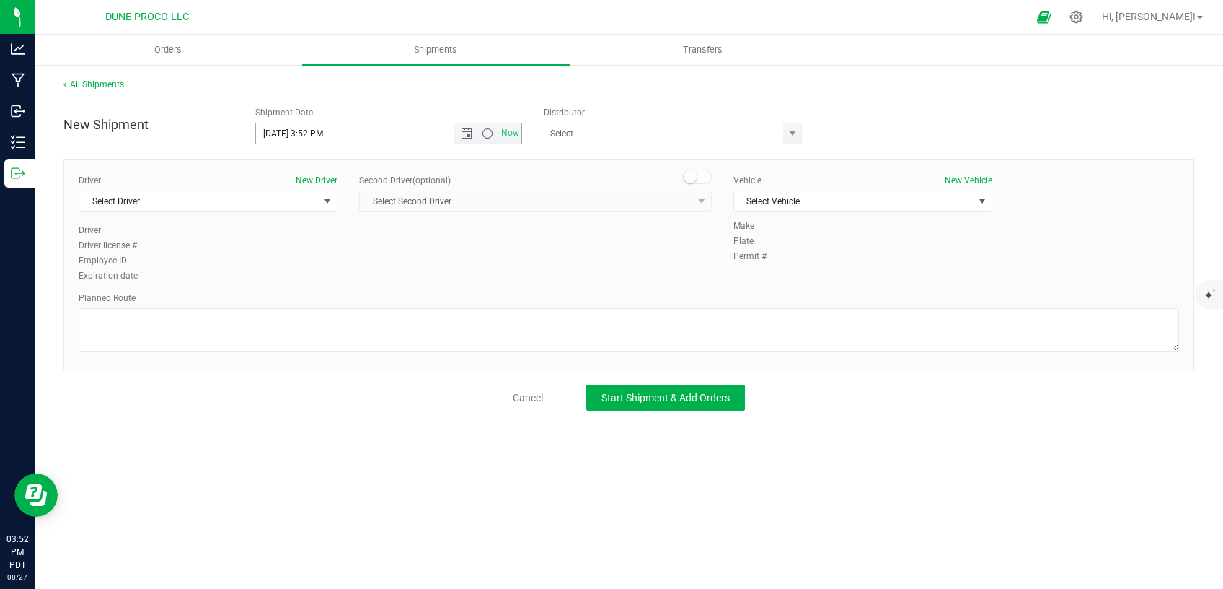
click at [281, 134] on input "[DATE] 3:52 PM" at bounding box center [367, 133] width 222 height 20
drag, startPoint x: 329, startPoint y: 134, endPoint x: 308, endPoint y: 131, distance: 21.2
click at [308, 131] on input "[DATE] 3:52 PM" at bounding box center [367, 133] width 222 height 20
click at [793, 139] on span "select" at bounding box center [792, 133] width 18 height 20
type input "[DATE] 10:00 AM"
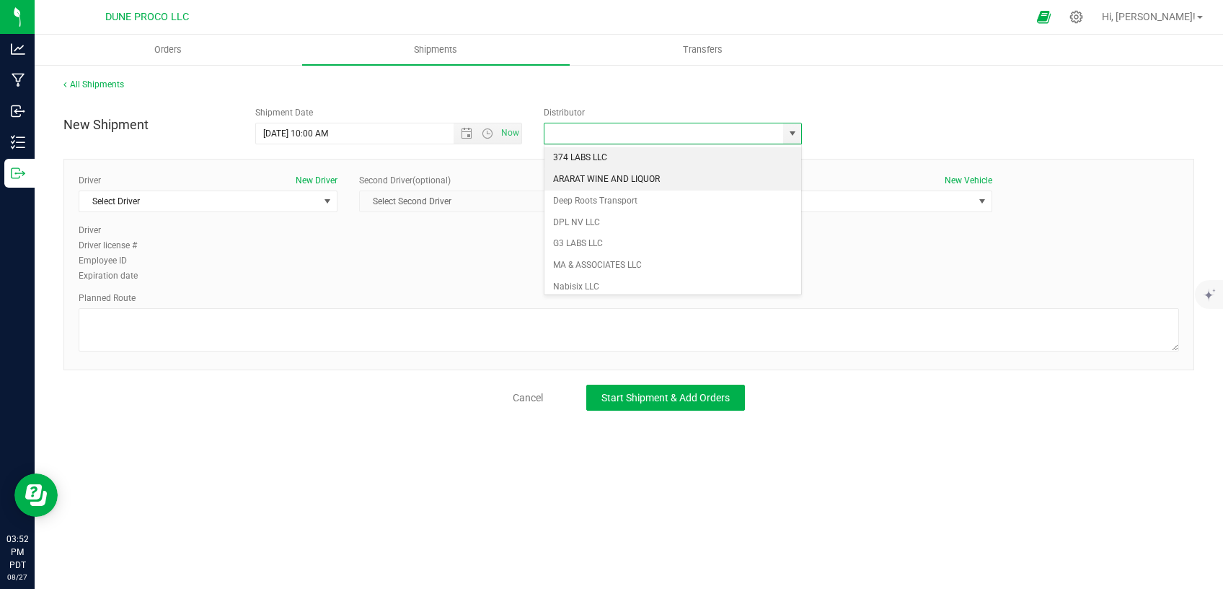
click at [653, 176] on li "ARARAT WINE AND LIQUOR" at bounding box center [673, 180] width 257 height 22
type input "ARARAT WINE AND LIQUOR"
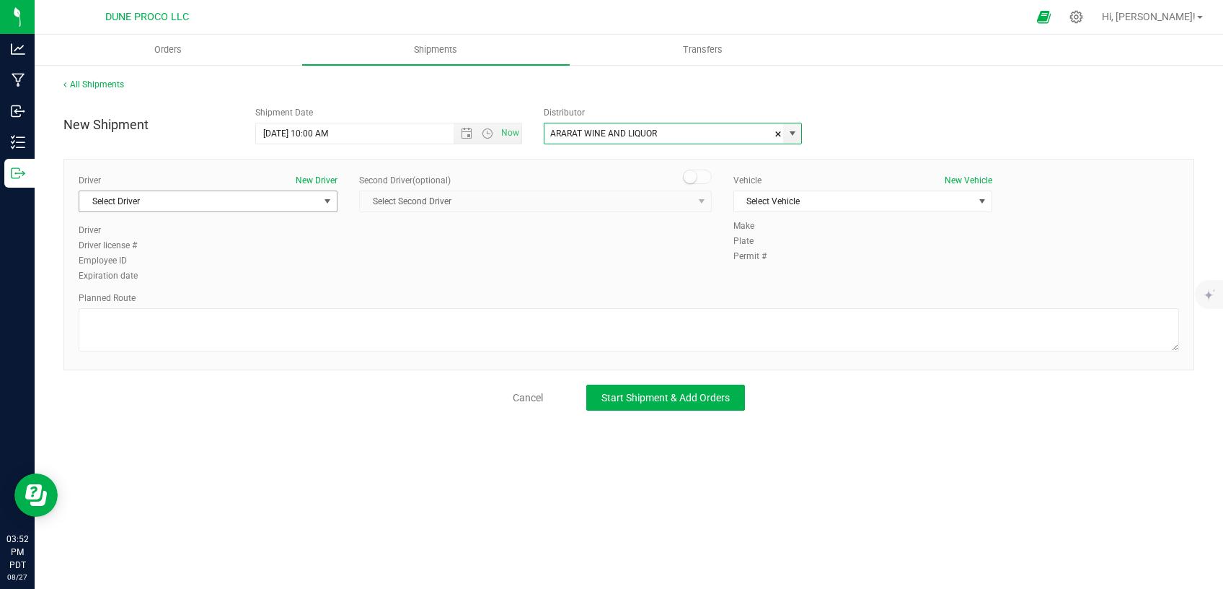
click at [317, 200] on span "Select Driver" at bounding box center [198, 201] width 239 height 20
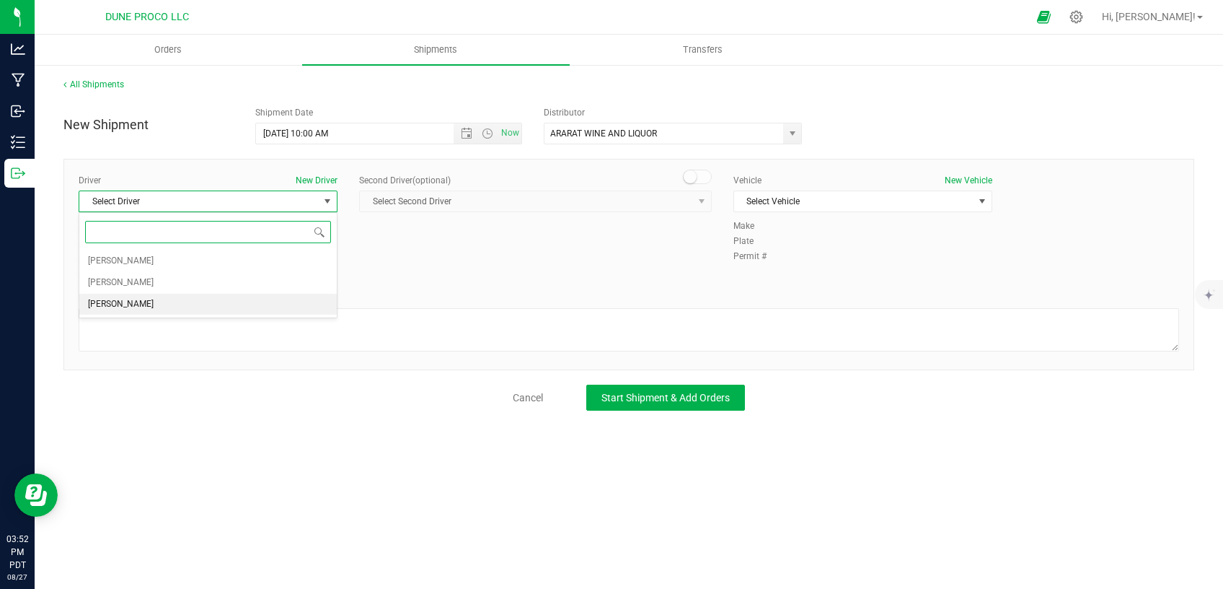
click at [229, 304] on li "[PERSON_NAME]" at bounding box center [207, 305] width 257 height 22
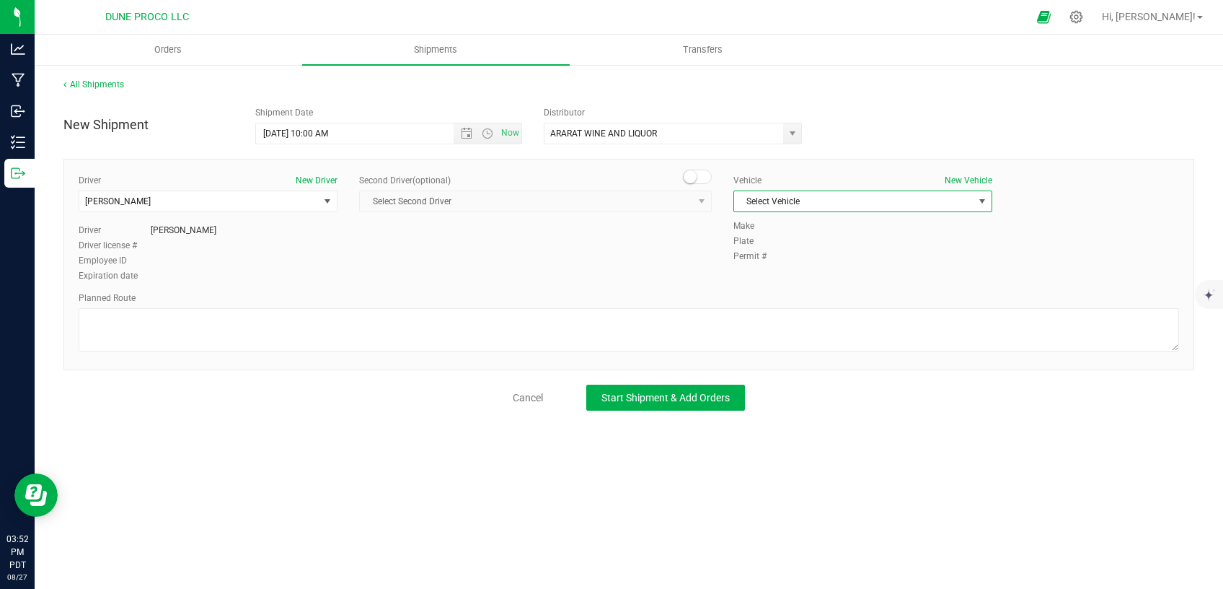
click at [807, 199] on span "Select Vehicle" at bounding box center [853, 201] width 239 height 20
click at [788, 249] on li "TBD" at bounding box center [862, 248] width 257 height 22
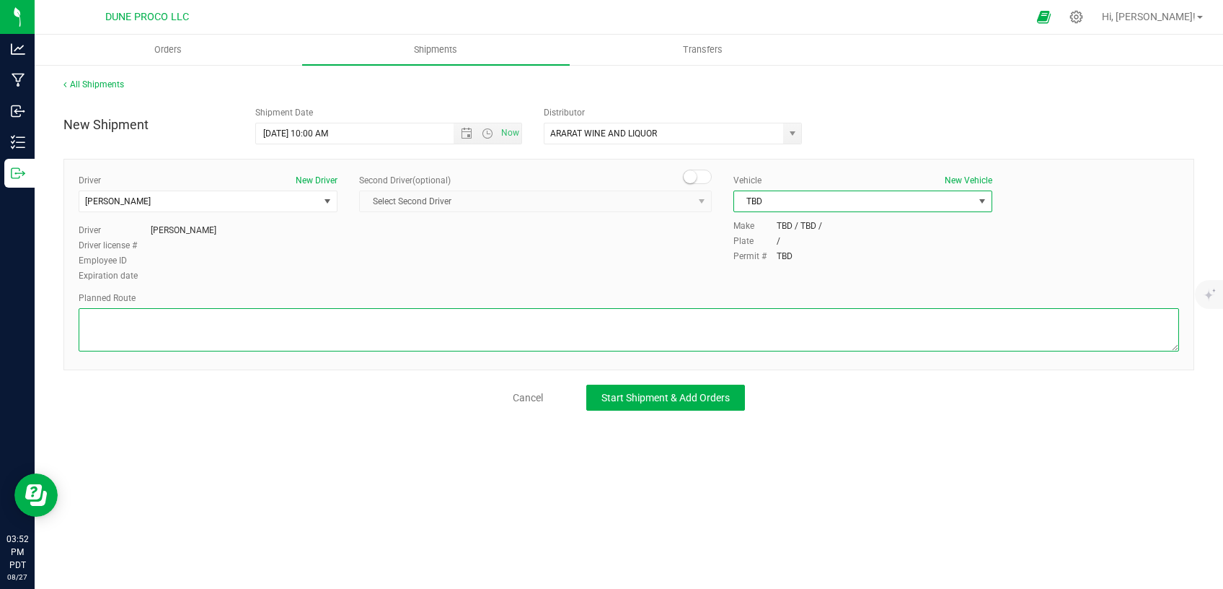
click at [720, 313] on textarea at bounding box center [629, 329] width 1101 height 43
paste textarea "Follow E [PERSON_NAME] and [PERSON_NAME] to E Cheyenne Ave 5 min (1.8 mi) Take …"
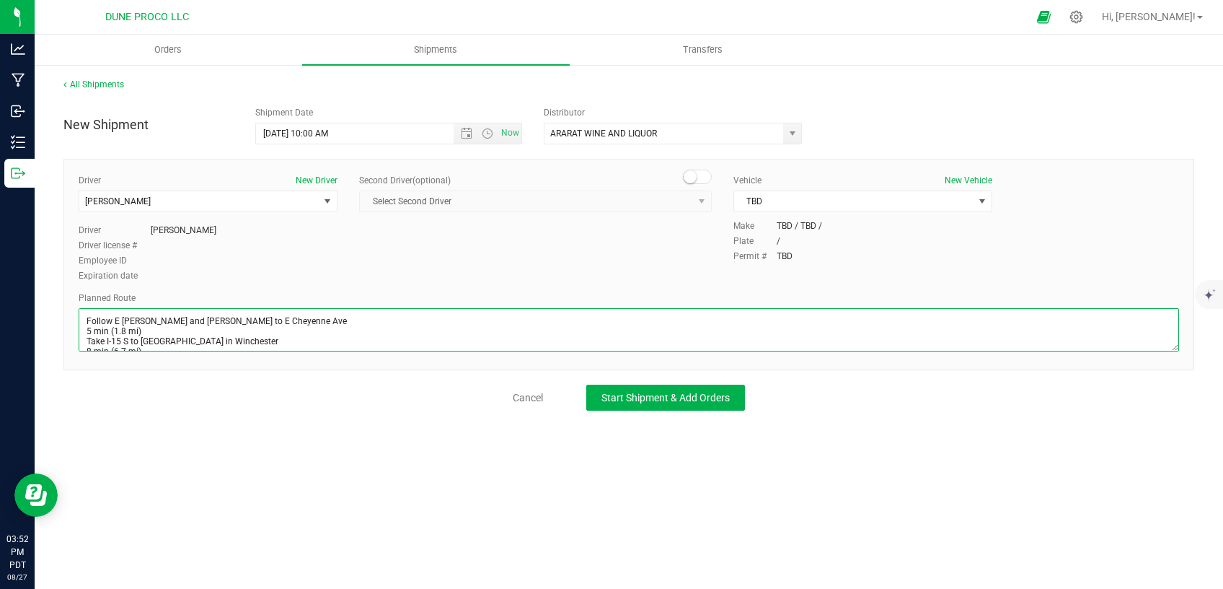
scroll to position [47, 0]
drag, startPoint x: 86, startPoint y: 344, endPoint x: 84, endPoint y: 335, distance: 9.5
click at [84, 335] on textarea at bounding box center [629, 329] width 1101 height 43
drag, startPoint x: 97, startPoint y: 327, endPoint x: 69, endPoint y: 325, distance: 27.4
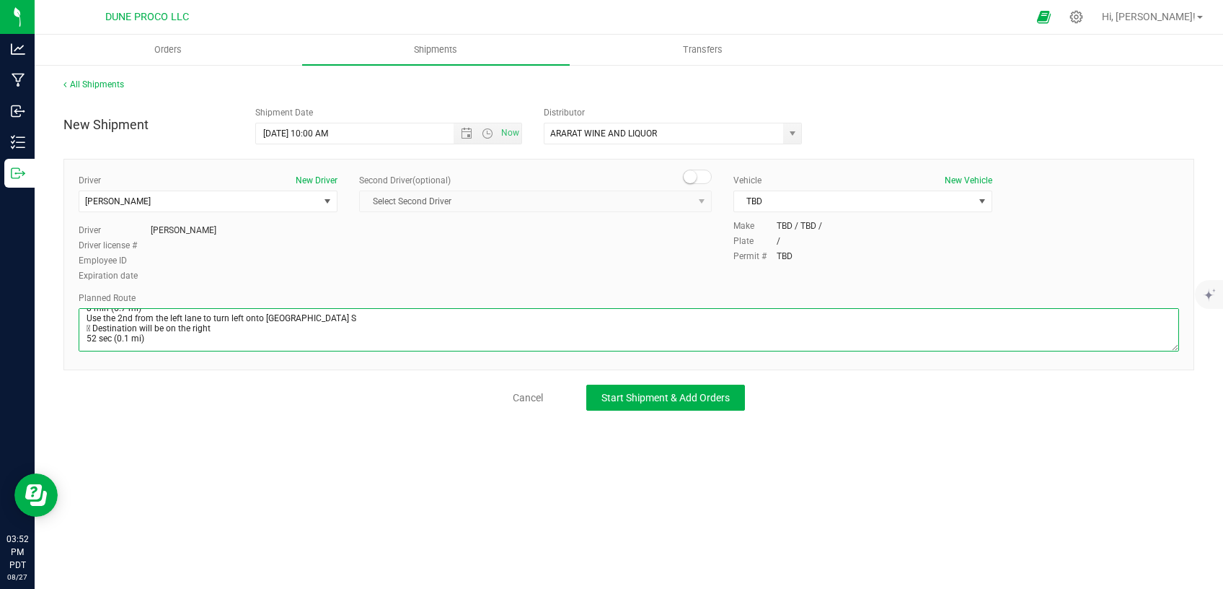
click at [79, 325] on textarea at bounding box center [629, 329] width 1101 height 43
drag, startPoint x: 168, startPoint y: 343, endPoint x: 6, endPoint y: 282, distance: 173.5
click at [79, 308] on textarea at bounding box center [629, 329] width 1101 height 43
click at [272, 330] on textarea at bounding box center [629, 329] width 1101 height 43
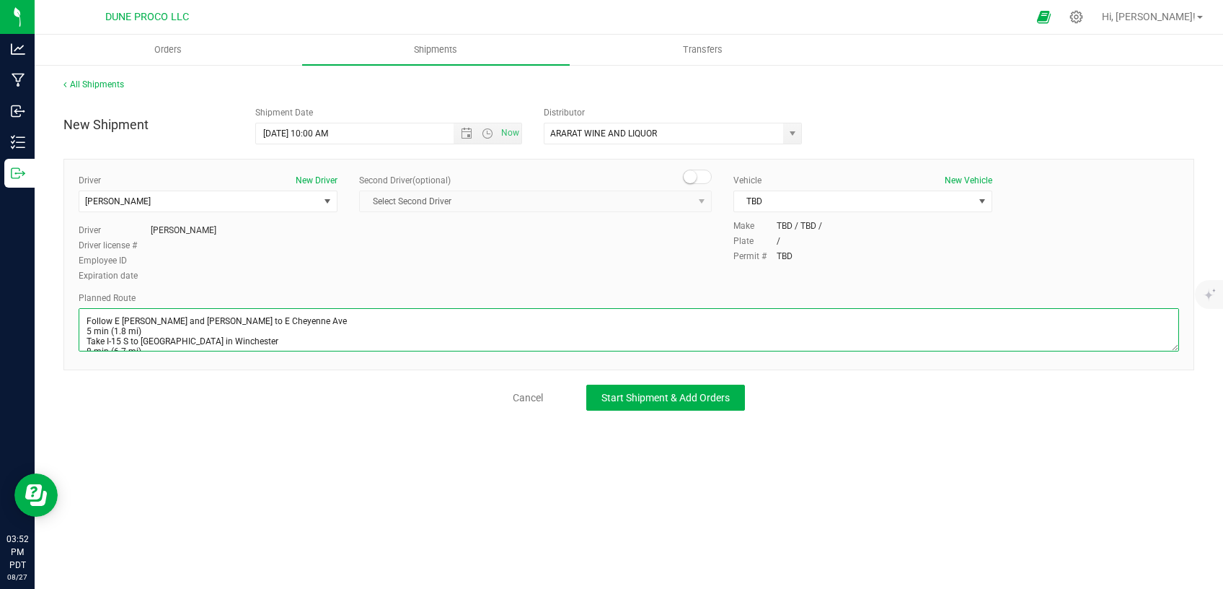
scroll to position [43, 0]
type textarea "Follow E [PERSON_NAME] and [PERSON_NAME] to E Cheyenne Ave 5 min (1.8 mi) Take …"
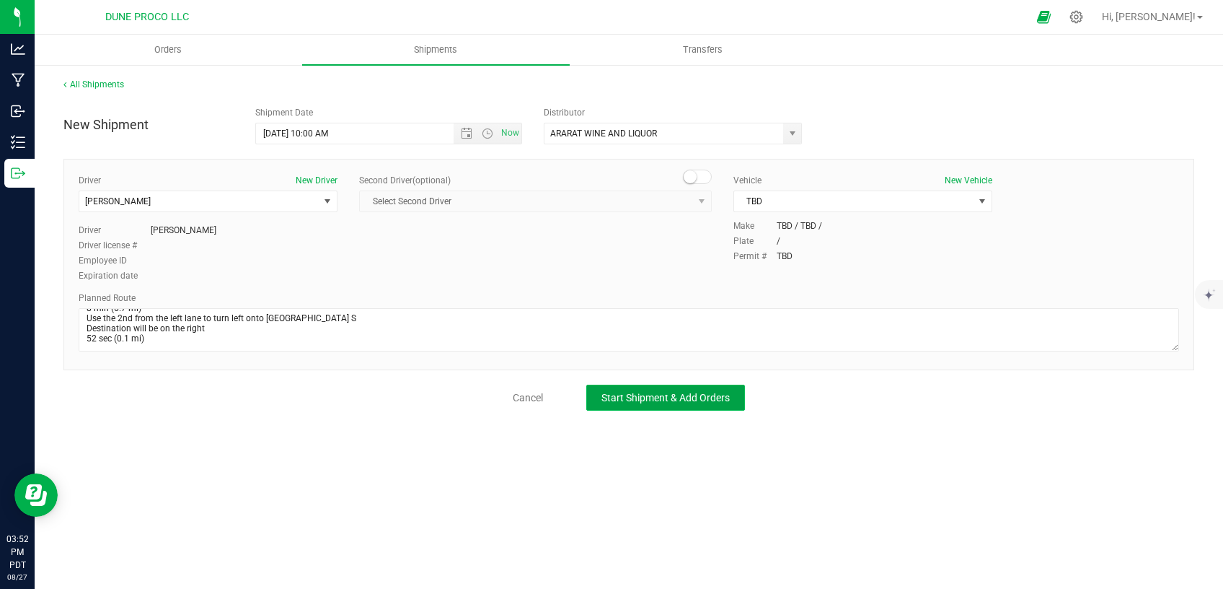
click at [692, 400] on span "Start Shipment & Add Orders" at bounding box center [665, 398] width 128 height 12
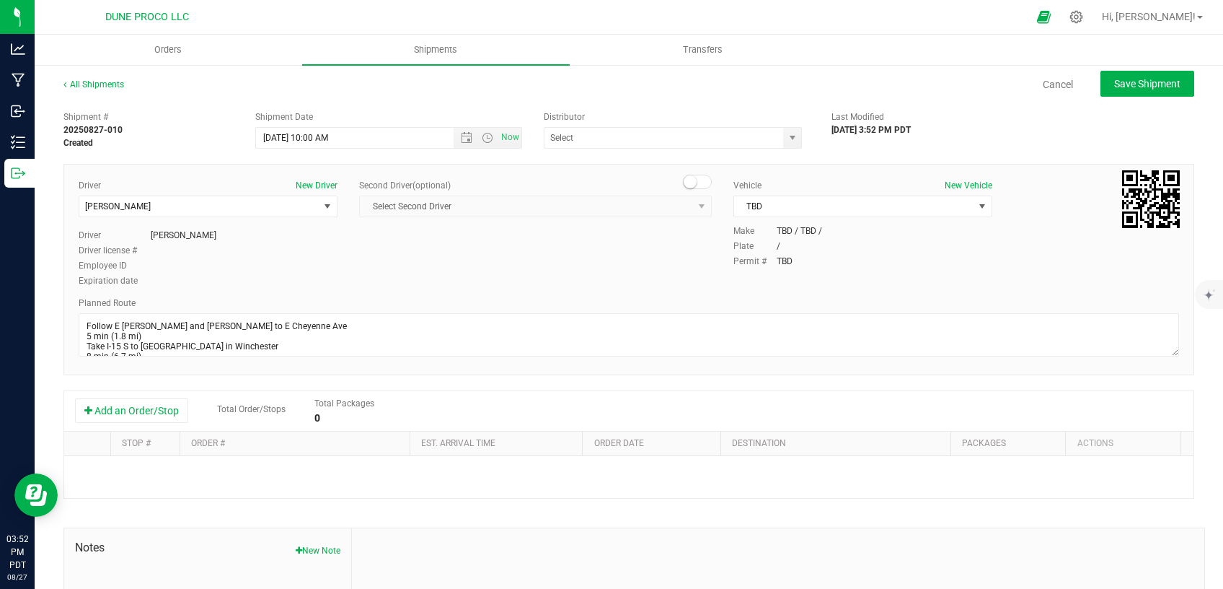
type input "ARARAT WINE AND LIQUOR"
click at [169, 406] on button "Add an Order/Stop" at bounding box center [131, 410] width 113 height 25
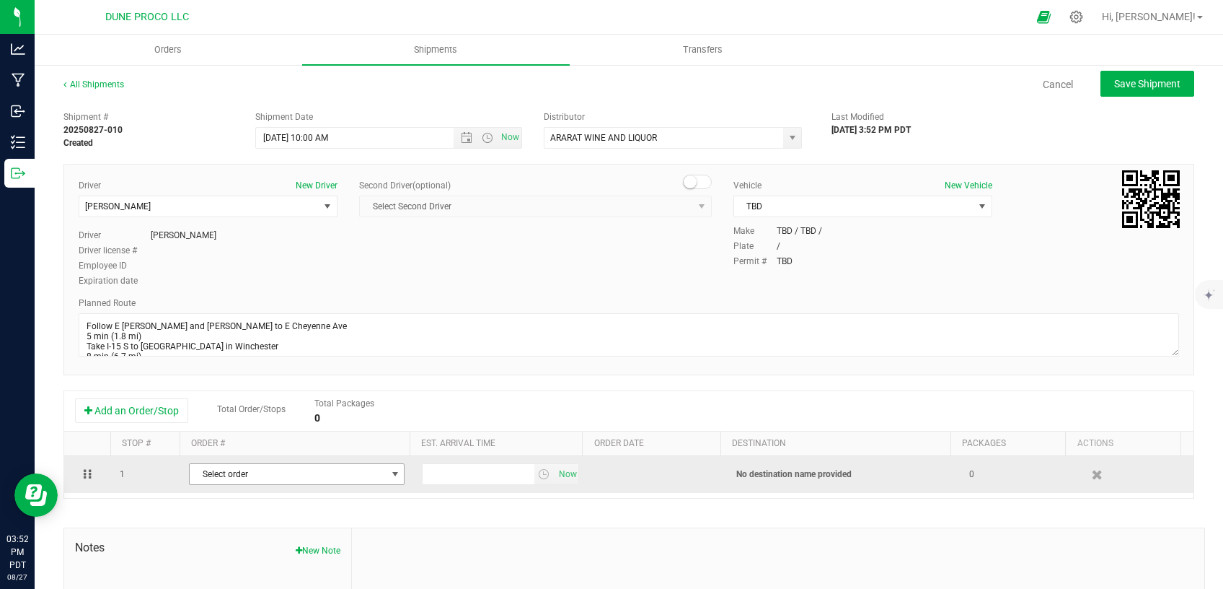
click at [224, 477] on span "Select order" at bounding box center [288, 474] width 196 height 20
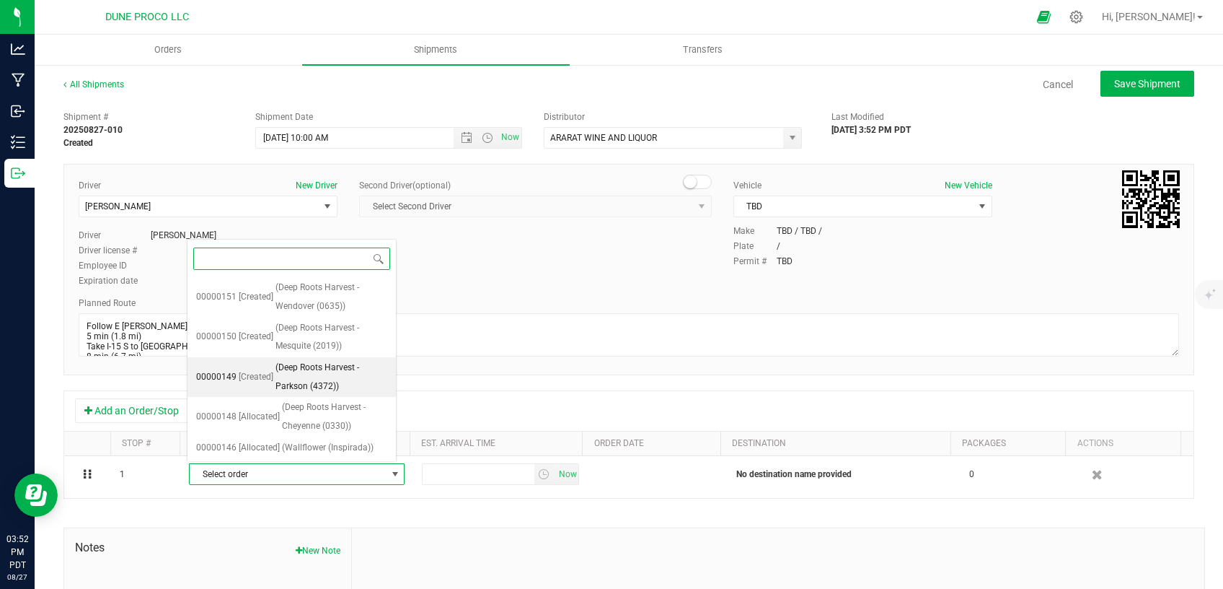
scroll to position [167, 0]
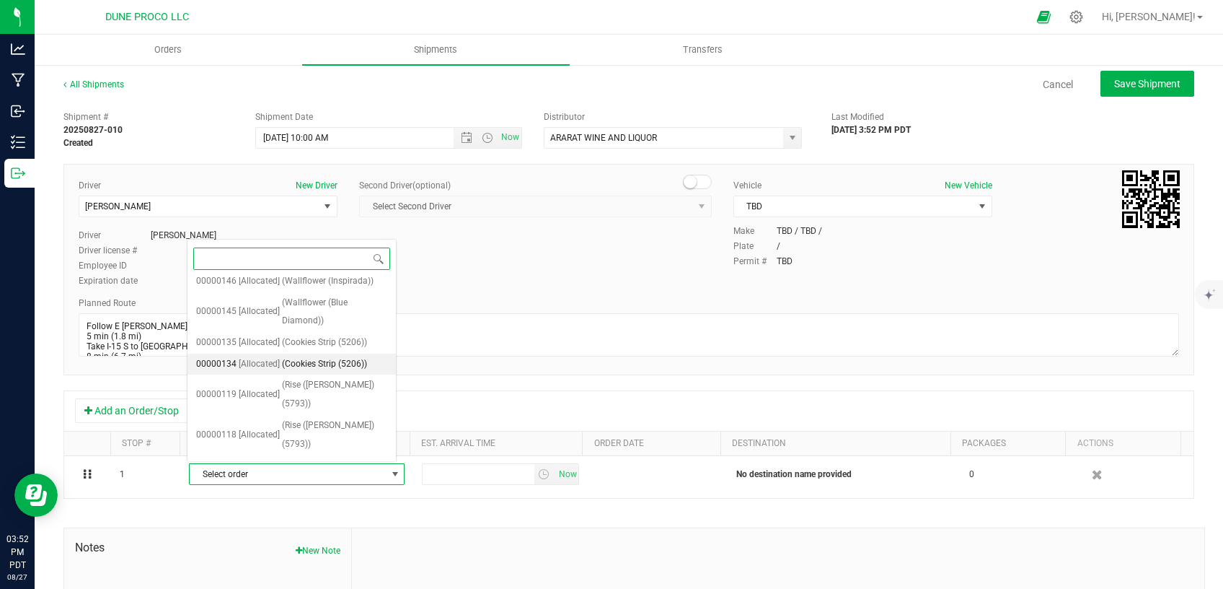
click at [270, 358] on span "[Allocated]" at bounding box center [259, 364] width 41 height 19
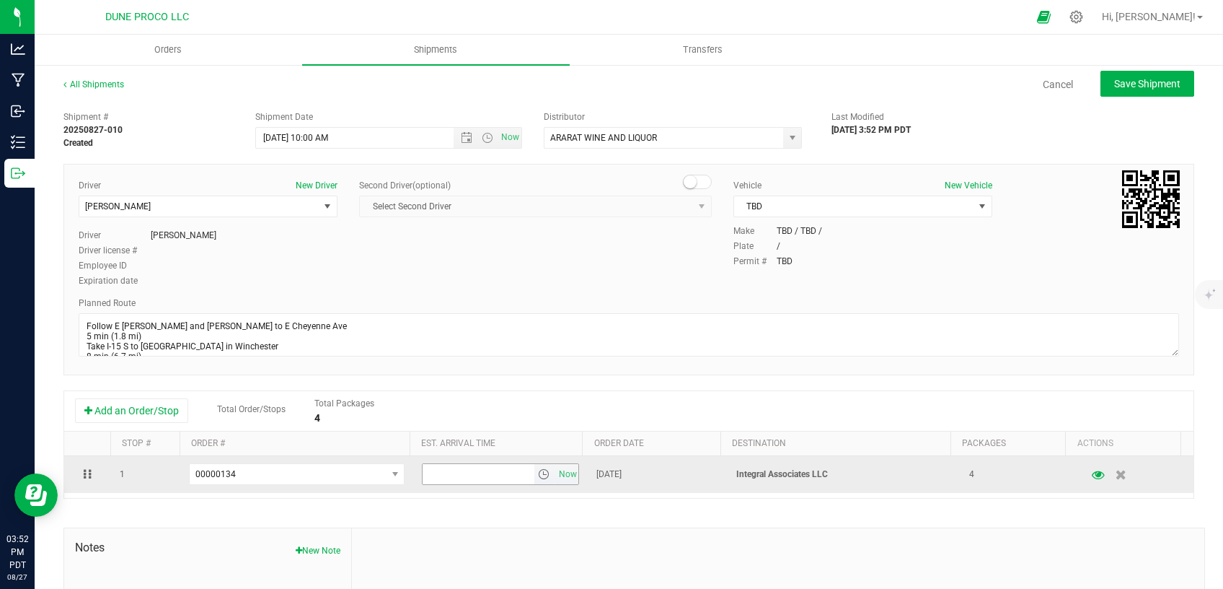
click at [446, 464] on input "text" at bounding box center [478, 474] width 111 height 20
type input "4:00 PM"
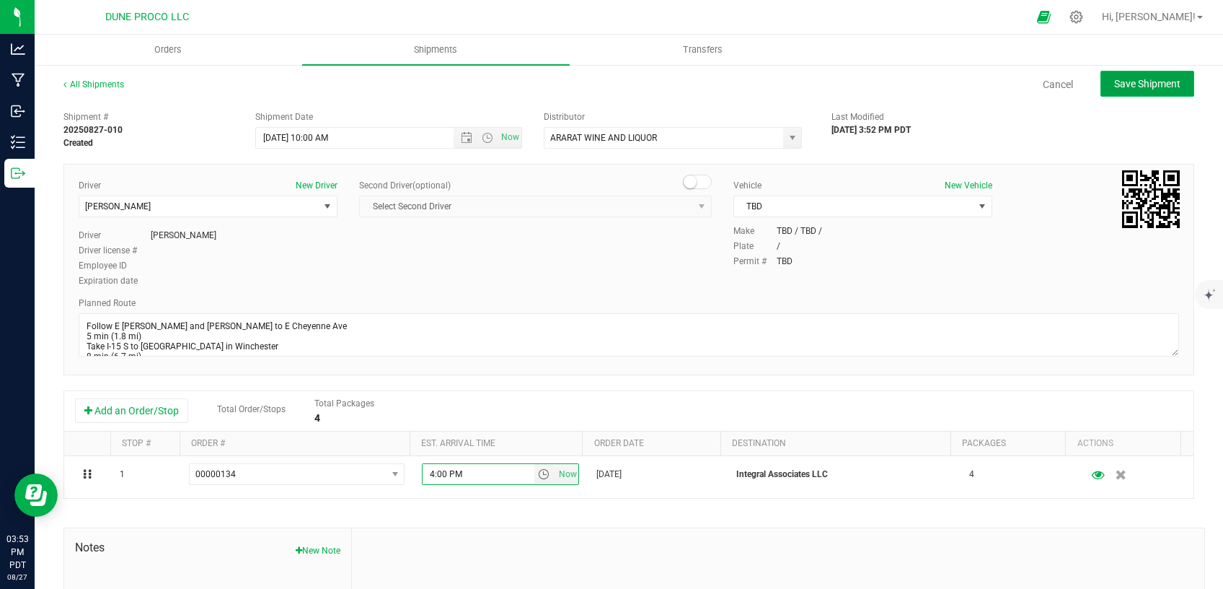
click at [1163, 84] on span "Save Shipment" at bounding box center [1147, 84] width 66 height 12
type input "[DATE] 5:00 PM"
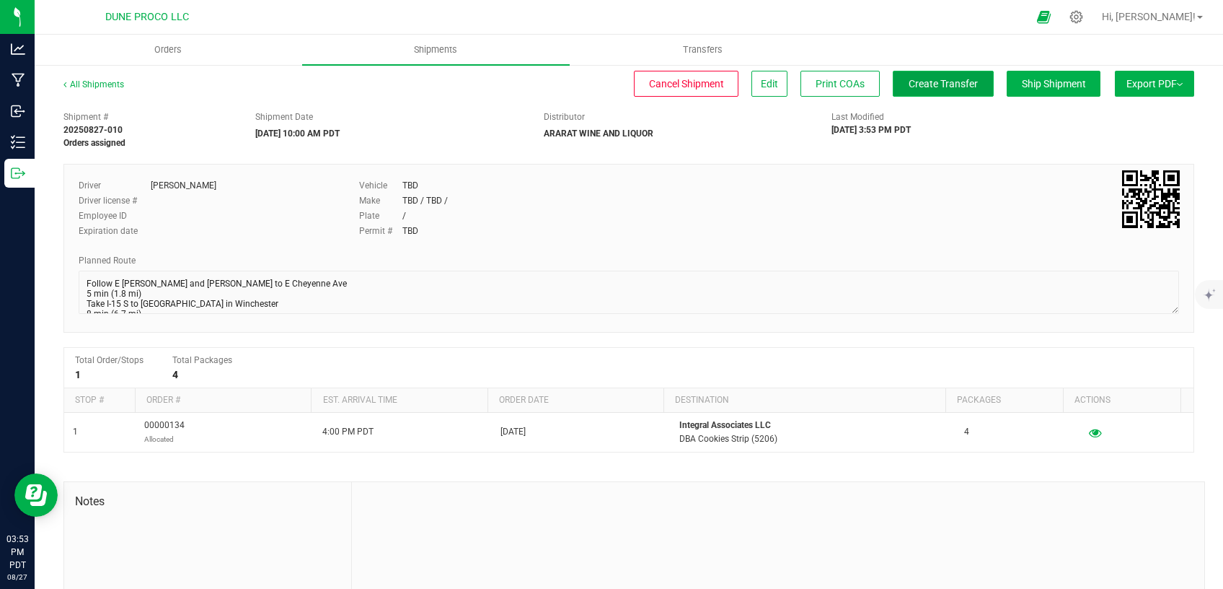
click at [951, 79] on span "Create Transfer" at bounding box center [943, 84] width 69 height 12
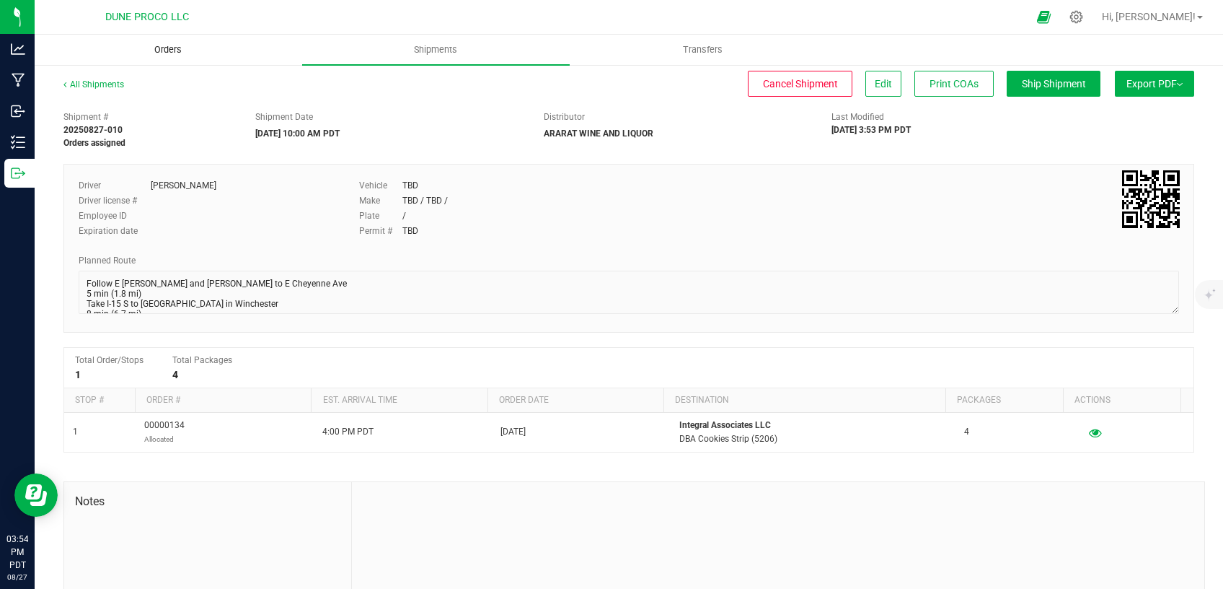
click at [172, 48] on span "Orders" at bounding box center [168, 49] width 66 height 13
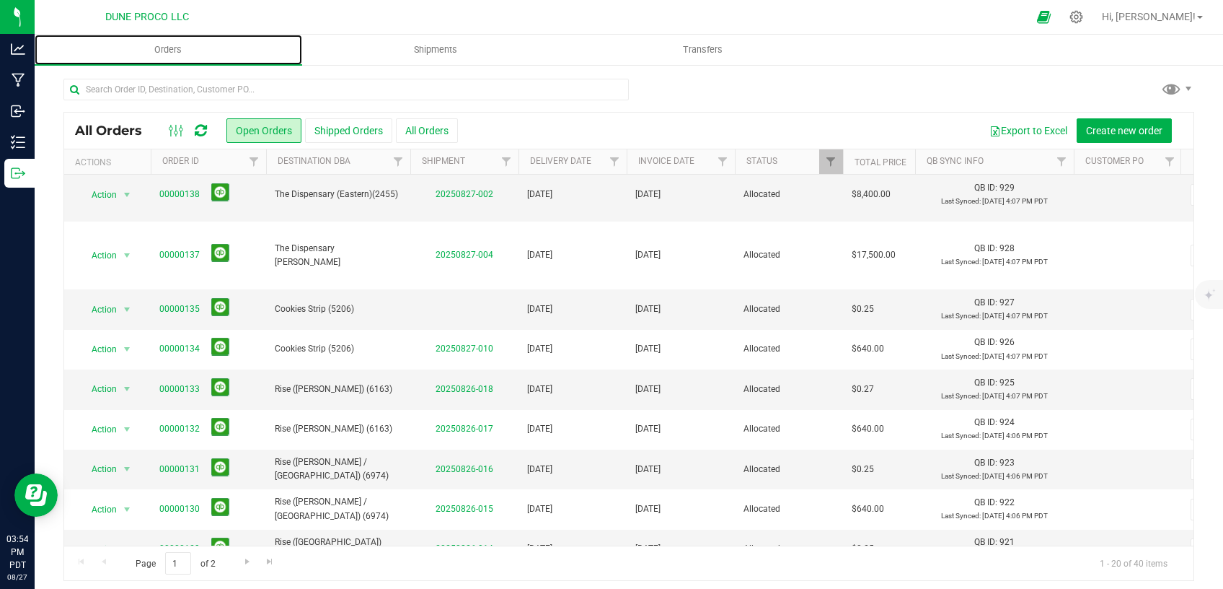
scroll to position [344, 0]
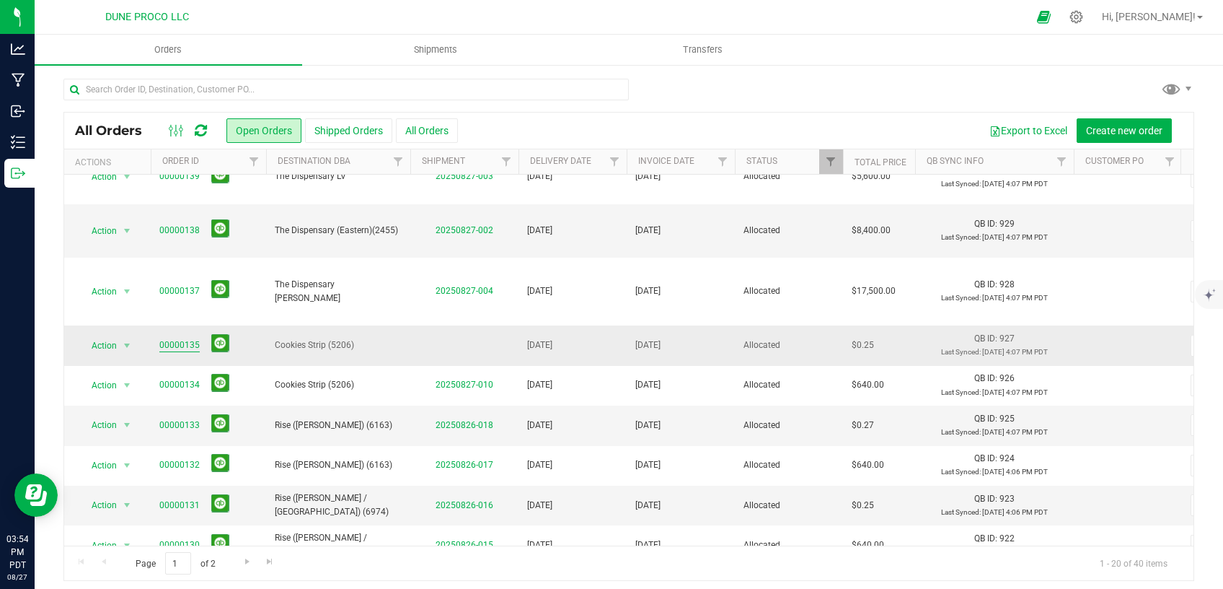
click at [191, 338] on link "00000135" at bounding box center [179, 345] width 40 height 14
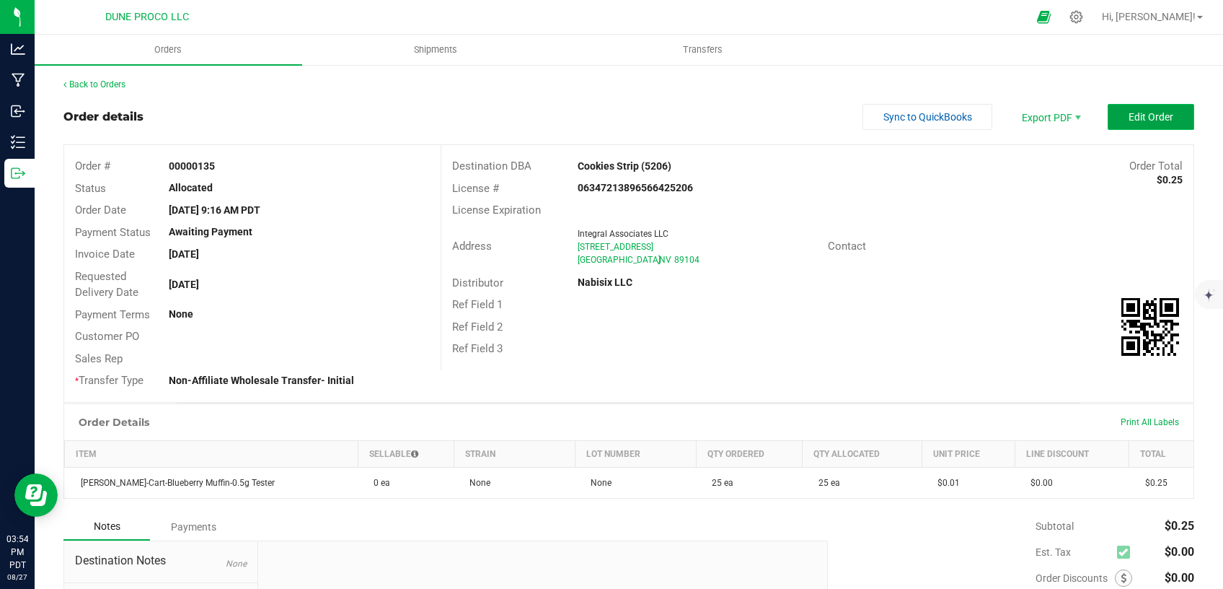
click at [1129, 120] on span "Edit Order" at bounding box center [1151, 117] width 45 height 12
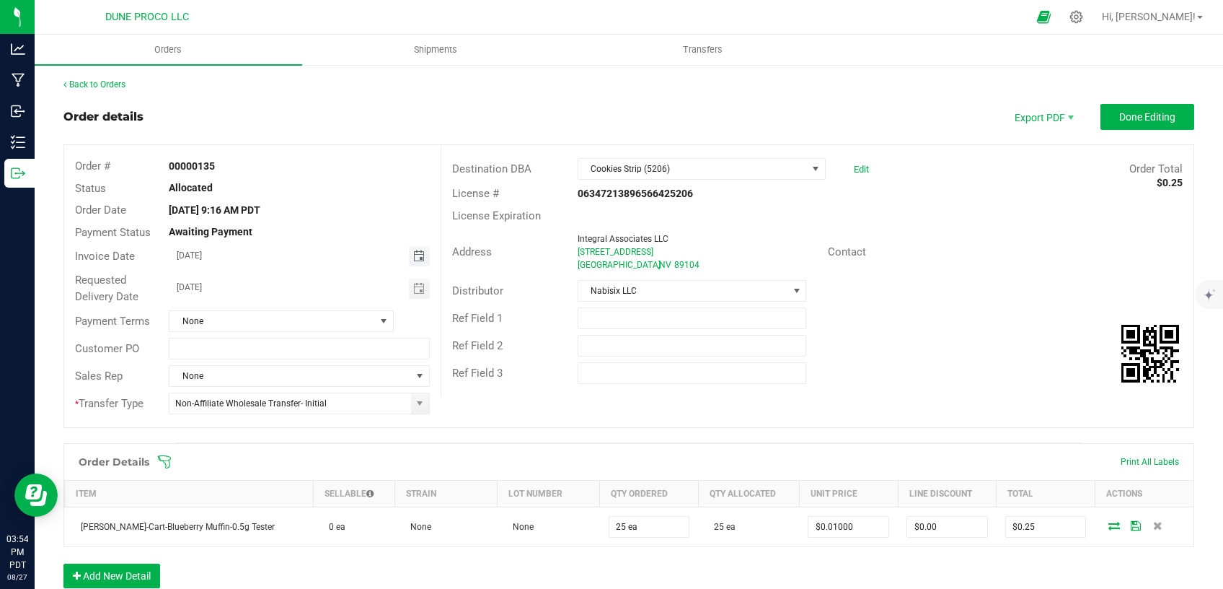
click at [418, 260] on span "Toggle calendar" at bounding box center [419, 256] width 12 height 12
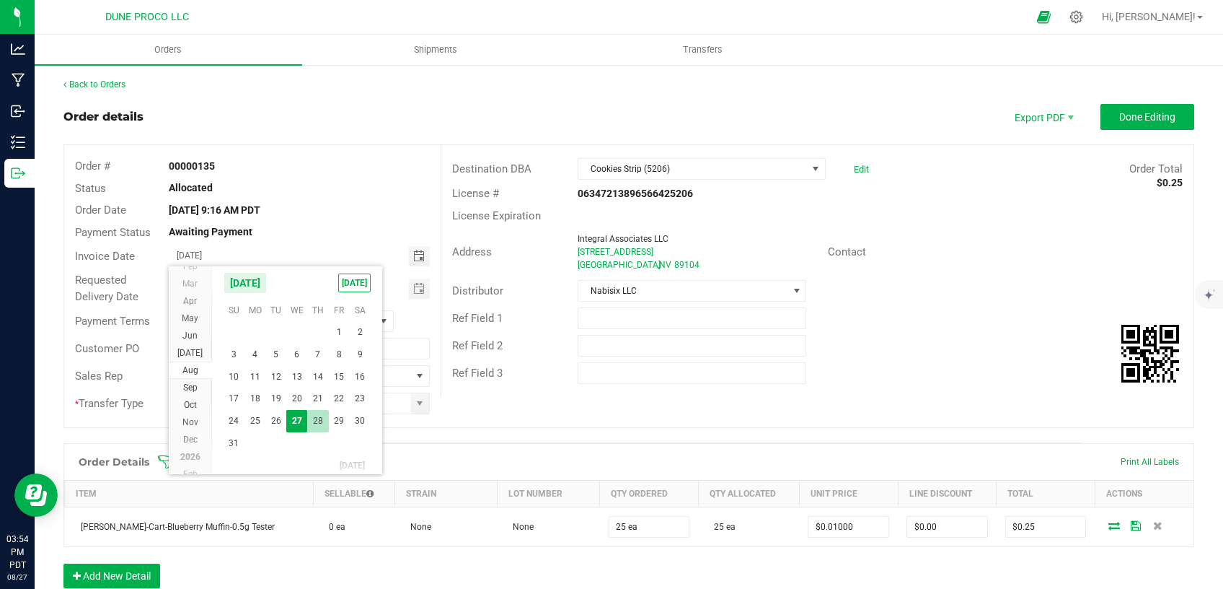
click at [319, 414] on span "28" at bounding box center [317, 421] width 21 height 22
type input "[DATE]"
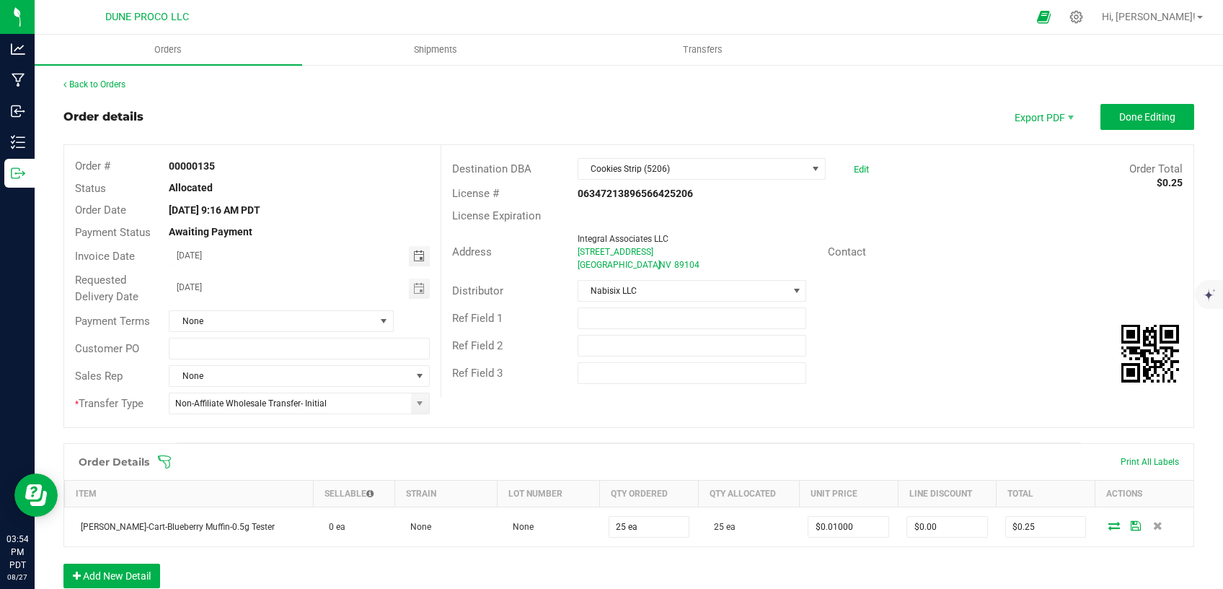
click at [418, 291] on span "Toggle calendar" at bounding box center [419, 289] width 12 height 12
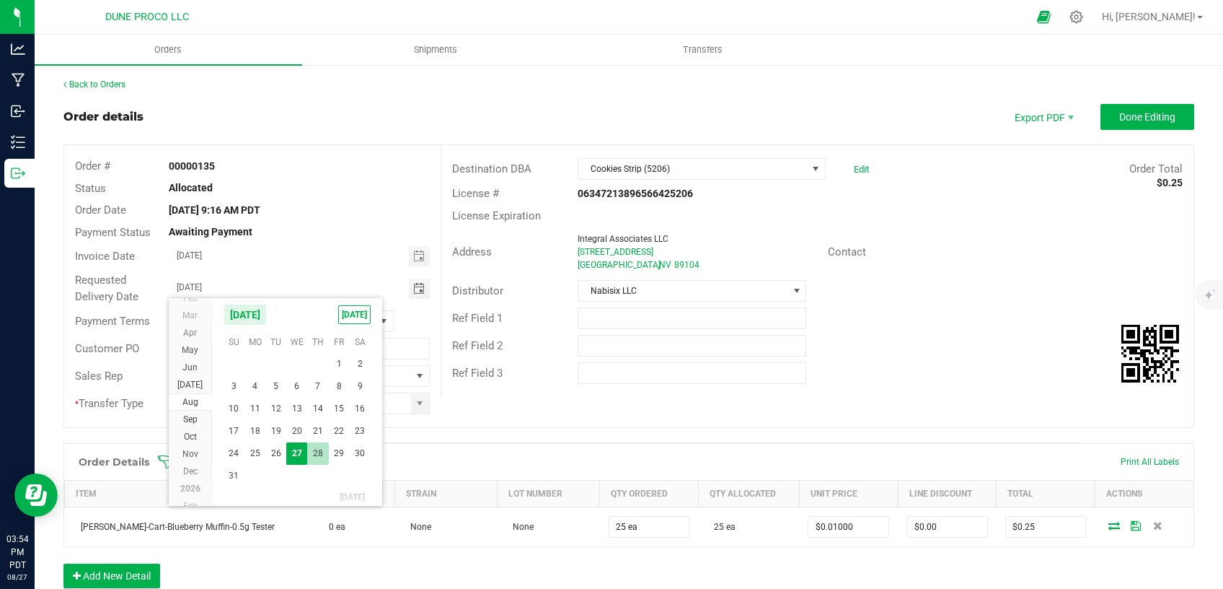
click at [322, 456] on span "28" at bounding box center [317, 453] width 21 height 22
type input "[DATE]"
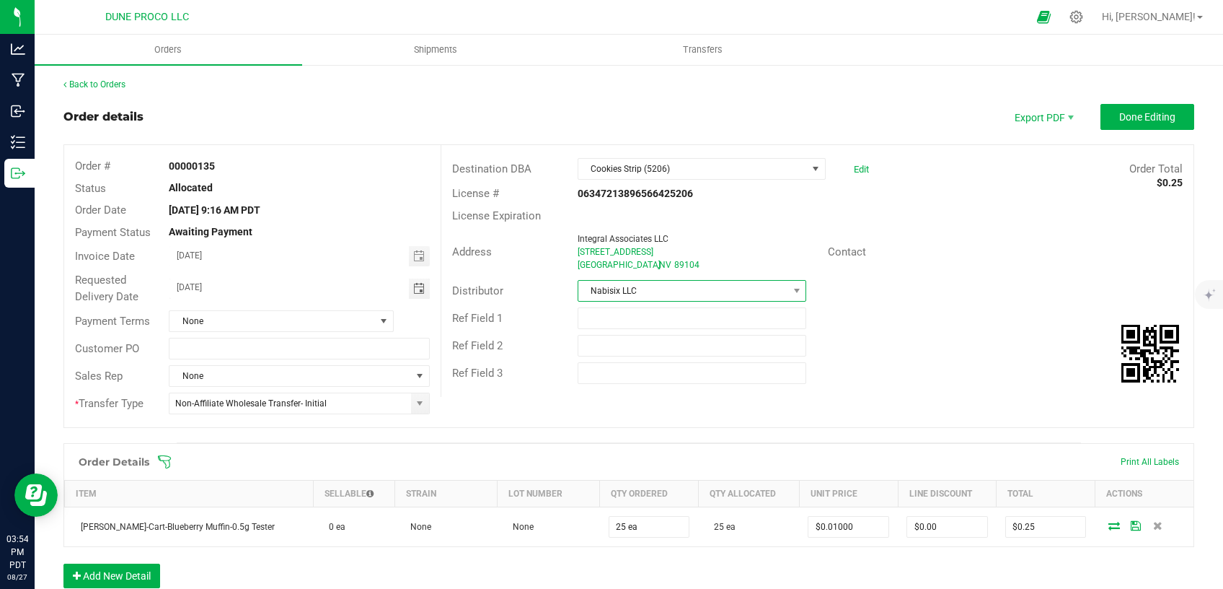
click at [746, 291] on span "Nabisix LLC" at bounding box center [683, 291] width 210 height 20
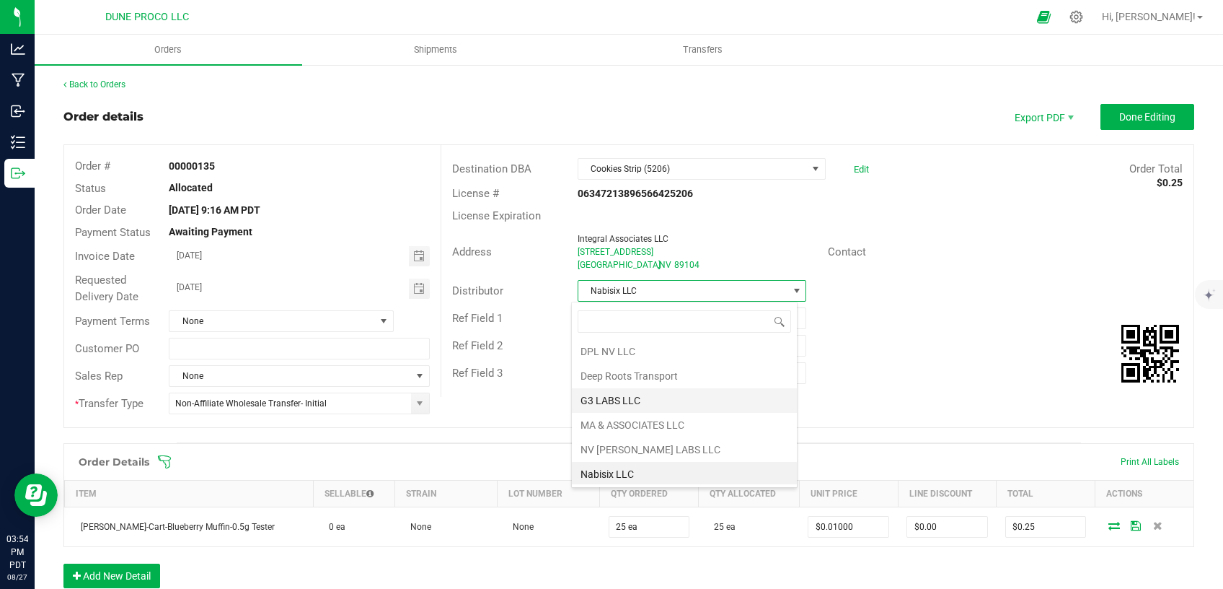
scroll to position [99, 0]
click at [651, 470] on li "ARARAT WINE AND LIQUOR" at bounding box center [684, 474] width 225 height 25
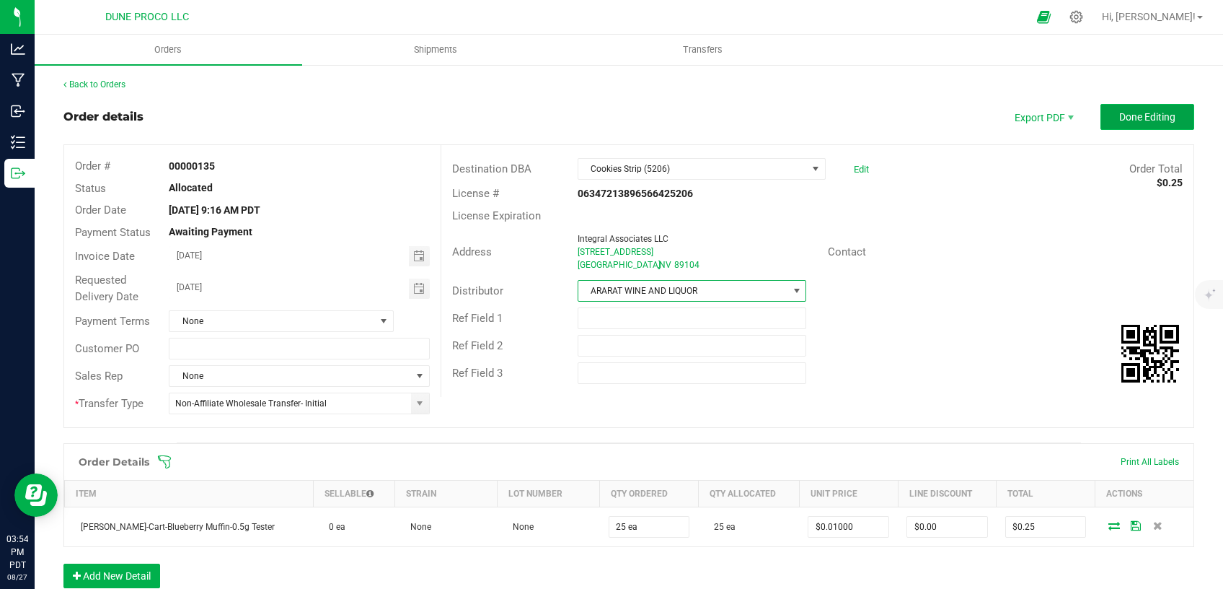
click at [1133, 109] on button "Done Editing" at bounding box center [1148, 117] width 94 height 26
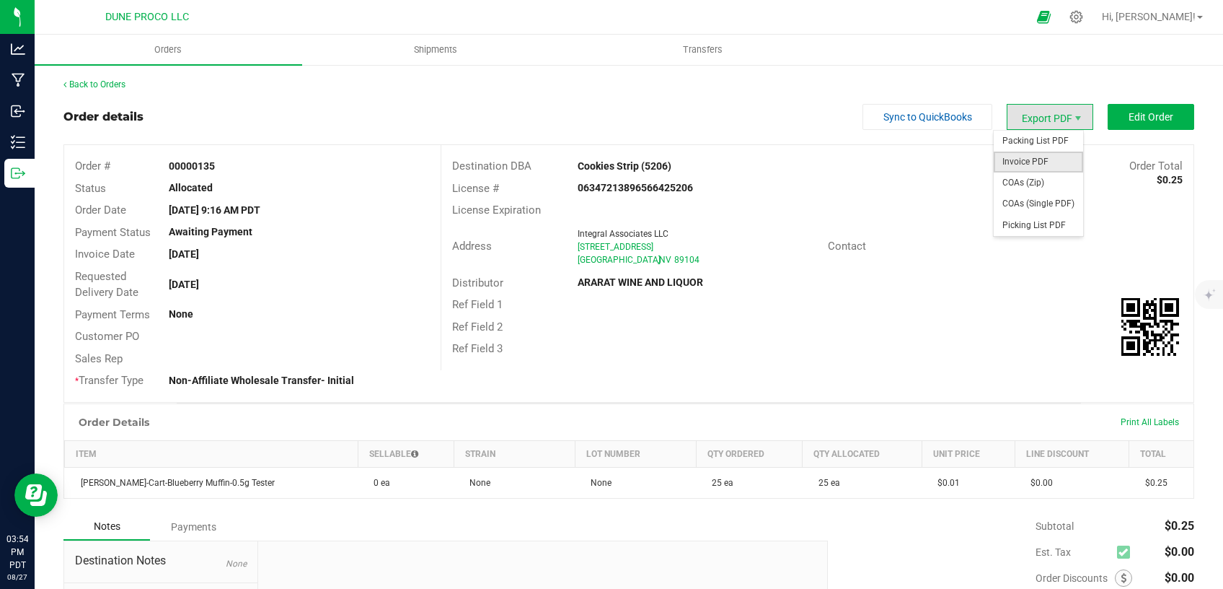
click at [1034, 162] on span "Invoice PDF" at bounding box center [1038, 161] width 89 height 21
click at [1024, 205] on span "COAs (Single PDF)" at bounding box center [1038, 203] width 89 height 21
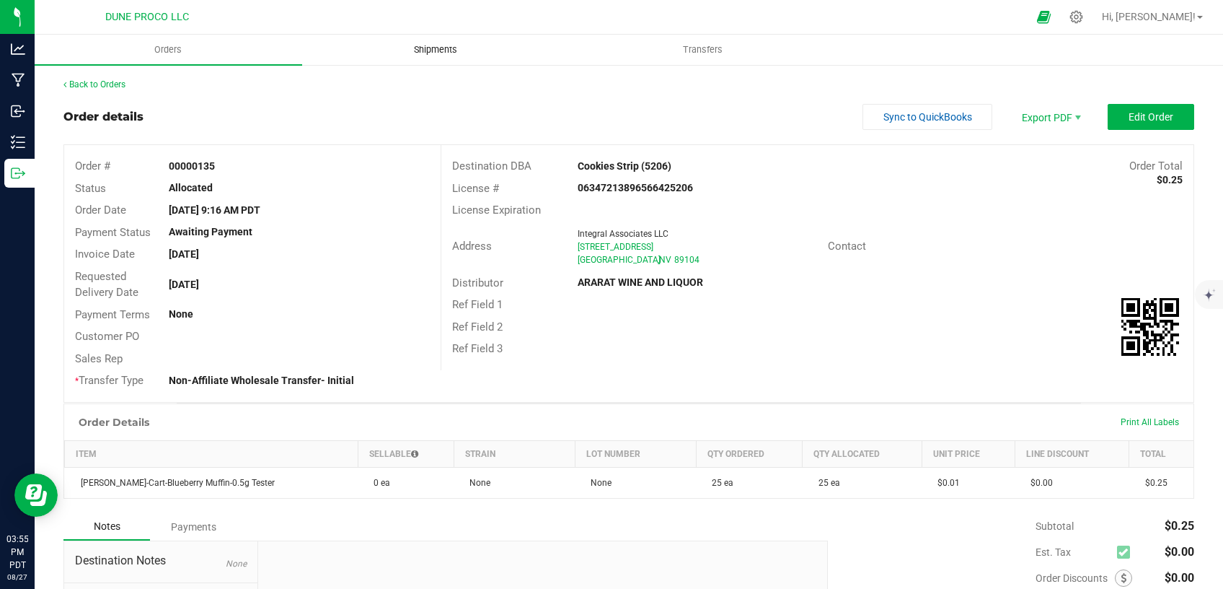
click at [430, 51] on span "Shipments" at bounding box center [436, 49] width 82 height 13
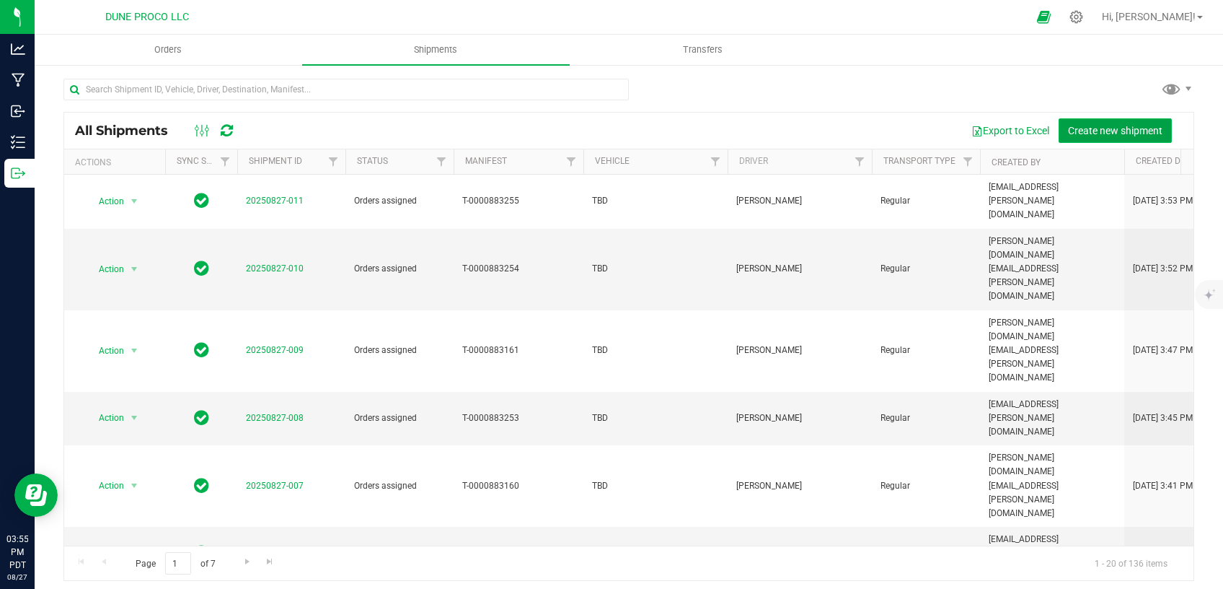
click at [1073, 123] on button "Create new shipment" at bounding box center [1115, 130] width 113 height 25
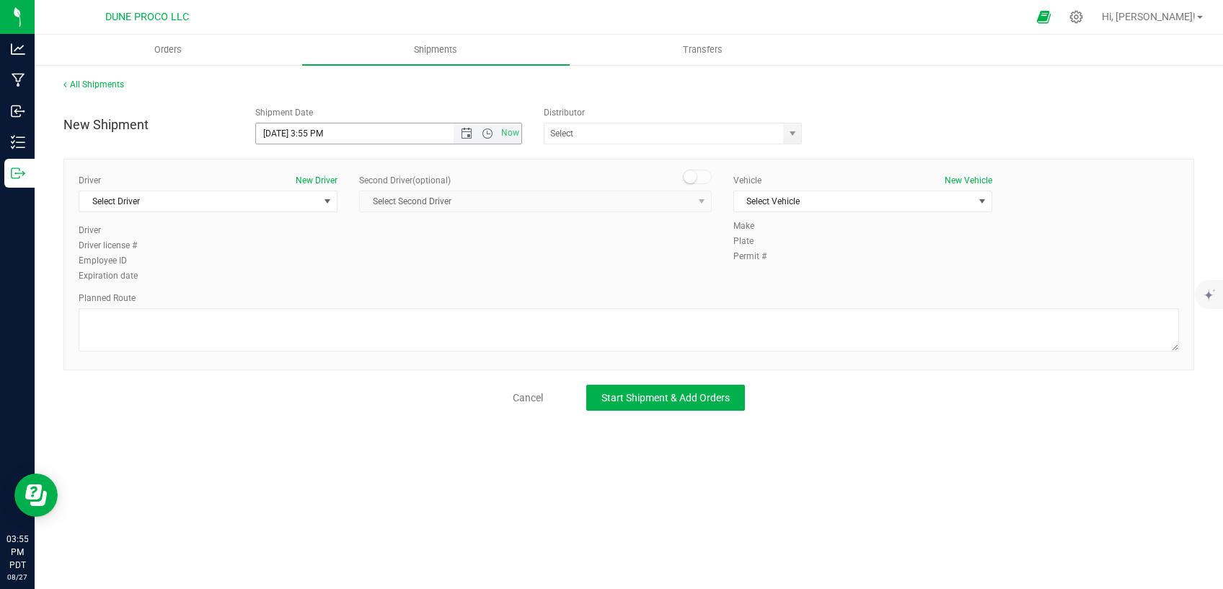
click at [282, 131] on input "[DATE] 3:55 PM" at bounding box center [367, 133] width 222 height 20
drag, startPoint x: 332, startPoint y: 134, endPoint x: 307, endPoint y: 130, distance: 25.6
click at [307, 130] on input "[DATE] 3:55 PM" at bounding box center [367, 133] width 222 height 20
click at [790, 136] on span "select" at bounding box center [793, 134] width 12 height 12
type input "[DATE] 10:00 AM"
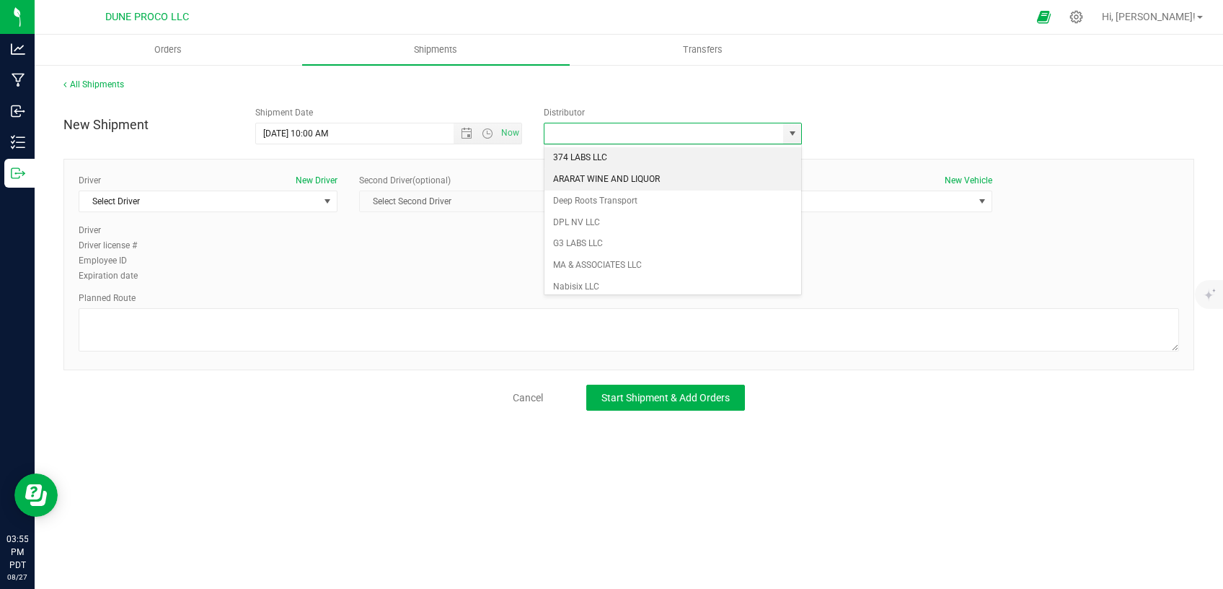
click at [648, 173] on li "ARARAT WINE AND LIQUOR" at bounding box center [673, 180] width 257 height 22
type input "ARARAT WINE AND LIQUOR"
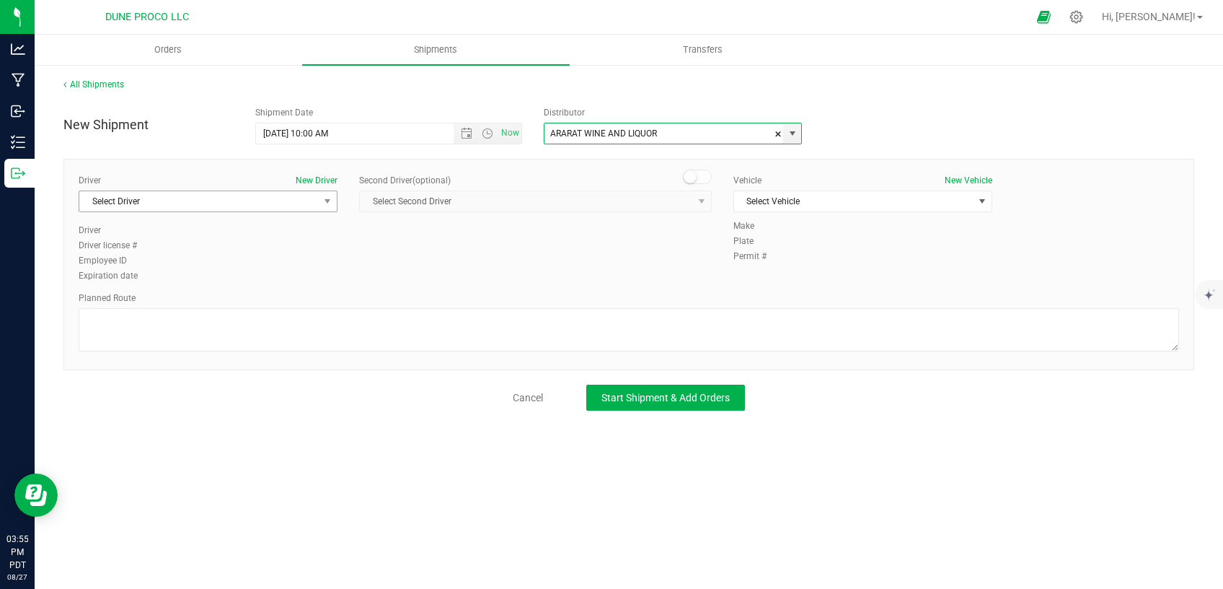
click at [249, 198] on span "Select Driver" at bounding box center [198, 201] width 239 height 20
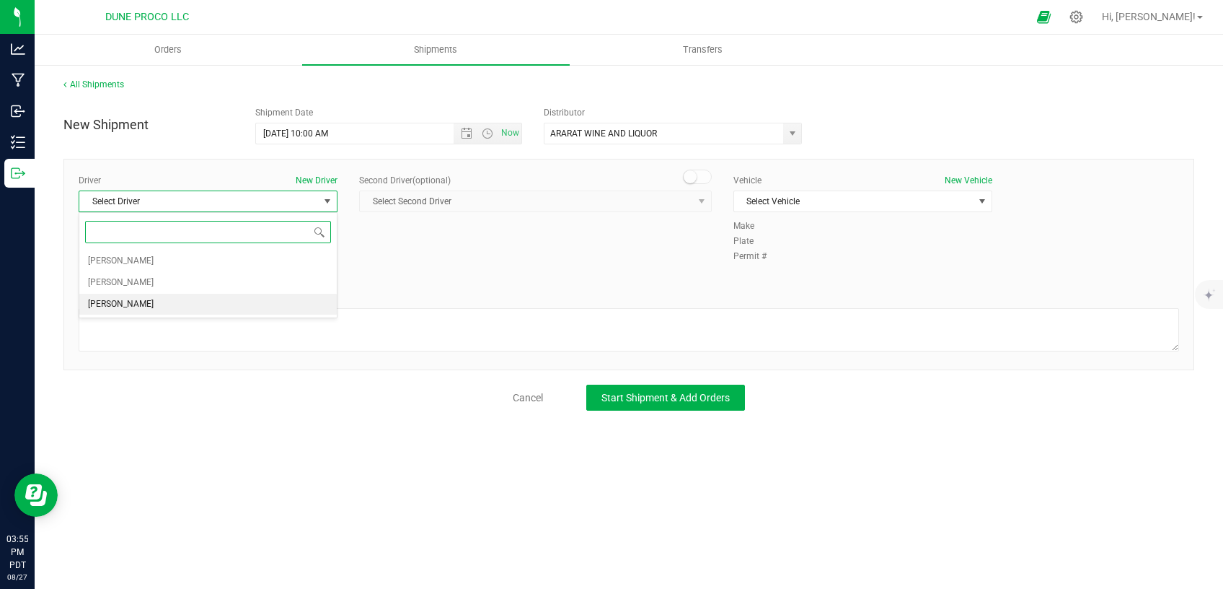
click at [145, 308] on li "[PERSON_NAME]" at bounding box center [207, 305] width 257 height 22
click at [829, 200] on span "Select Vehicle" at bounding box center [853, 201] width 239 height 20
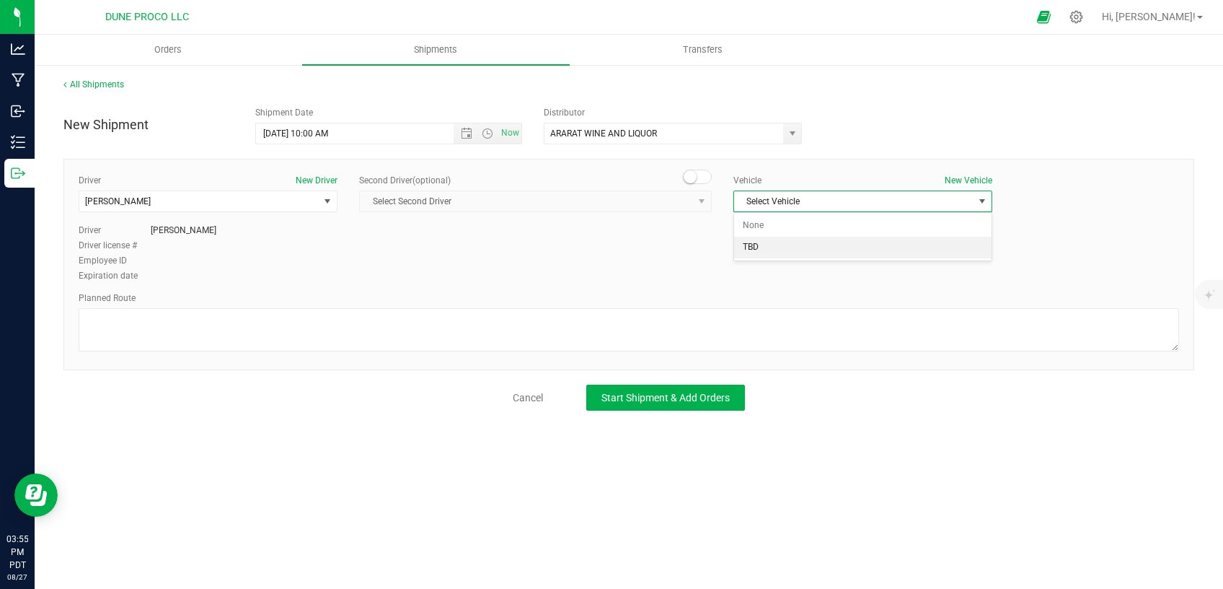
click at [770, 250] on li "TBD" at bounding box center [862, 248] width 257 height 22
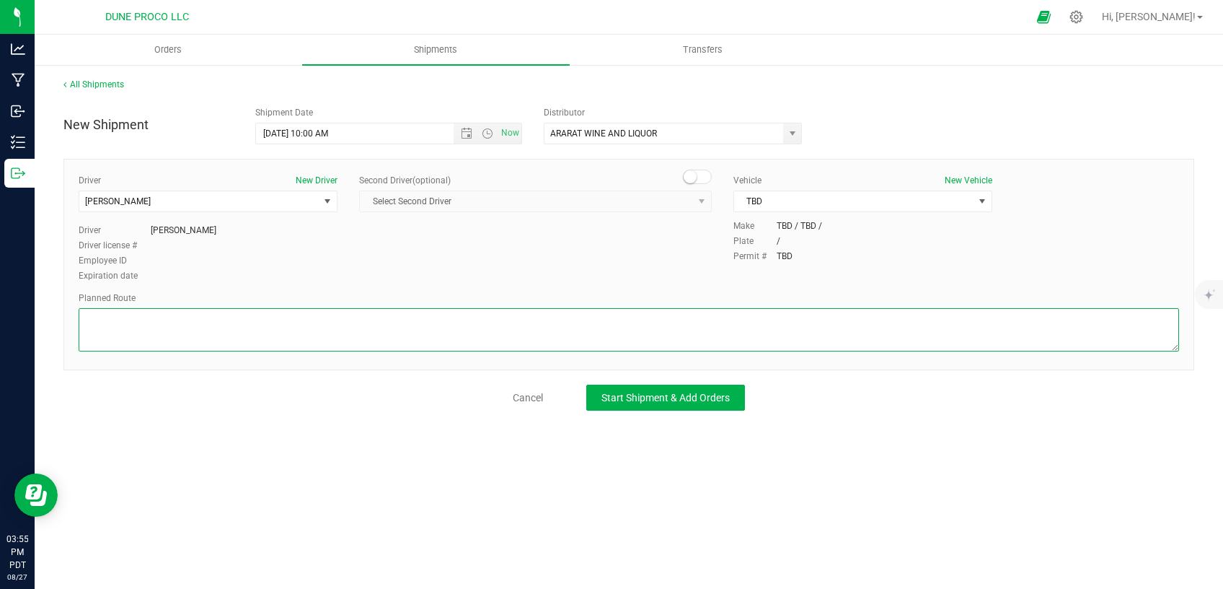
click at [547, 330] on textarea at bounding box center [629, 329] width 1101 height 43
paste textarea "Follow E [PERSON_NAME] and [PERSON_NAME] to E Cheyenne Ave 5 min (1.8 mi) Take …"
type textarea "Follow E [PERSON_NAME] and [PERSON_NAME] to E Cheyenne Ave 5 min (1.8 mi) Take …"
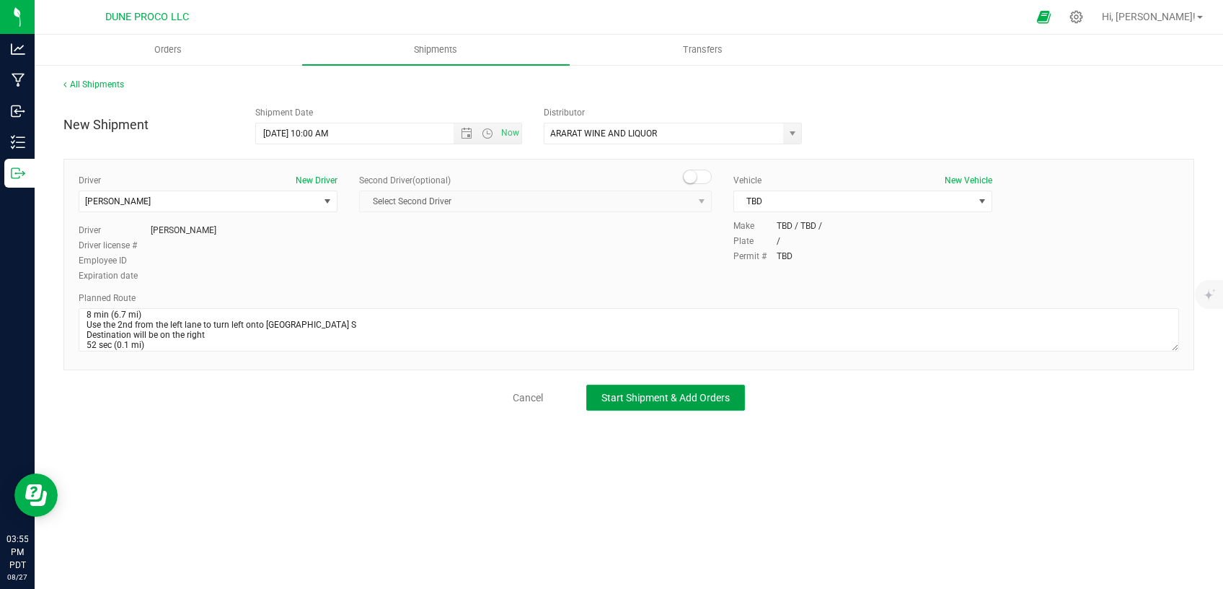
click at [613, 398] on span "Start Shipment & Add Orders" at bounding box center [665, 398] width 128 height 12
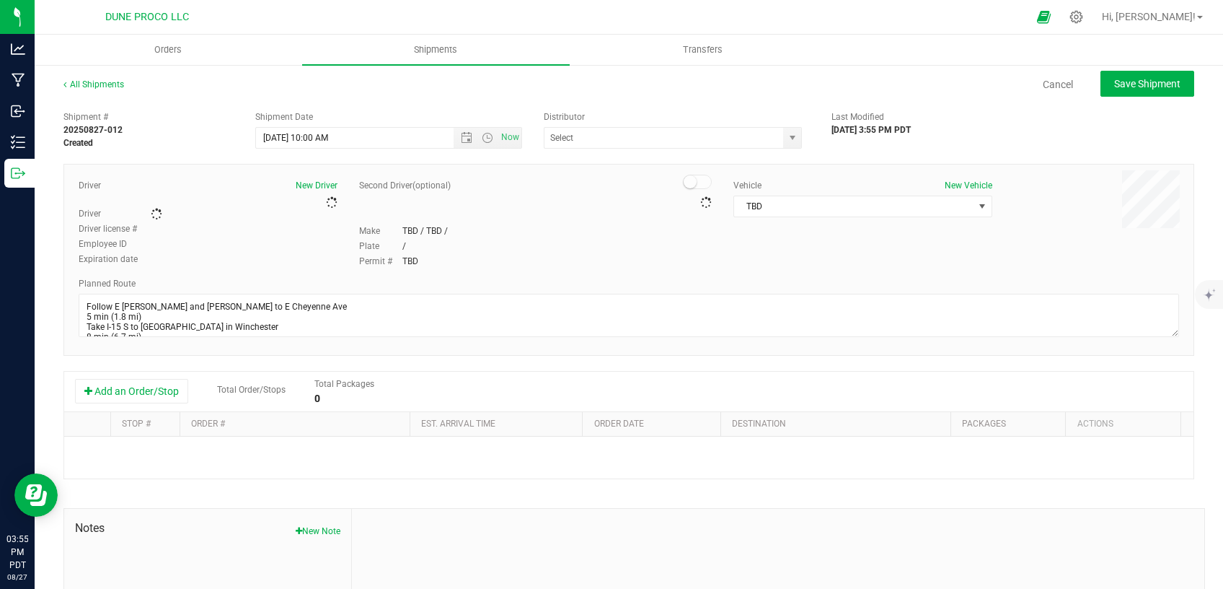
type input "ARARAT WINE AND LIQUOR"
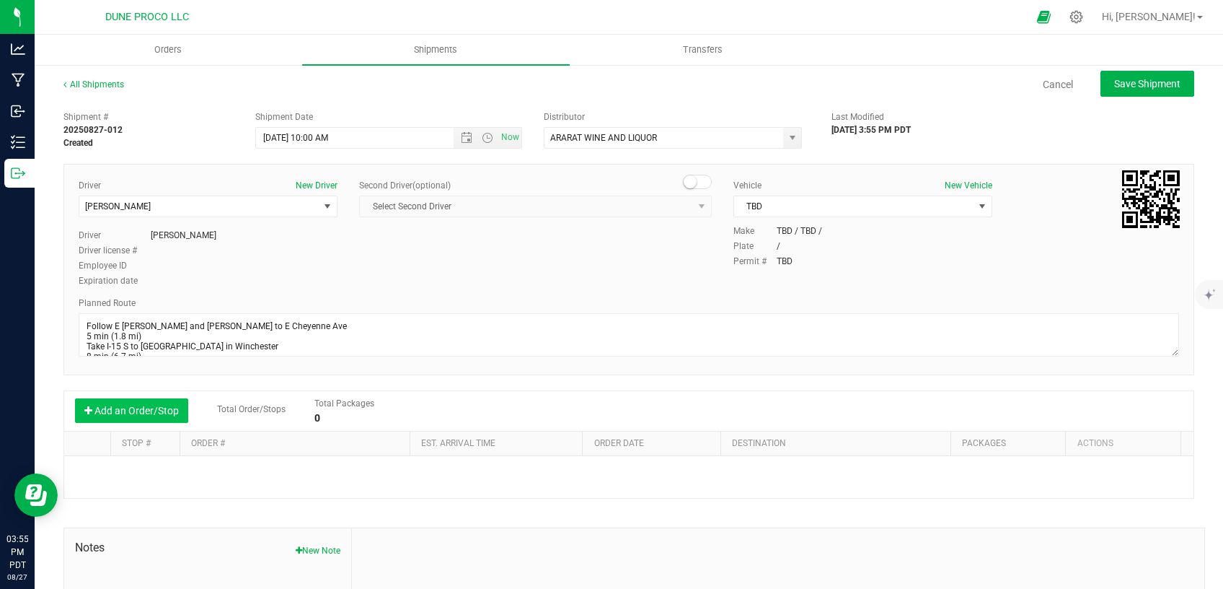
click at [167, 413] on button "Add an Order/Stop" at bounding box center [131, 410] width 113 height 25
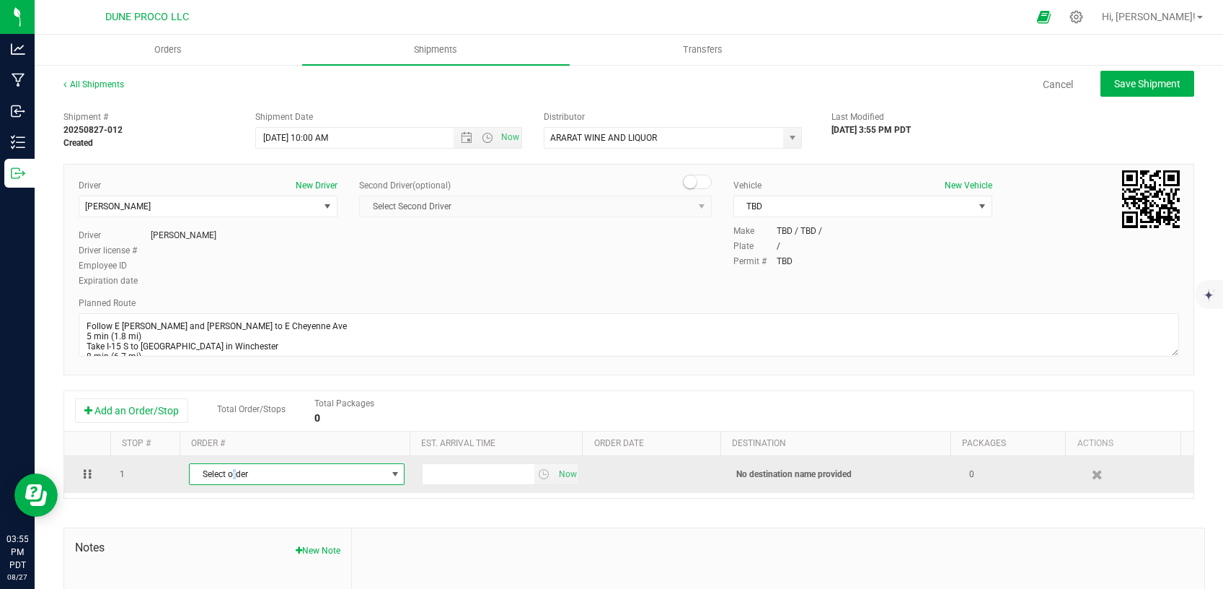
click at [231, 470] on span "Select order" at bounding box center [288, 474] width 196 height 20
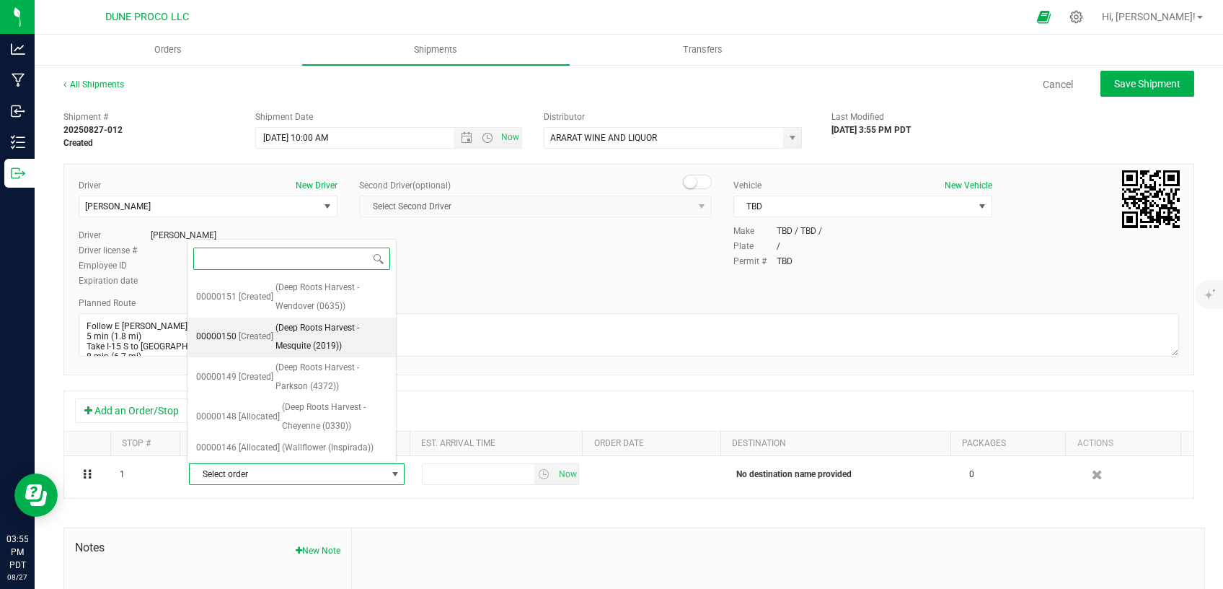
scroll to position [125, 0]
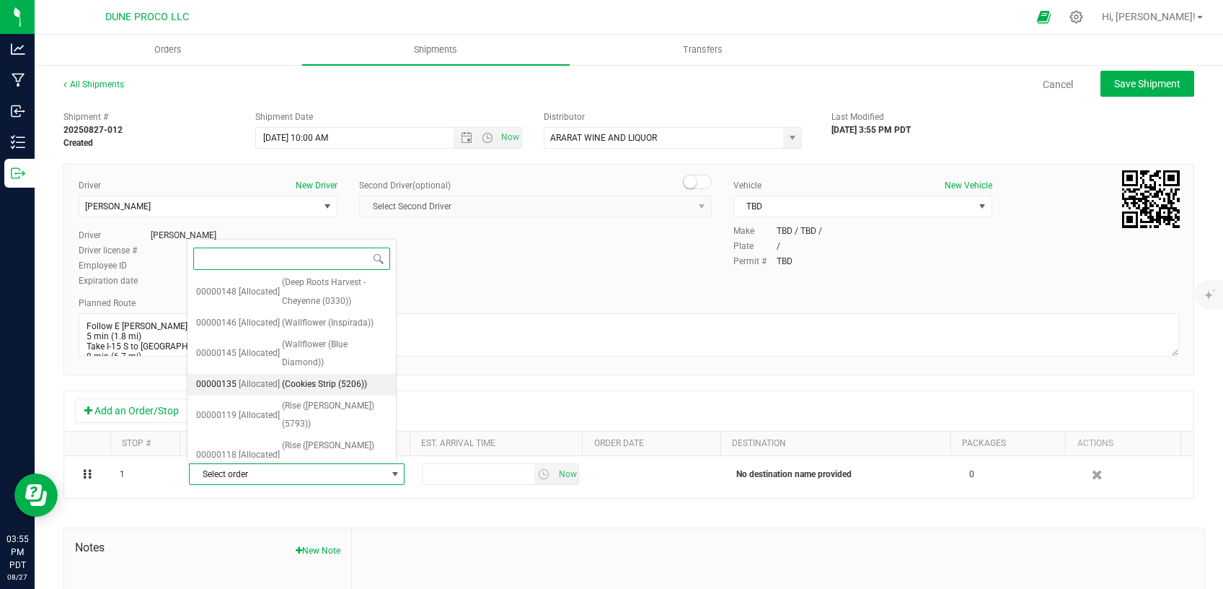
click at [259, 378] on span "[Allocated]" at bounding box center [259, 384] width 41 height 19
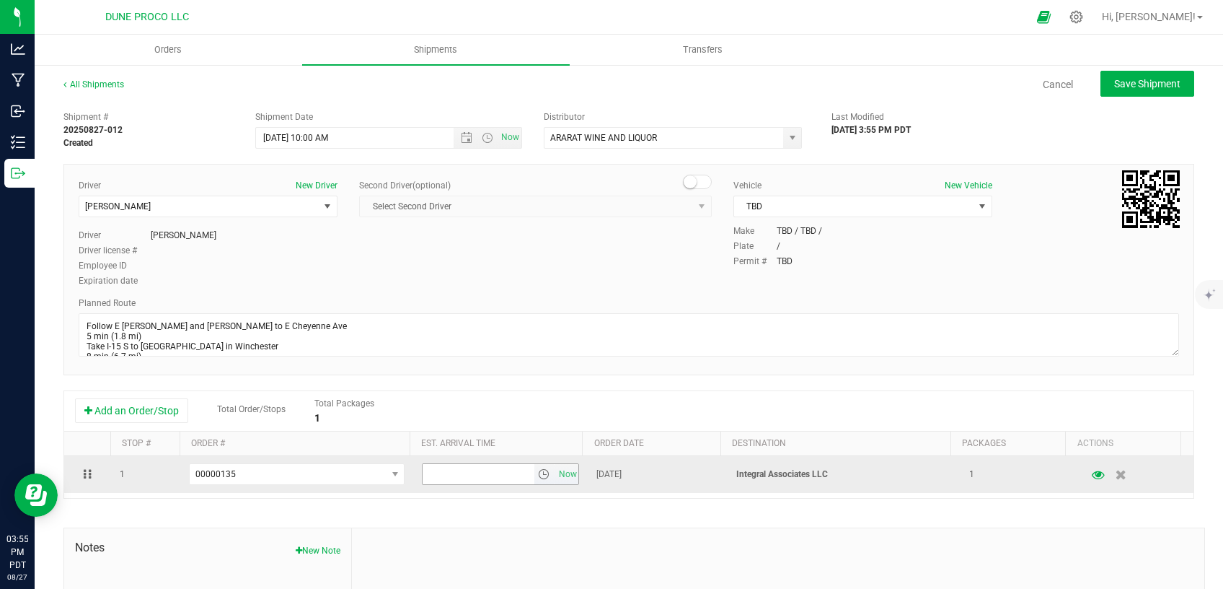
click at [462, 474] on input "text" at bounding box center [478, 474] width 111 height 20
type input "4:00 PM"
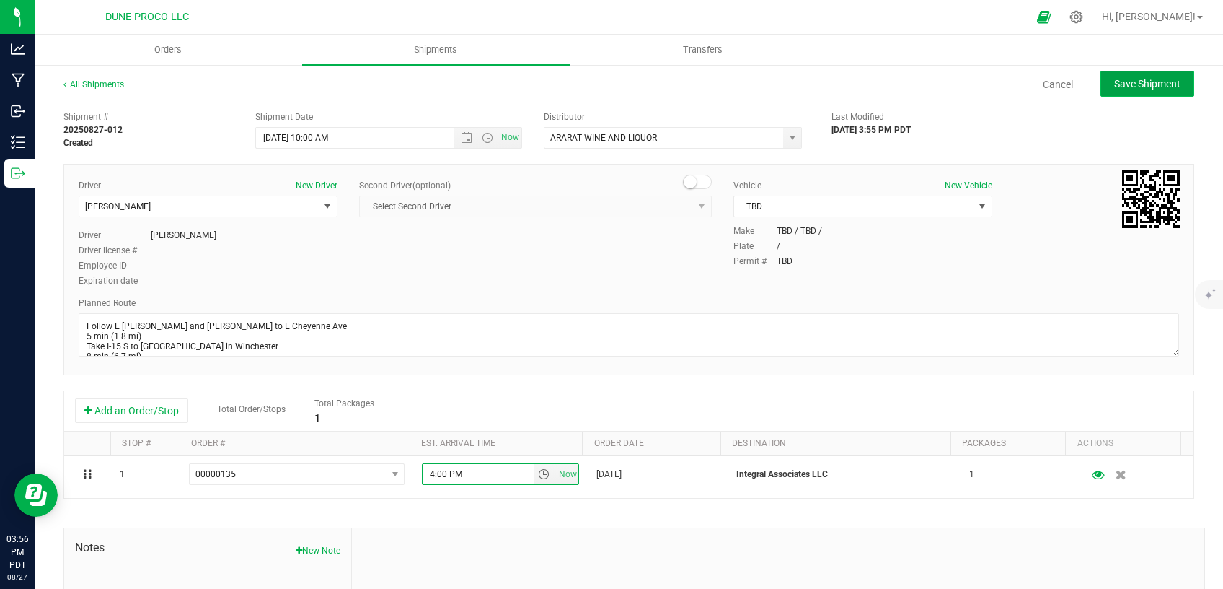
click at [1114, 87] on span "Save Shipment" at bounding box center [1147, 84] width 66 height 12
type input "[DATE] 5:00 PM"
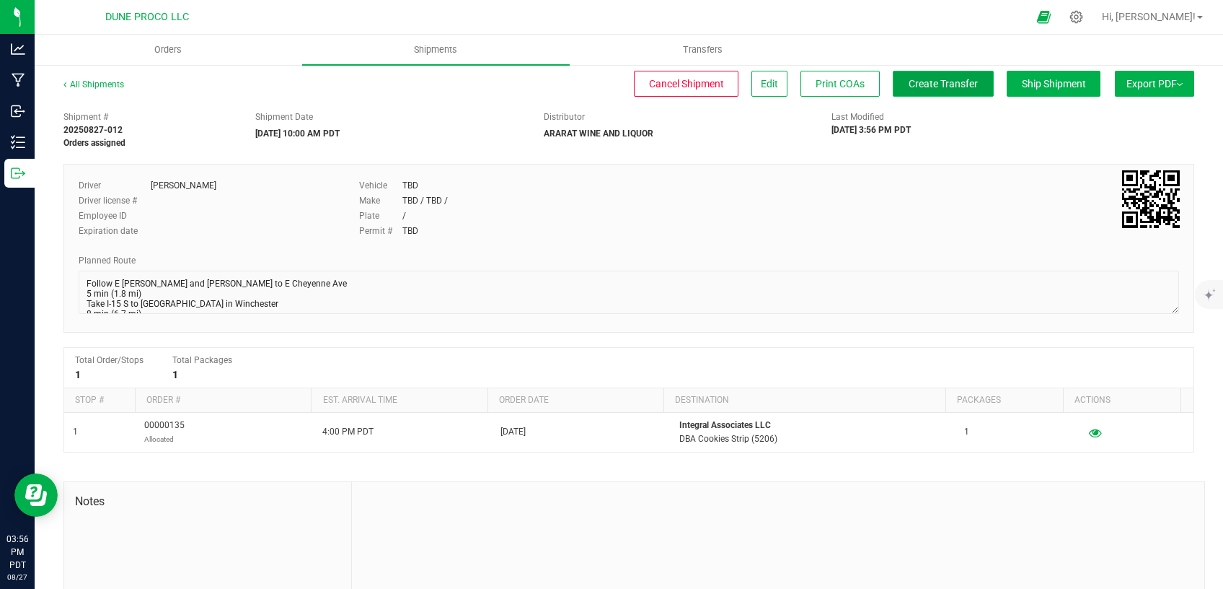
click at [926, 87] on span "Create Transfer" at bounding box center [943, 84] width 69 height 12
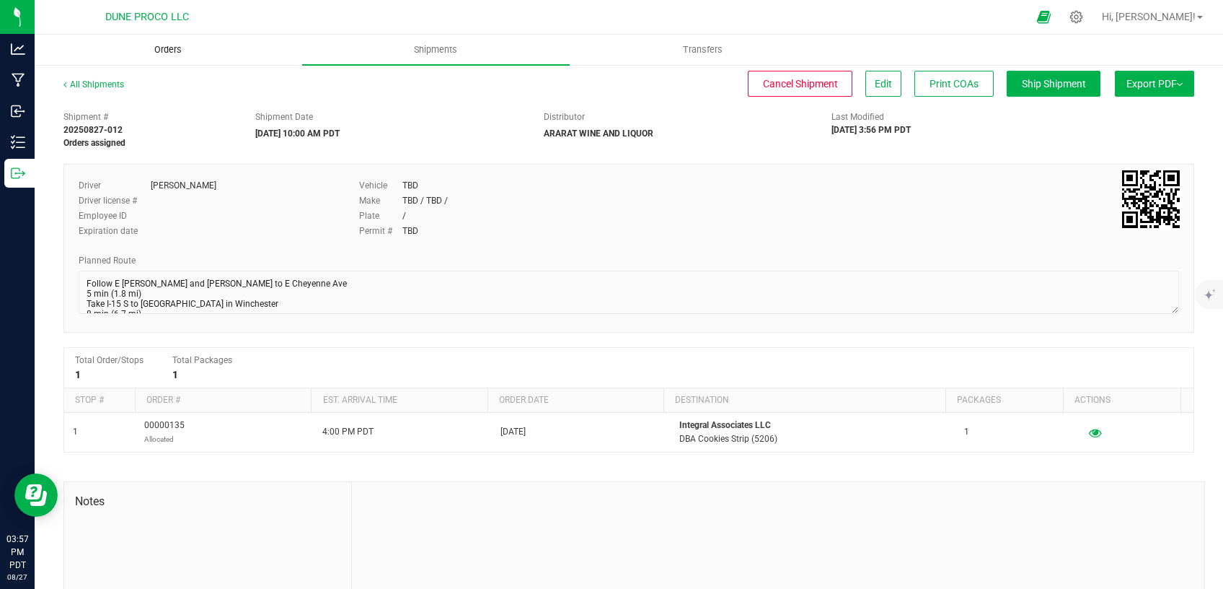
click at [154, 50] on span "Orders" at bounding box center [168, 49] width 66 height 13
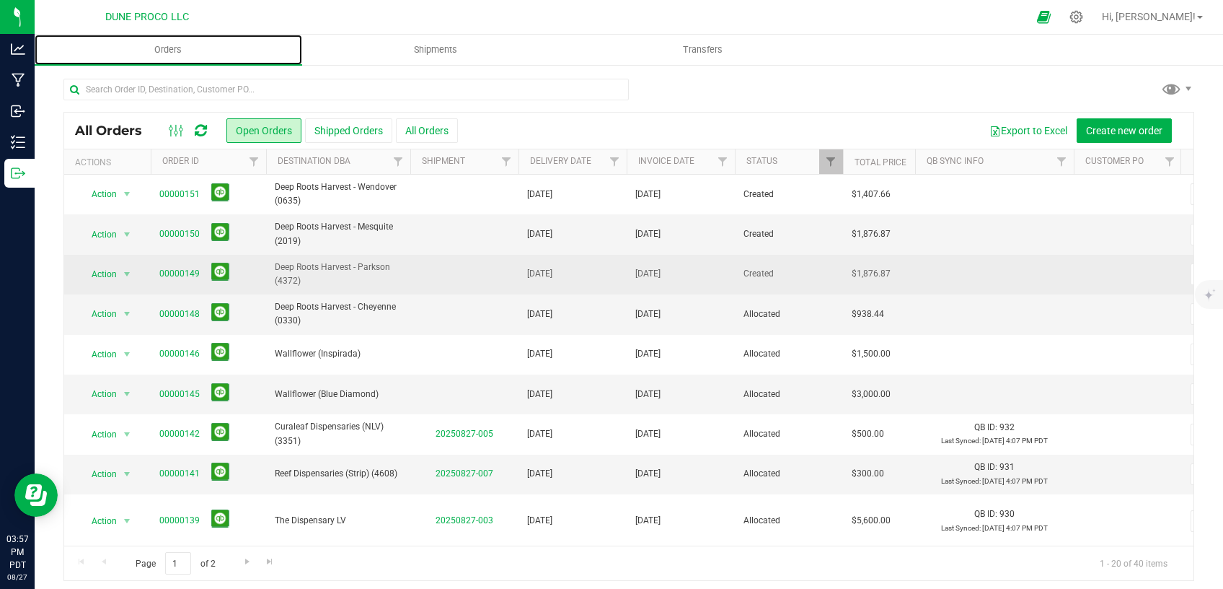
scroll to position [467, 0]
